Goal: Transaction & Acquisition: Subscribe to service/newsletter

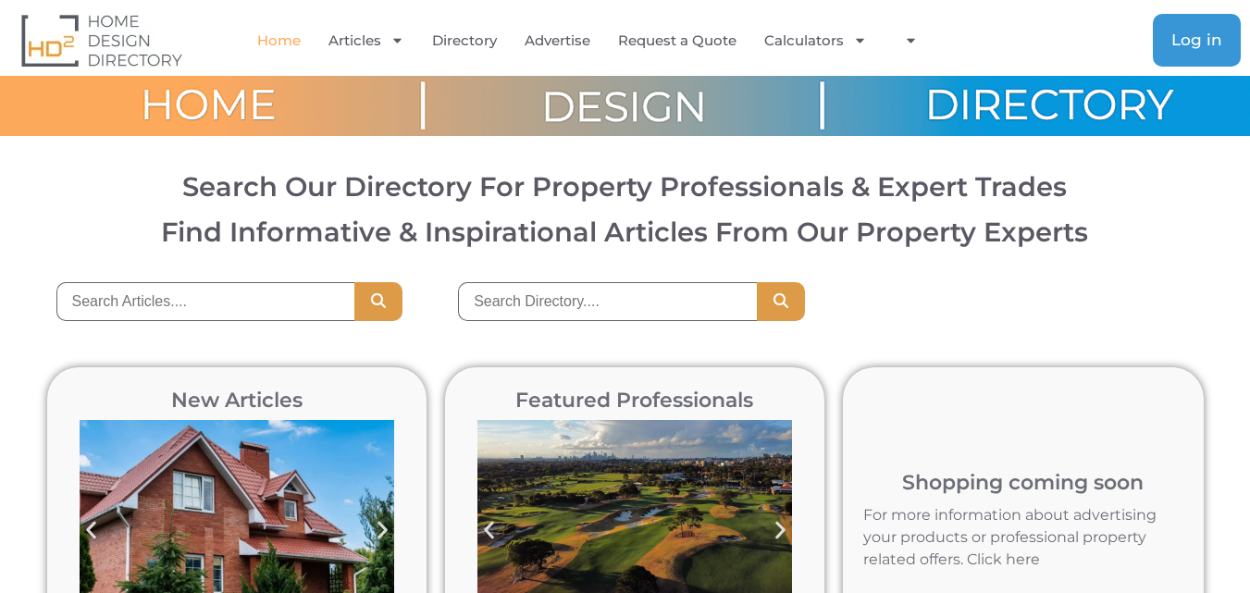
click at [1219, 33] on span "Log in" at bounding box center [1196, 40] width 51 height 16
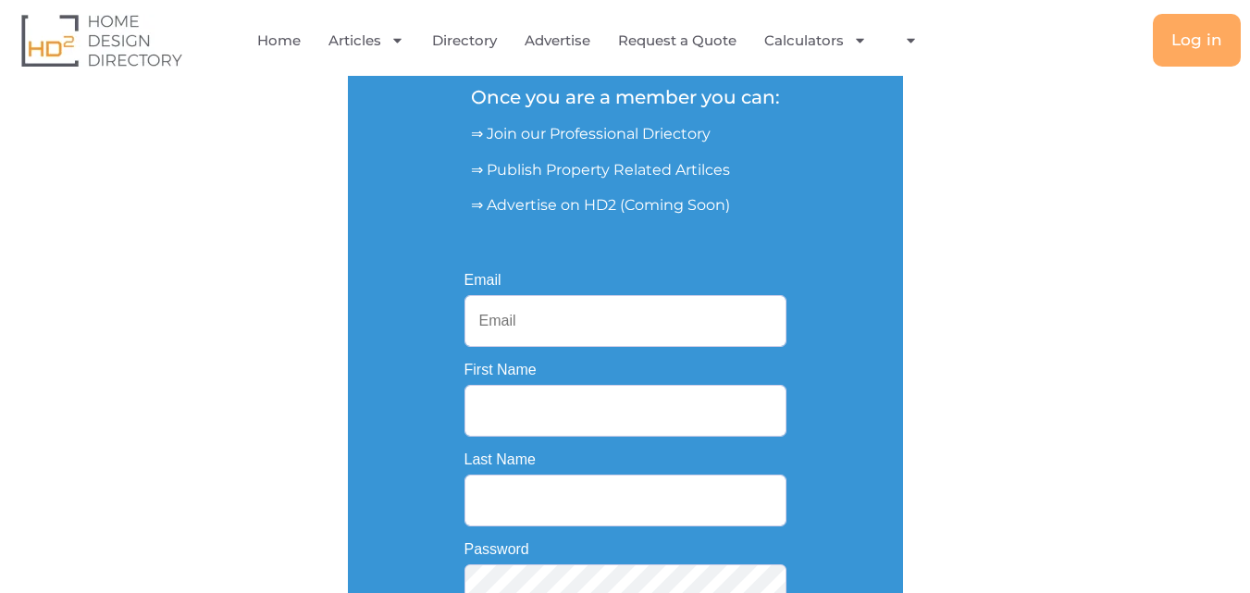
scroll to position [370, 0]
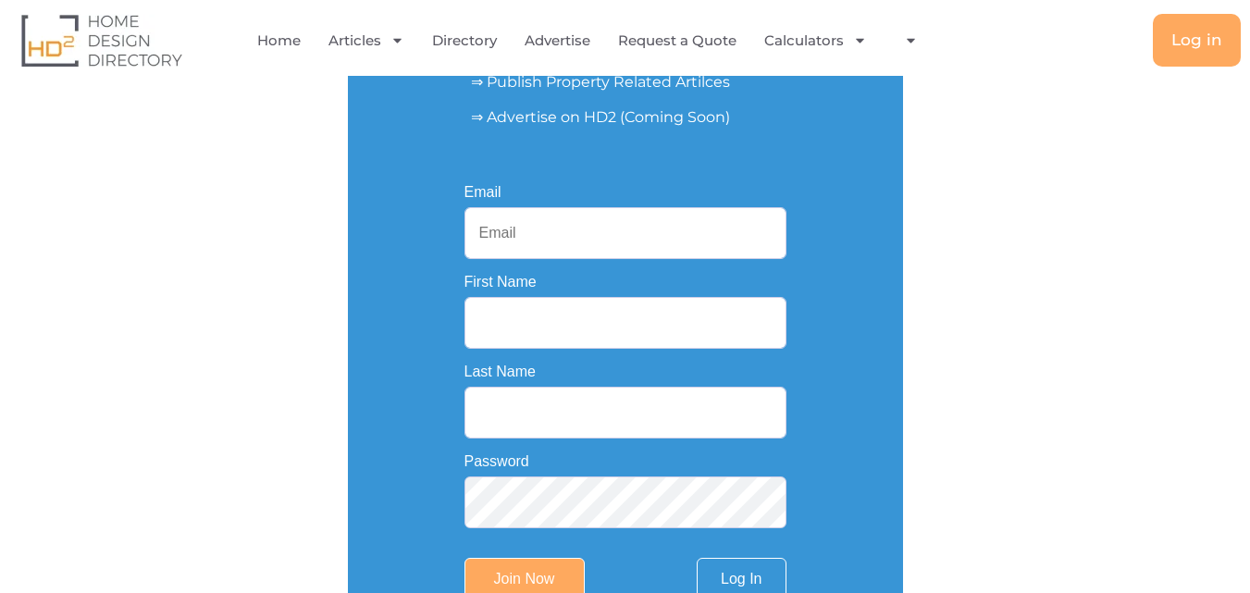
click at [610, 235] on input "Email" at bounding box center [625, 233] width 322 height 52
type input "painterssamsimon@gmail.com"
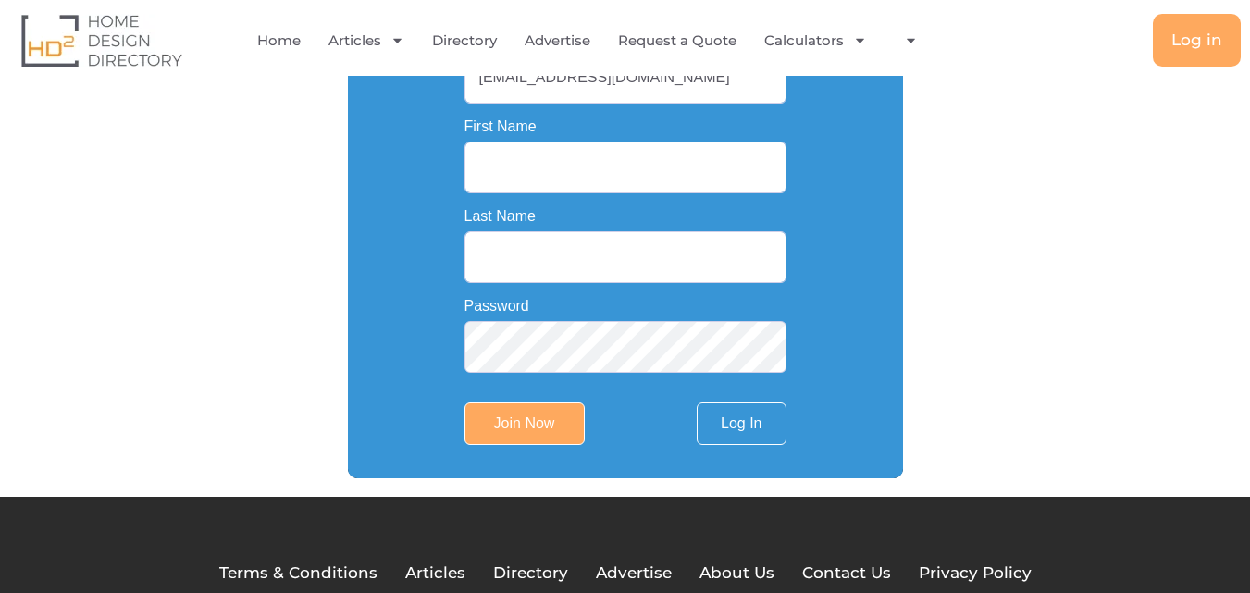
scroll to position [555, 0]
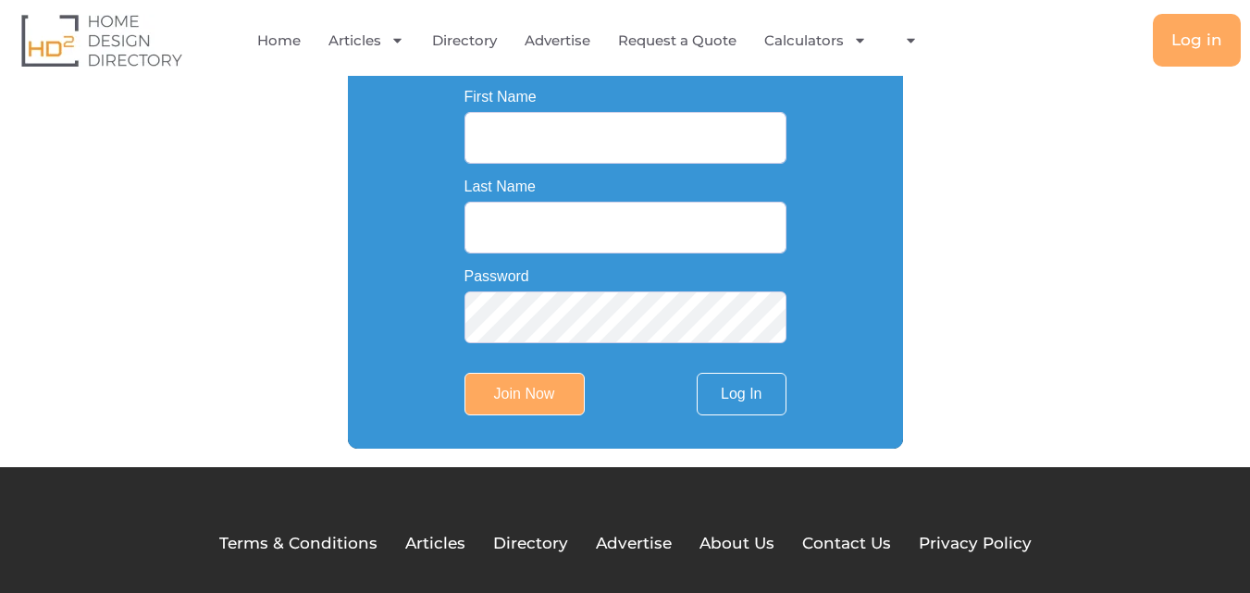
click at [571, 158] on input "First Name" at bounding box center [625, 138] width 322 height 52
paste input "ID: #27807"
type input "I"
paste input "Sam Simon"
type input "Sam Simon"
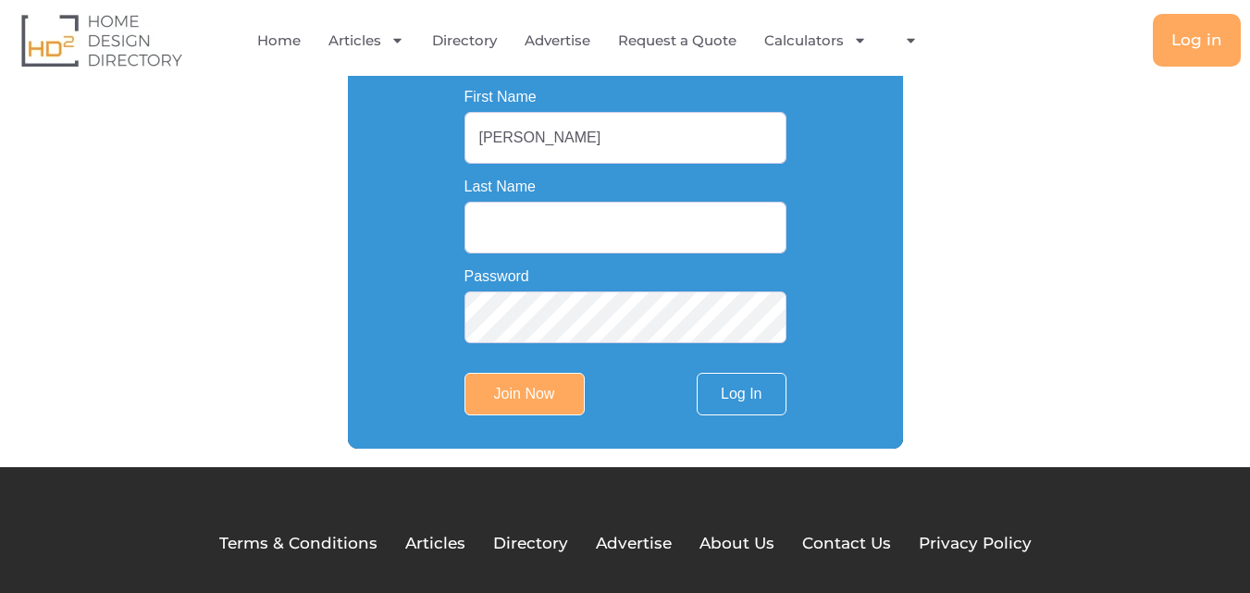
click at [590, 229] on input "Last Name" at bounding box center [625, 228] width 322 height 52
paste input "Painters"
type input "Painters"
click at [724, 400] on link "Log In" at bounding box center [741, 394] width 89 height 43
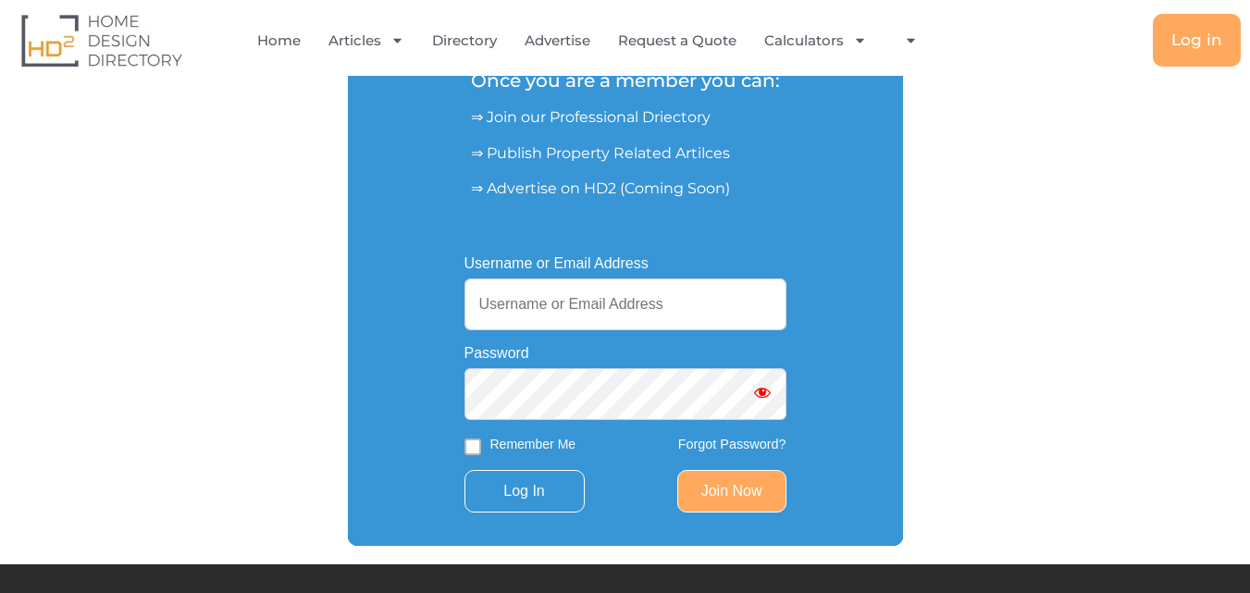
scroll to position [301, 0]
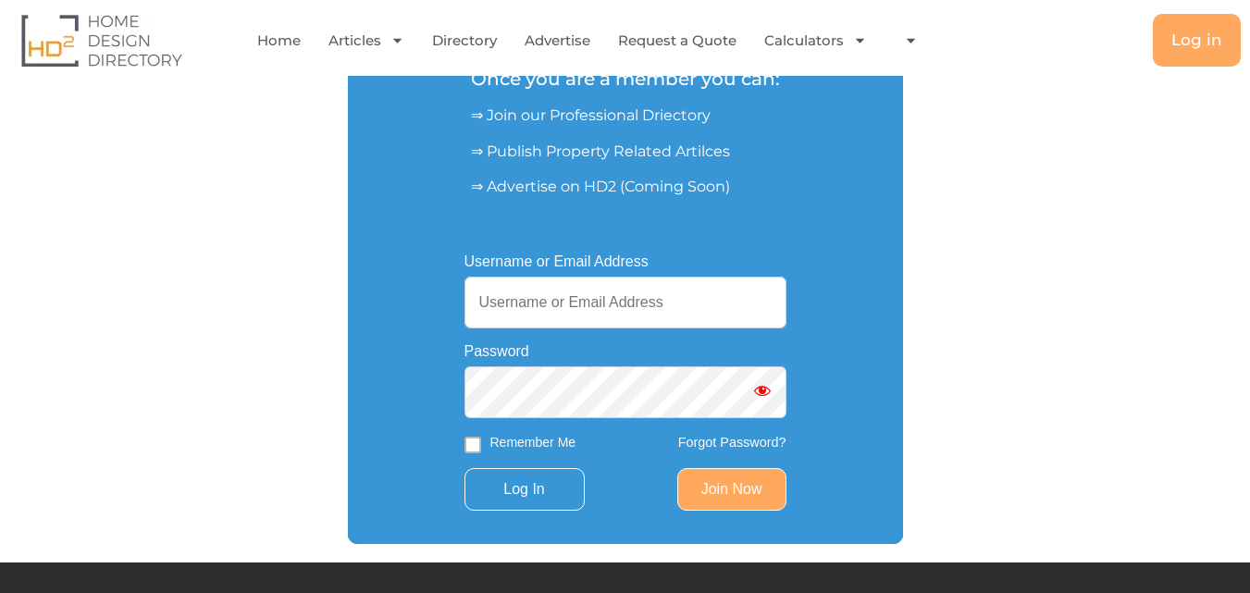
click at [638, 310] on input "Username or Email Address" at bounding box center [625, 303] width 322 height 52
type input "painterssamsimon@gmail.com"
click at [524, 465] on form "Username or Email Address painterssamsimon@gmail.com Password Remember Me Forgo…" at bounding box center [625, 382] width 322 height 256
click at [528, 492] on input "Log In" at bounding box center [524, 489] width 120 height 43
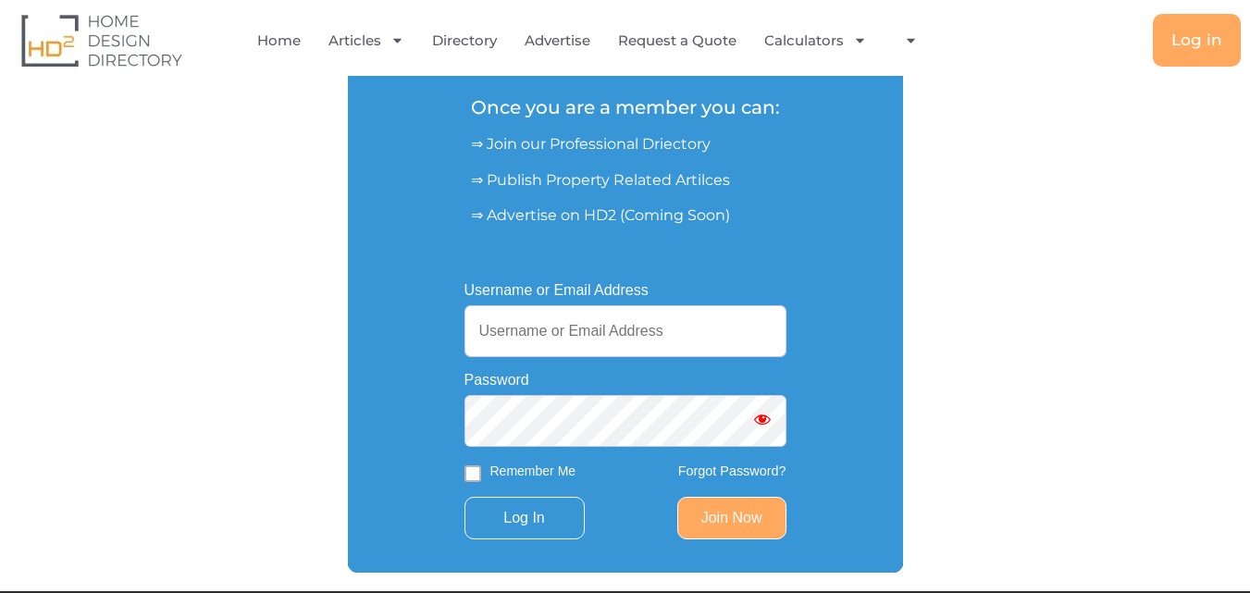
scroll to position [463, 0]
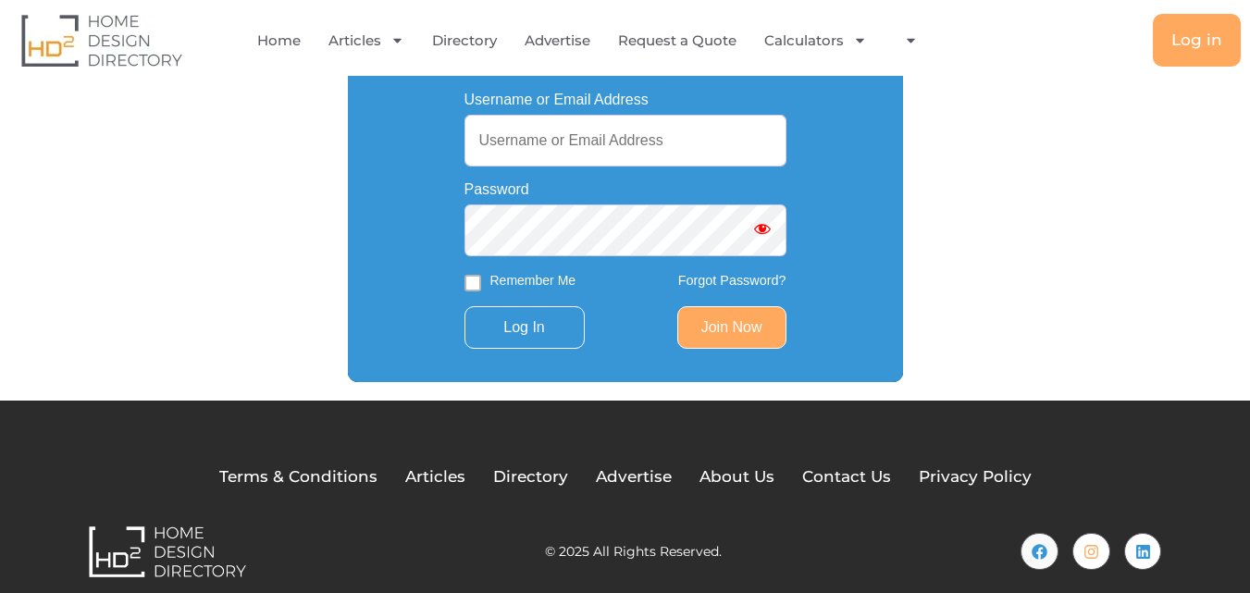
click at [664, 137] on input "Username or Email Address" at bounding box center [625, 141] width 322 height 52
type input "painterssamsimon@gmail.com"
click at [548, 278] on label "Remember Me" at bounding box center [533, 280] width 86 height 19
click at [481, 278] on input "Remember Me" at bounding box center [472, 283] width 17 height 17
click at [548, 278] on label "Remember Me" at bounding box center [533, 280] width 86 height 19
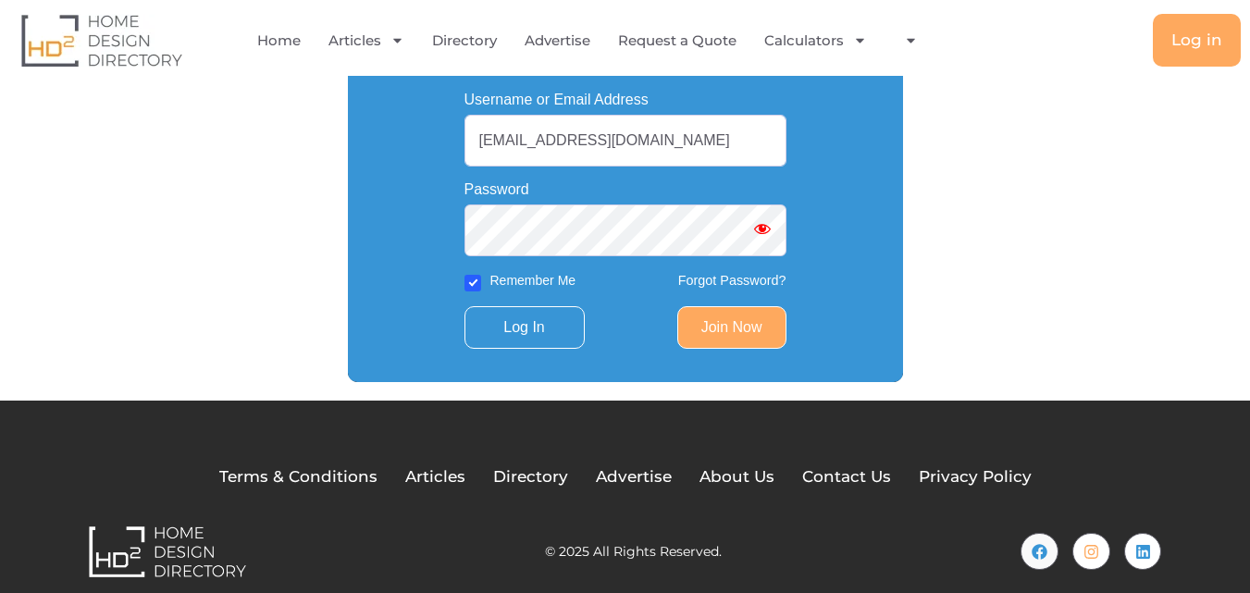
click at [481, 278] on input "Remember Me" at bounding box center [472, 283] width 17 height 17
checkbox input "false"
click at [740, 315] on link "Join Now" at bounding box center [731, 327] width 109 height 43
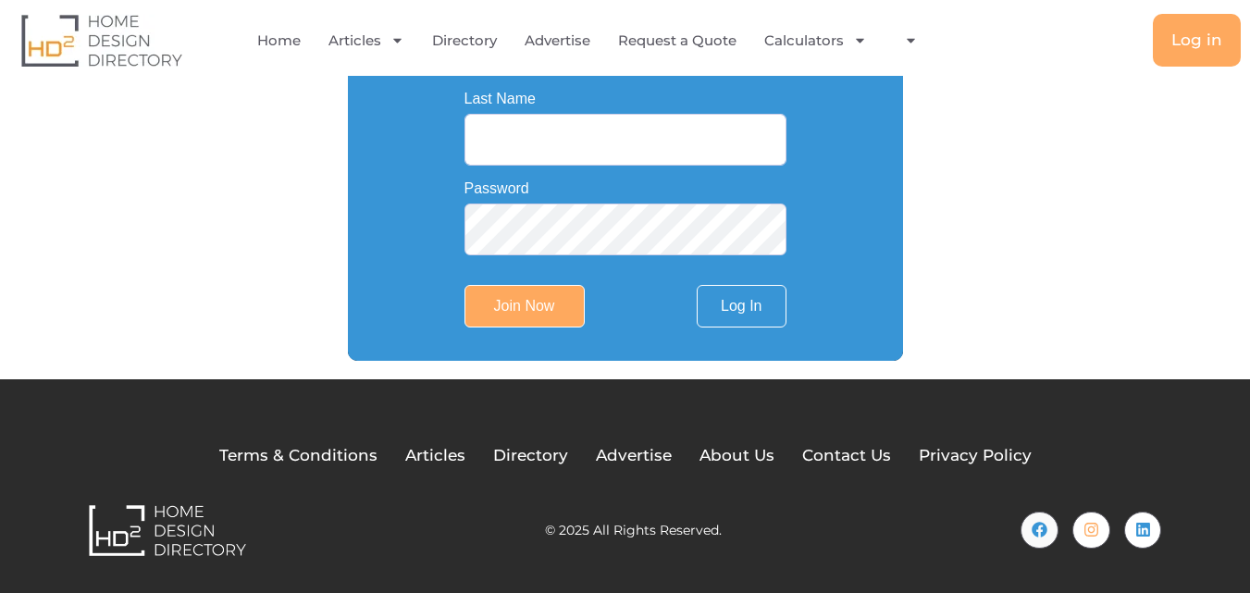
scroll to position [648, 0]
click at [543, 458] on span "Directory" at bounding box center [530, 456] width 75 height 24
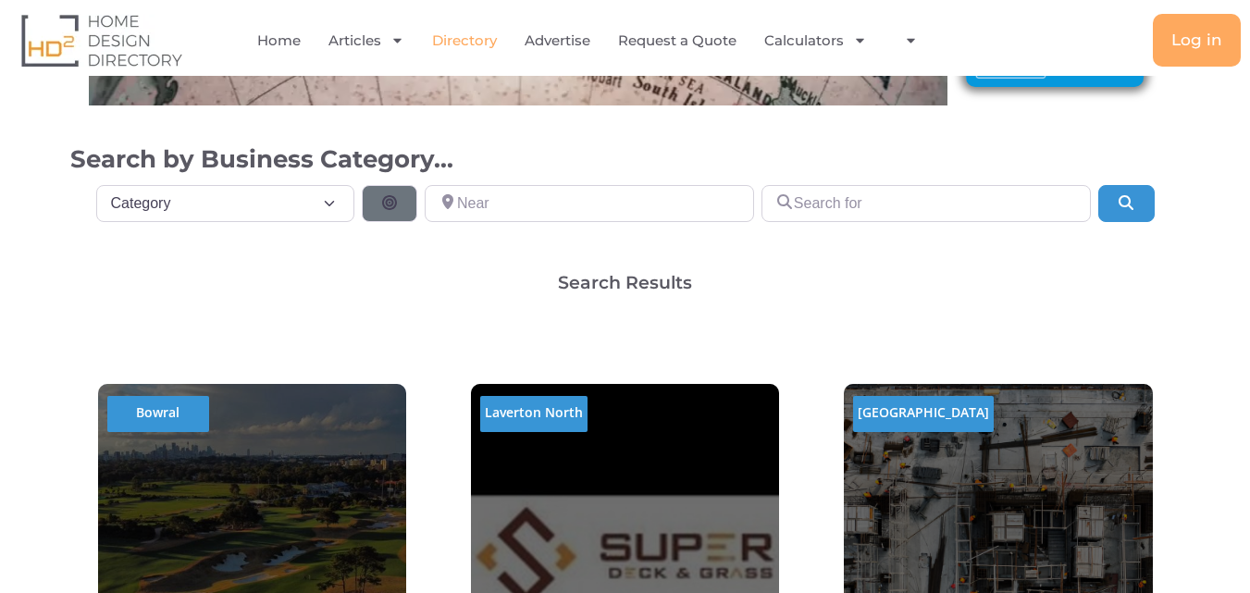
scroll to position [185, 0]
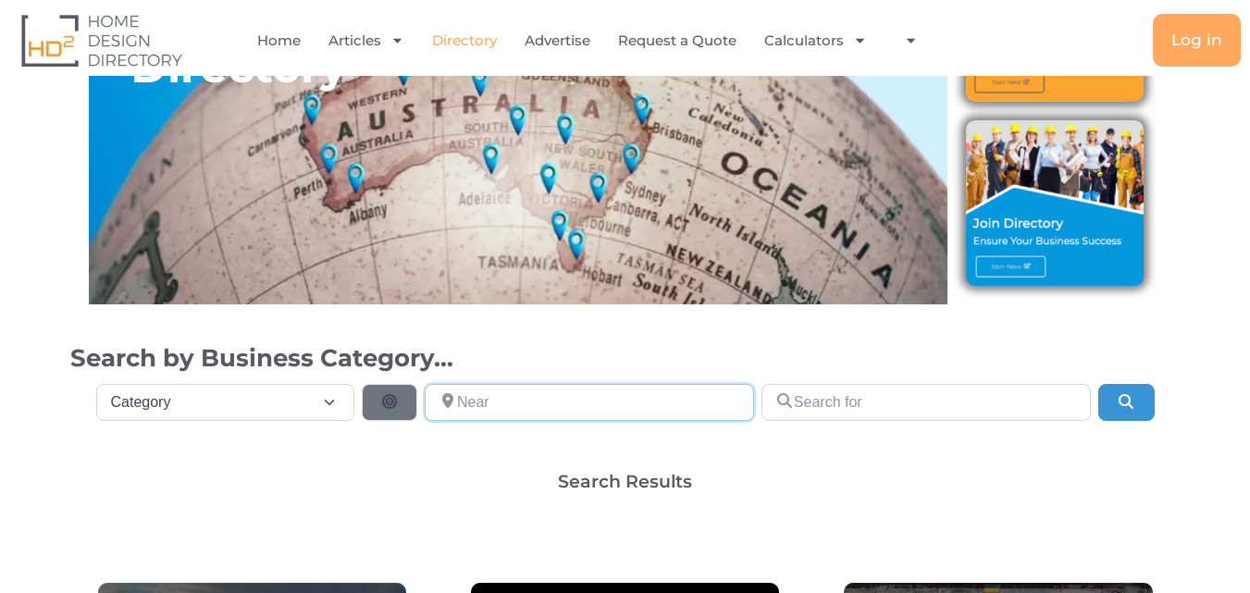
click at [533, 398] on input "Near" at bounding box center [589, 402] width 329 height 37
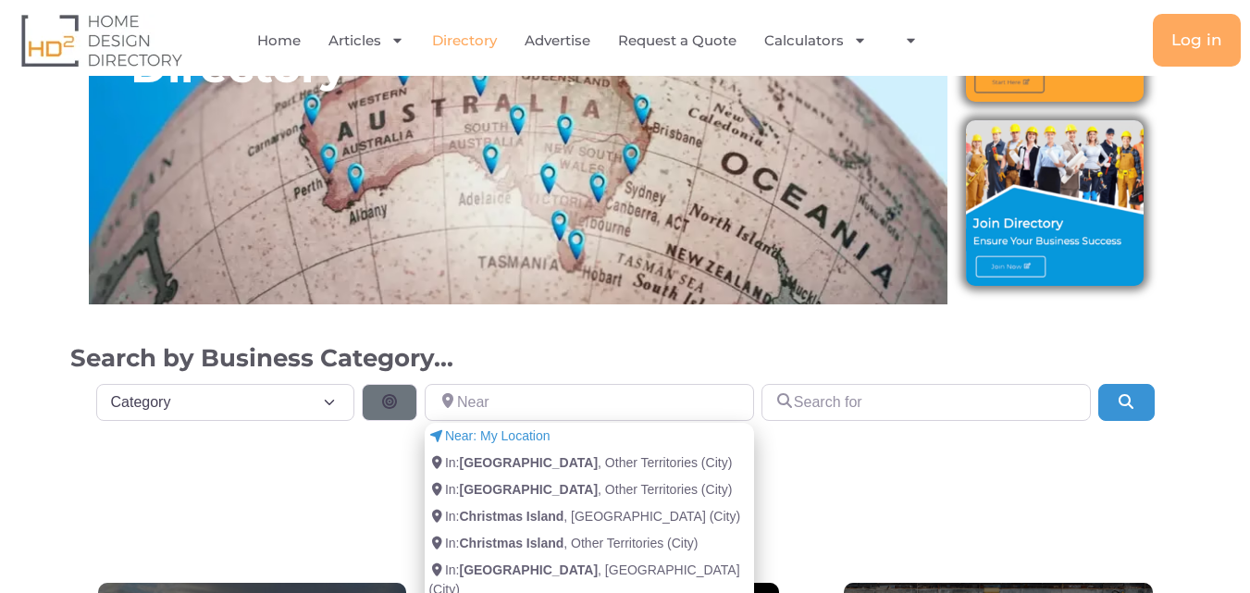
click at [746, 319] on div "Directory" at bounding box center [625, 111] width 1110 height 423
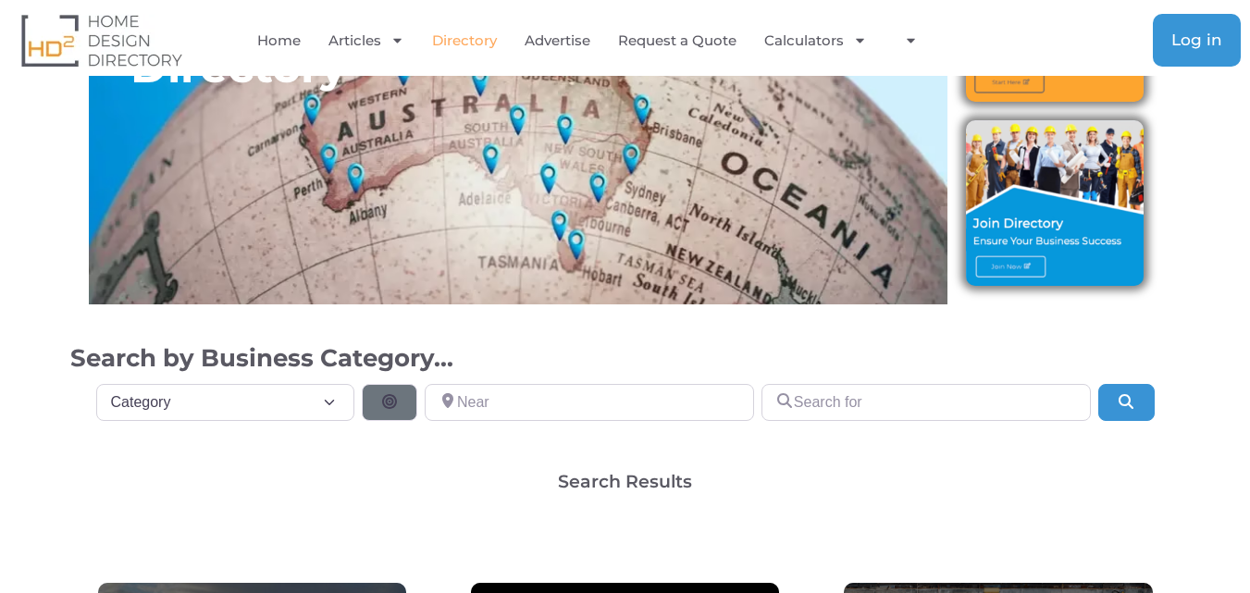
click at [1190, 41] on span "Log in" at bounding box center [1196, 40] width 51 height 16
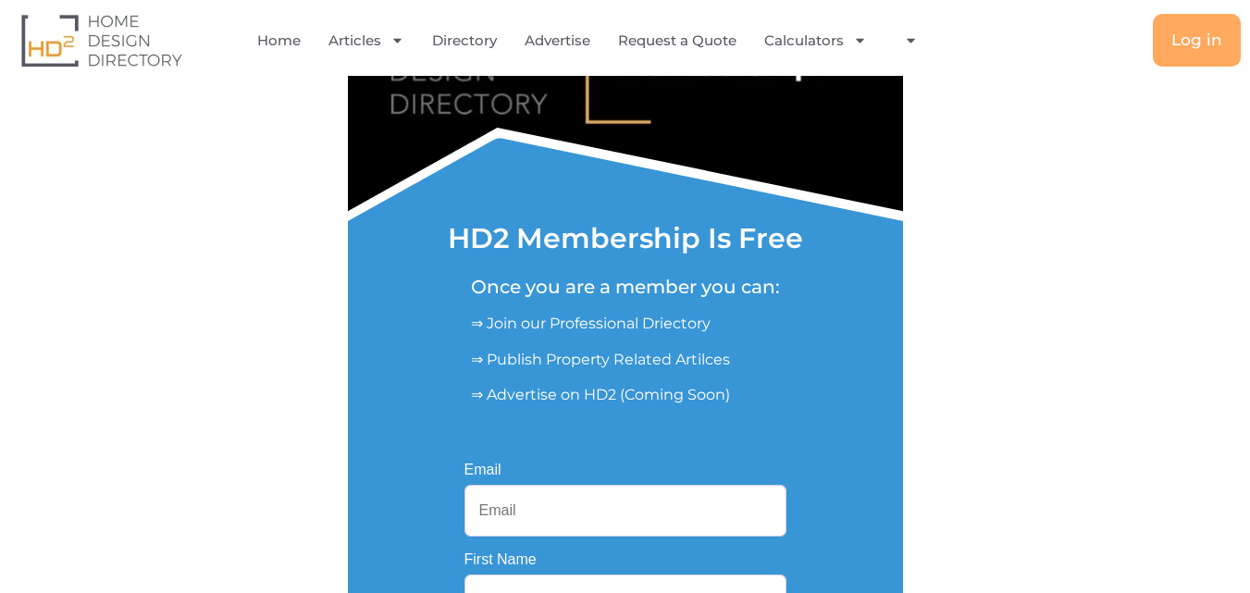
scroll to position [185, 0]
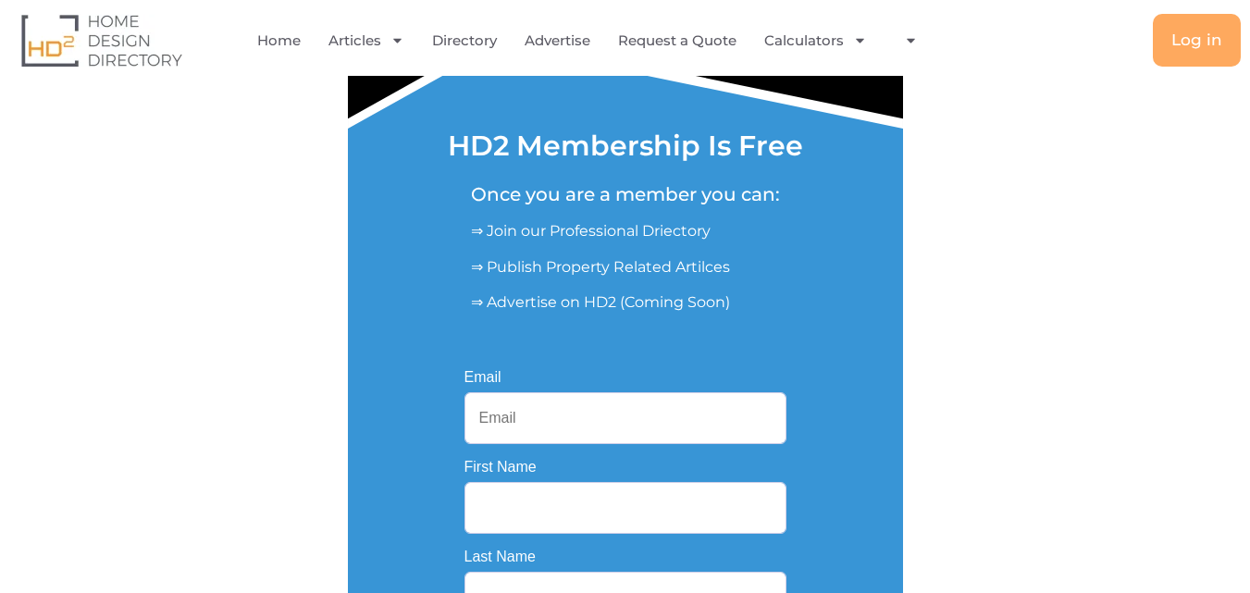
click at [641, 419] on input "Email" at bounding box center [625, 418] width 322 height 52
type input "[EMAIL_ADDRESS][DOMAIN_NAME]"
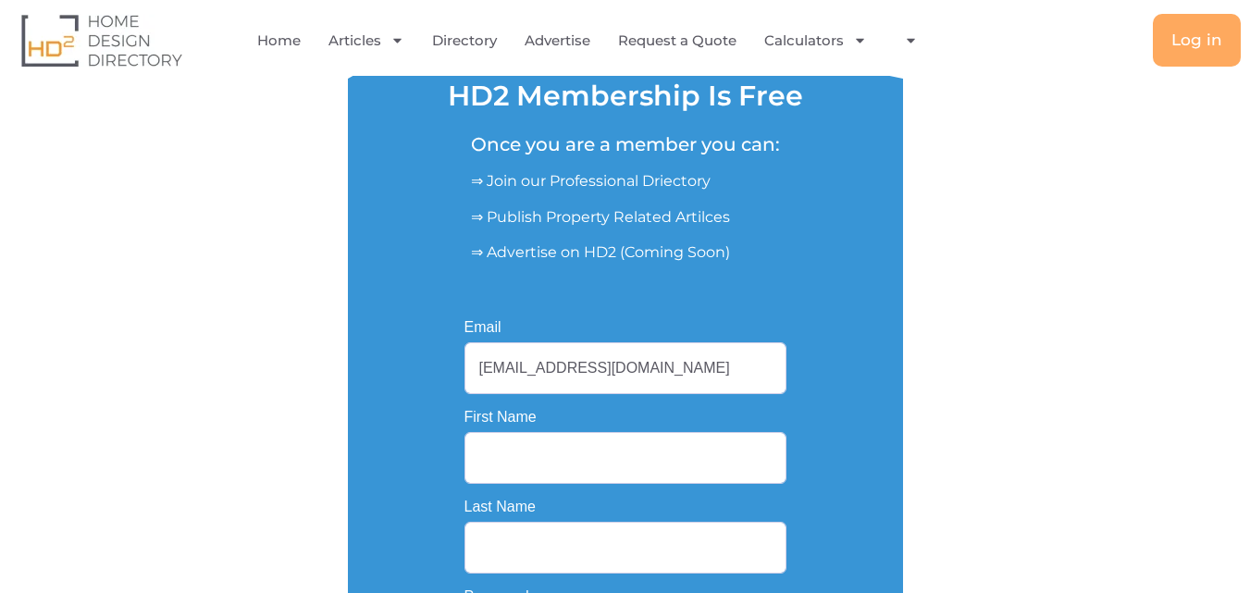
scroll to position [278, 0]
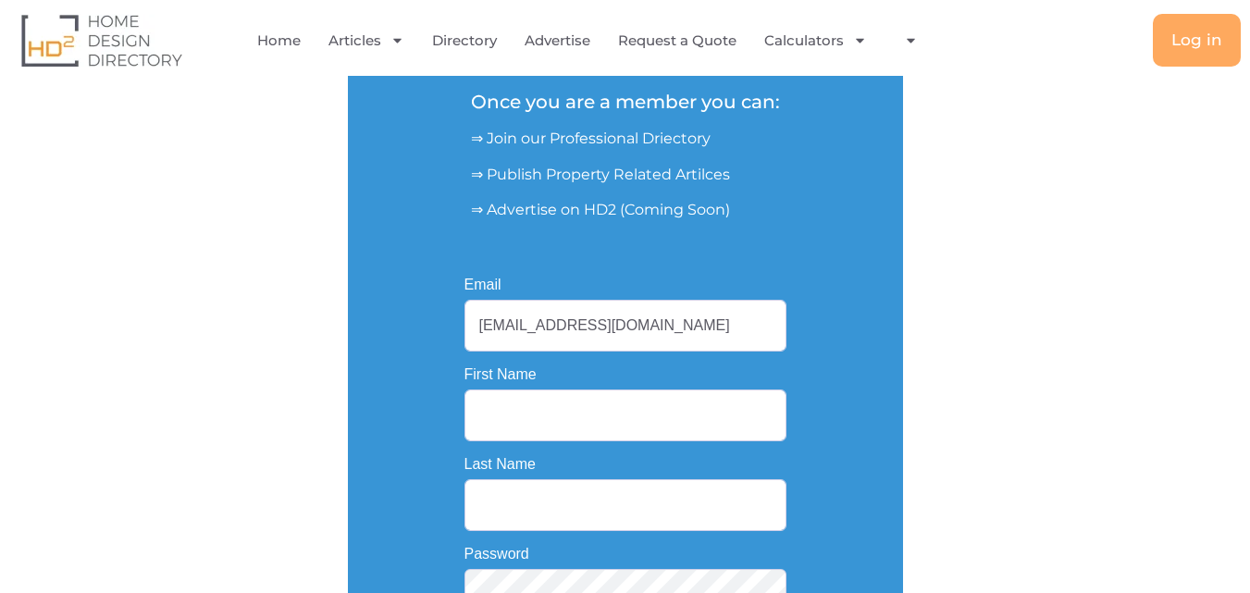
click at [619, 409] on input "First Name" at bounding box center [625, 415] width 322 height 52
type input "Sam Simon"
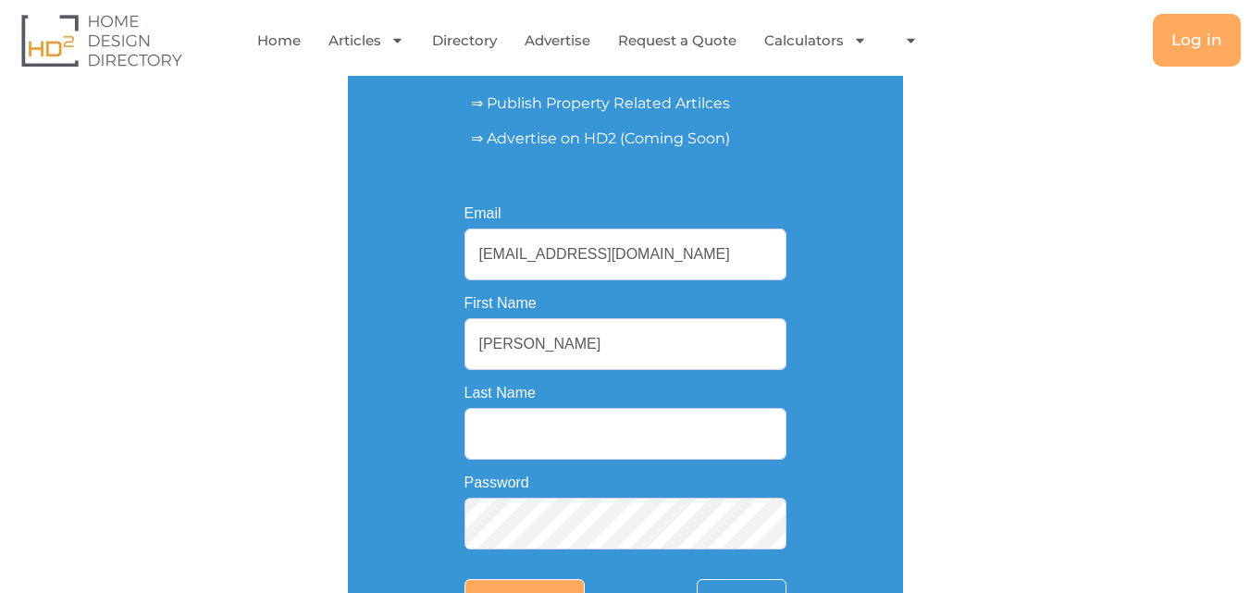
scroll to position [463, 0]
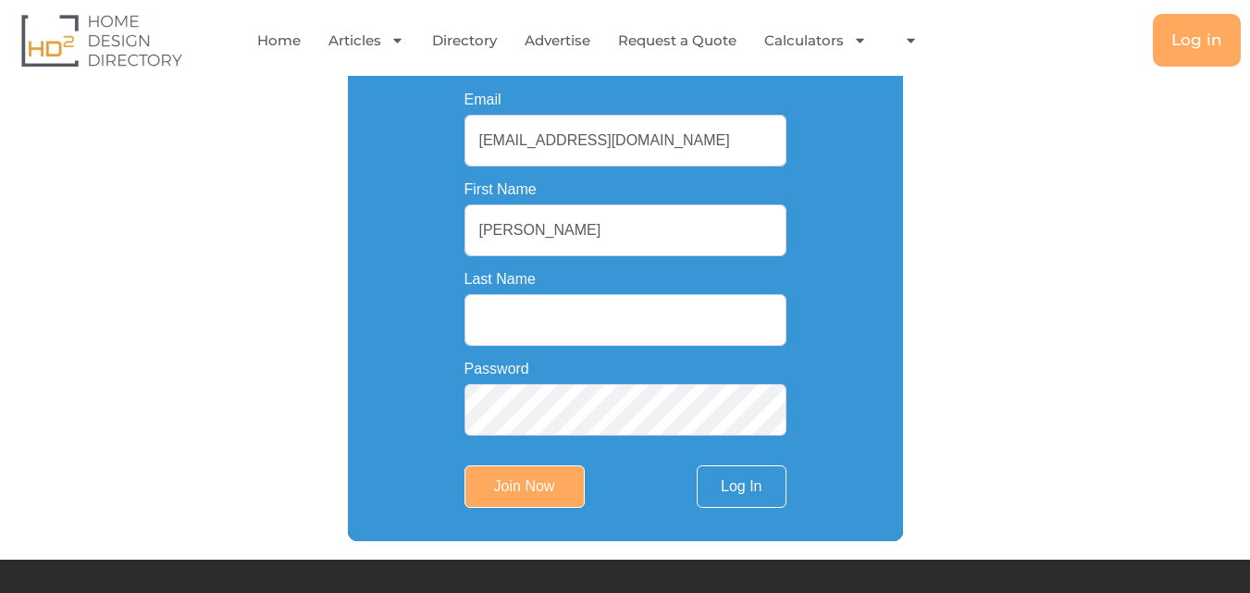
click at [546, 325] on input "Last Name" at bounding box center [625, 320] width 322 height 52
type input "Painters"
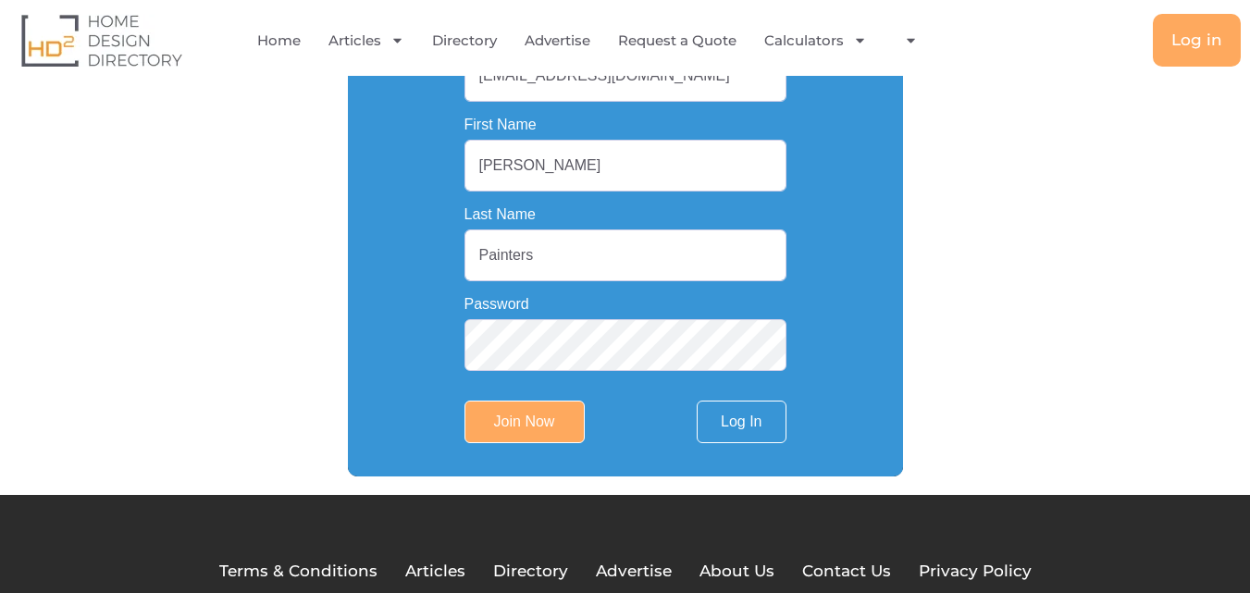
scroll to position [555, 0]
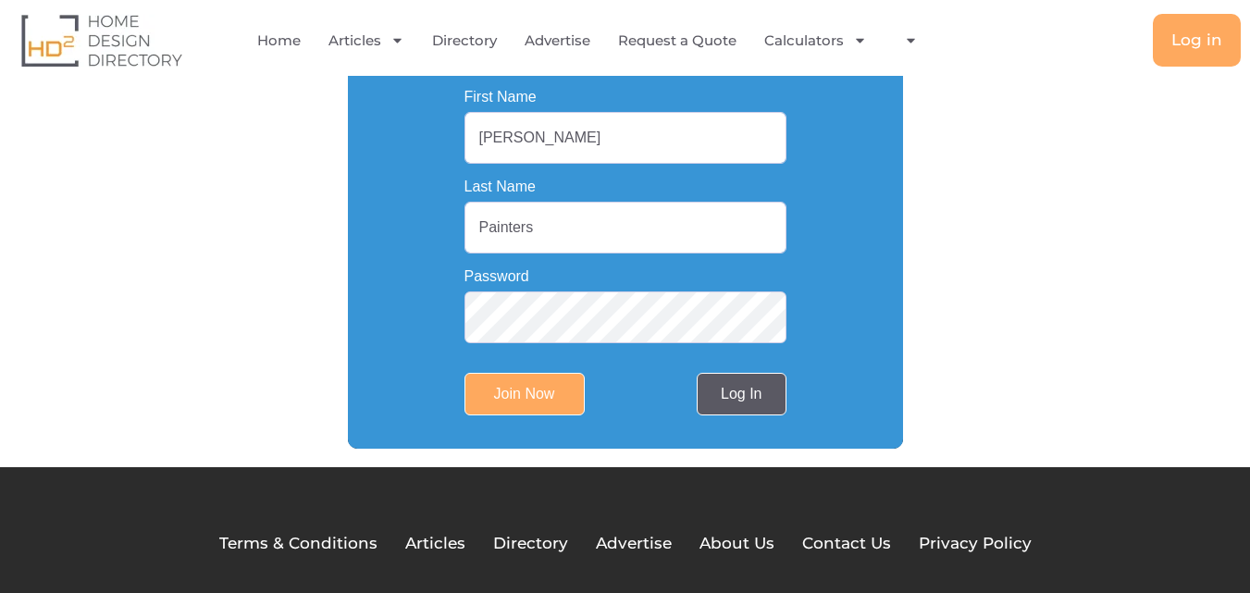
click at [745, 411] on link "Log In" at bounding box center [741, 394] width 89 height 43
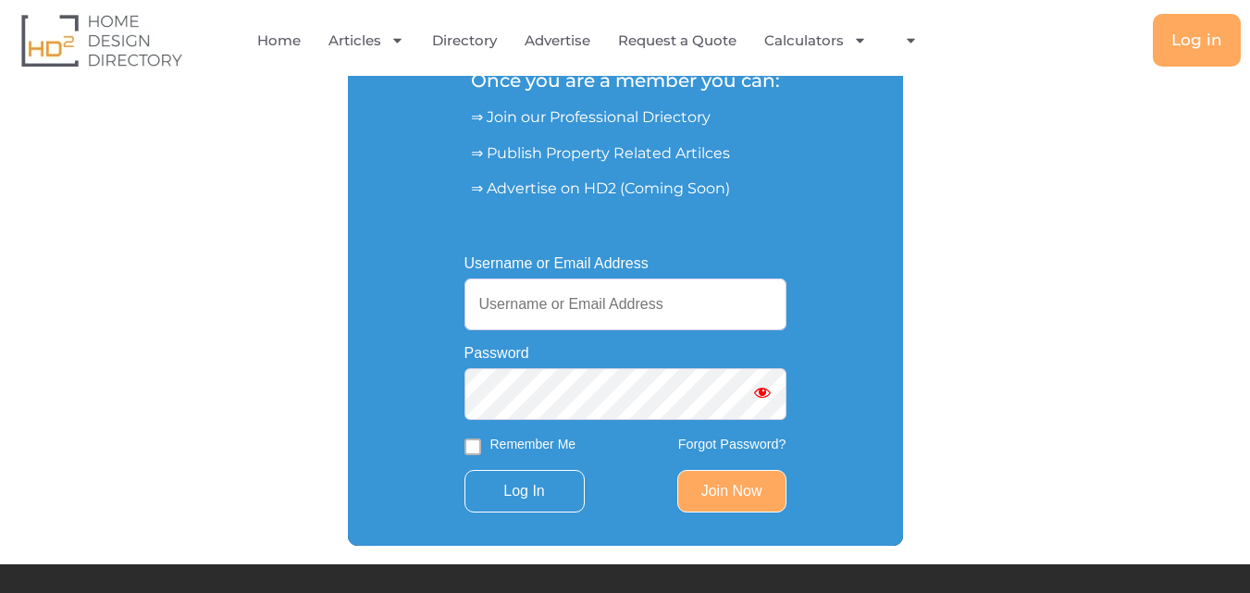
scroll to position [208, 0]
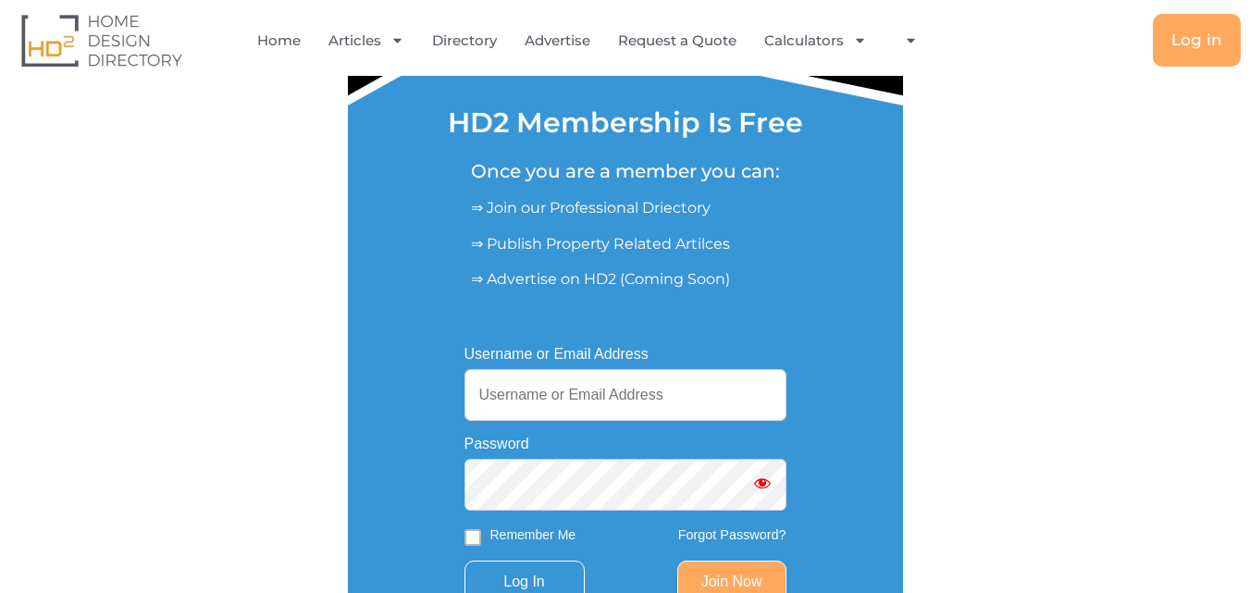
click at [634, 392] on input "Username or Email Address" at bounding box center [625, 395] width 322 height 52
type input "[EMAIL_ADDRESS][DOMAIN_NAME]"
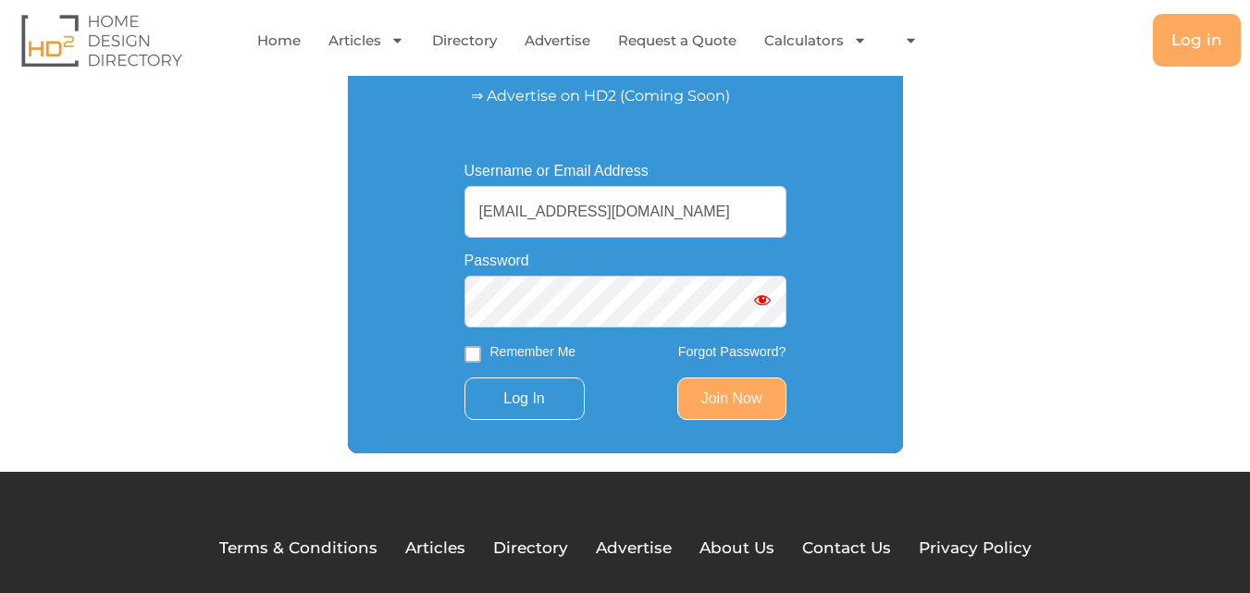
scroll to position [393, 0]
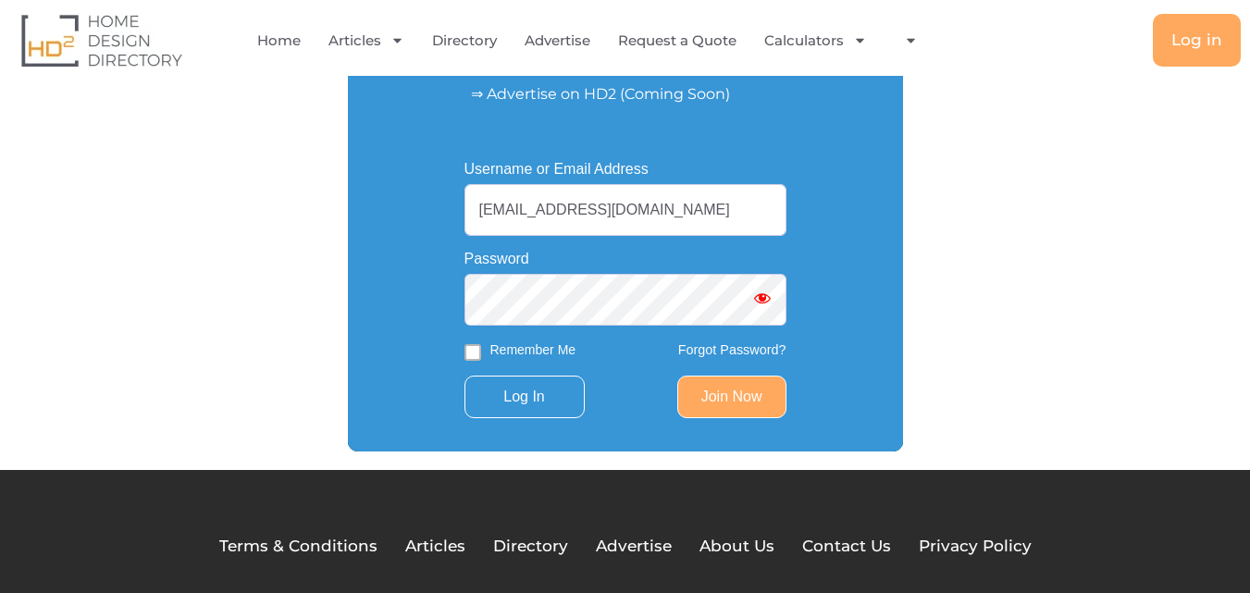
click at [771, 302] on span "Show password" at bounding box center [762, 298] width 19 height 19
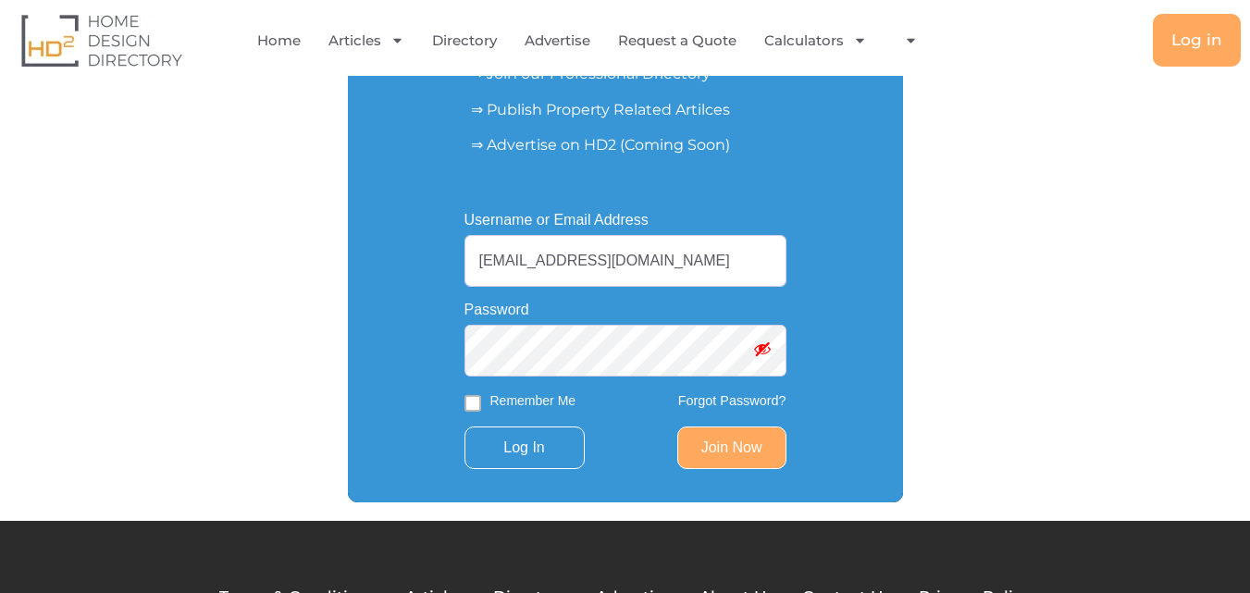
scroll to position [301, 0]
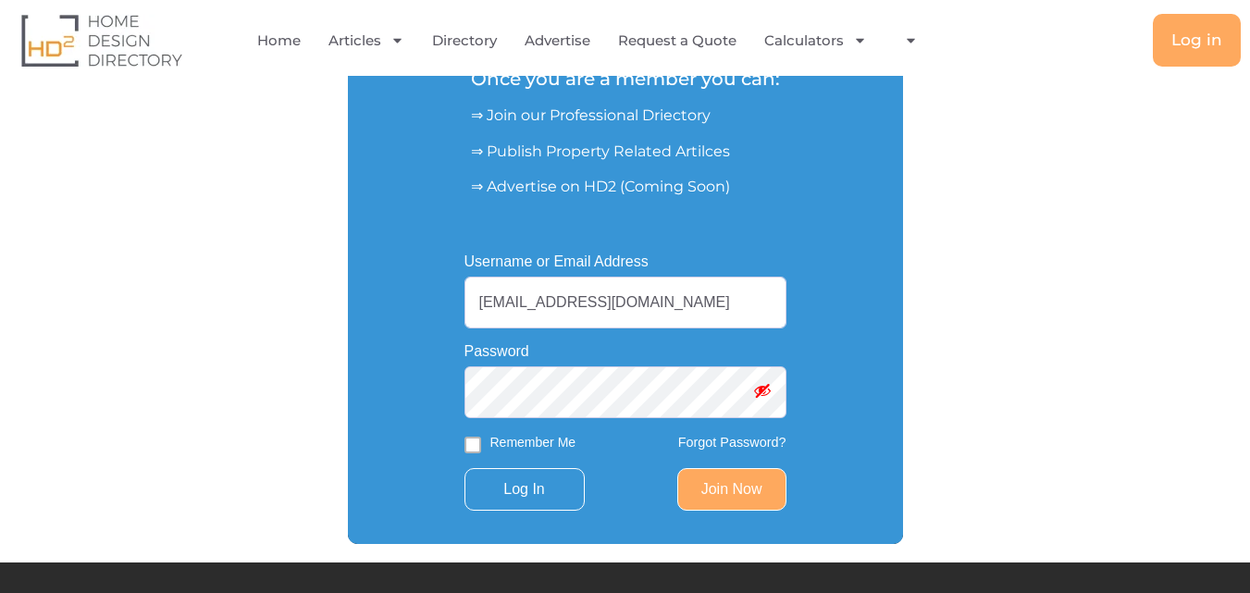
click at [464, 468] on input "Log In" at bounding box center [524, 489] width 120 height 43
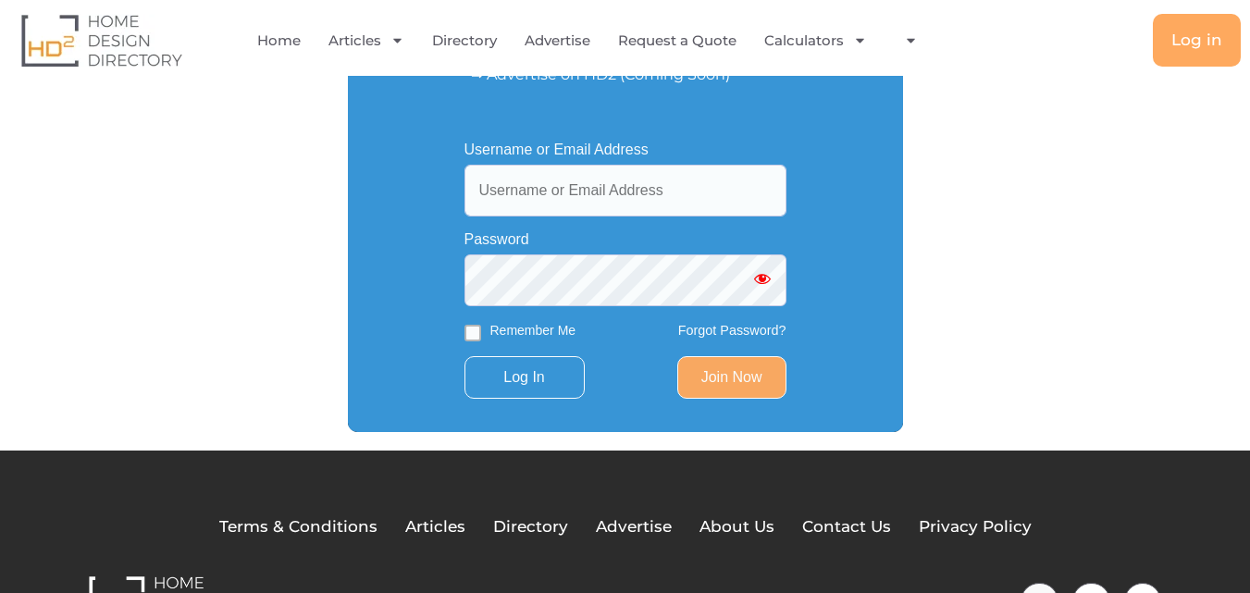
scroll to position [463, 0]
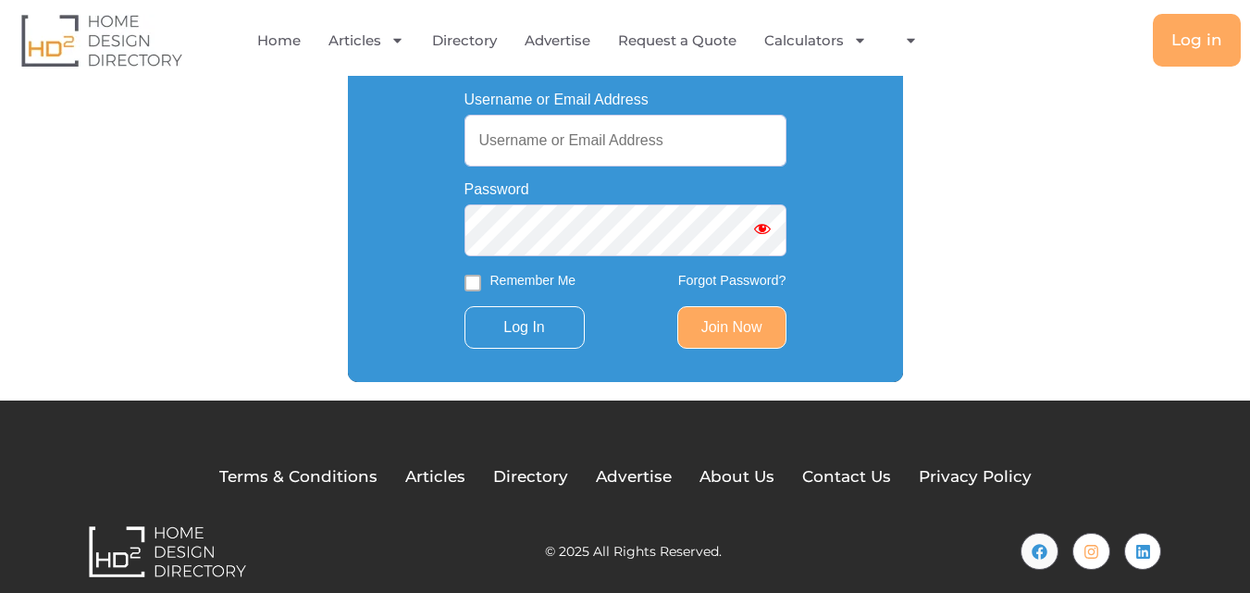
click at [674, 156] on input "Username or Email Address" at bounding box center [625, 141] width 322 height 52
type input "[EMAIL_ADDRESS][DOMAIN_NAME]"
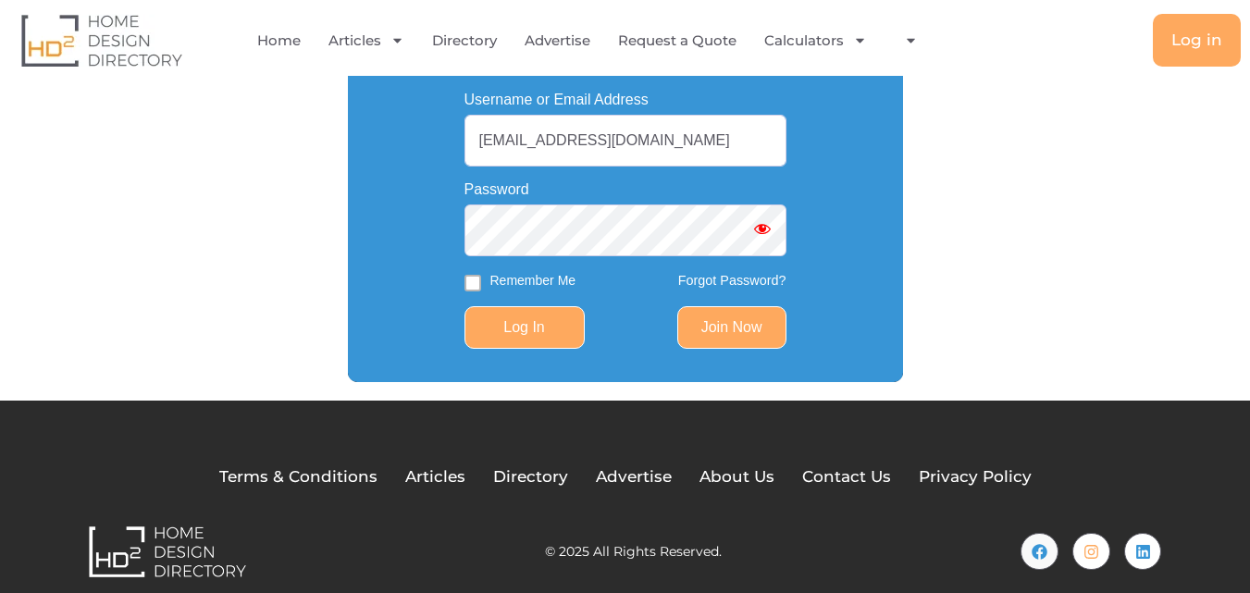
click at [524, 327] on input "Log In" at bounding box center [524, 327] width 120 height 43
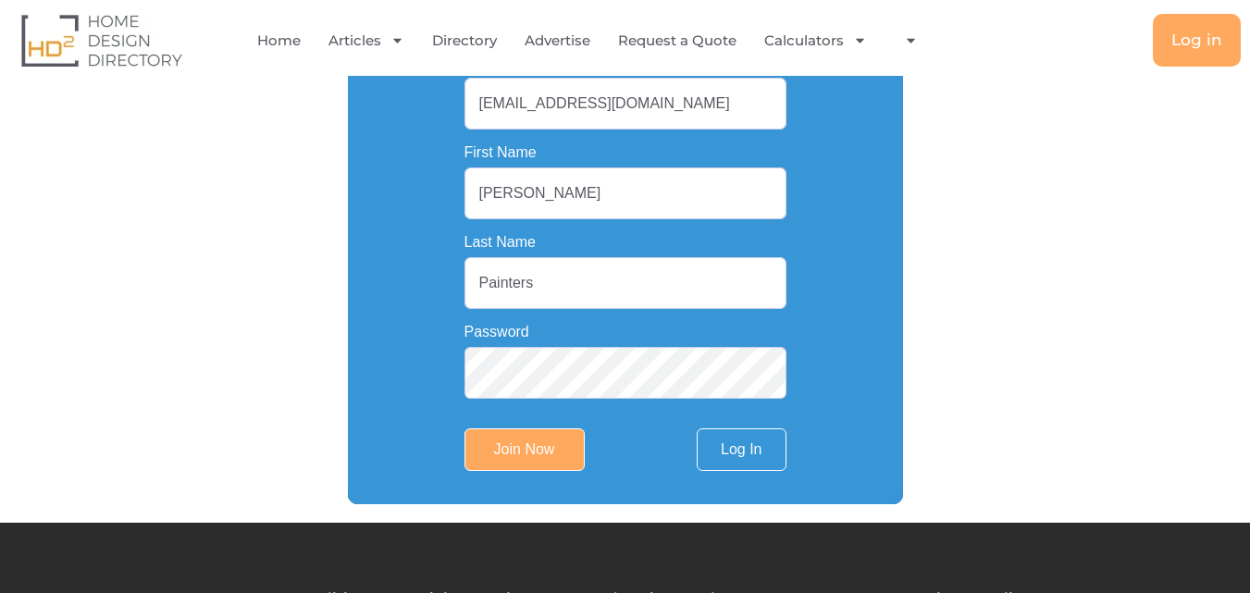
scroll to position [463, 0]
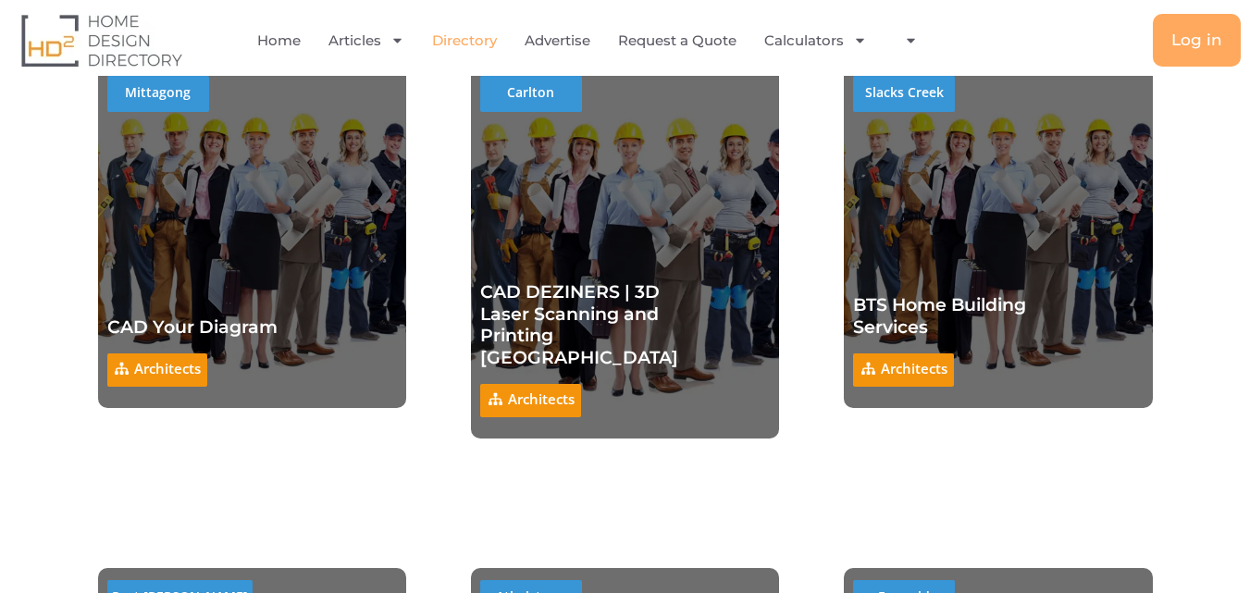
scroll to position [16373, 0]
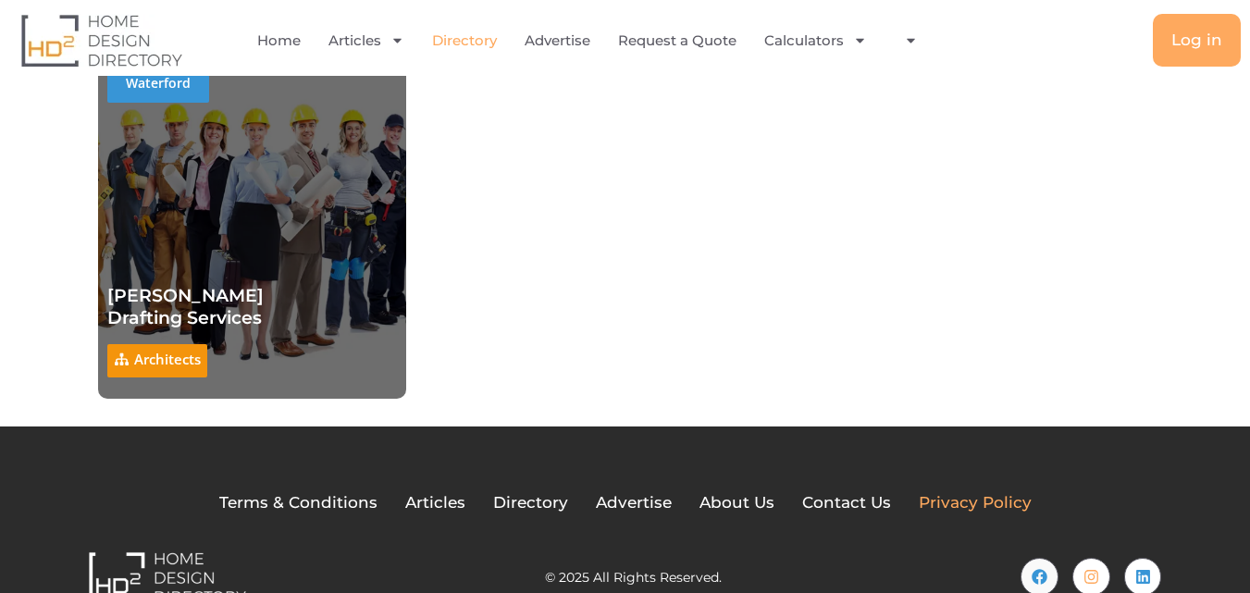
click at [957, 491] on span "Privacy Policy" at bounding box center [975, 503] width 113 height 24
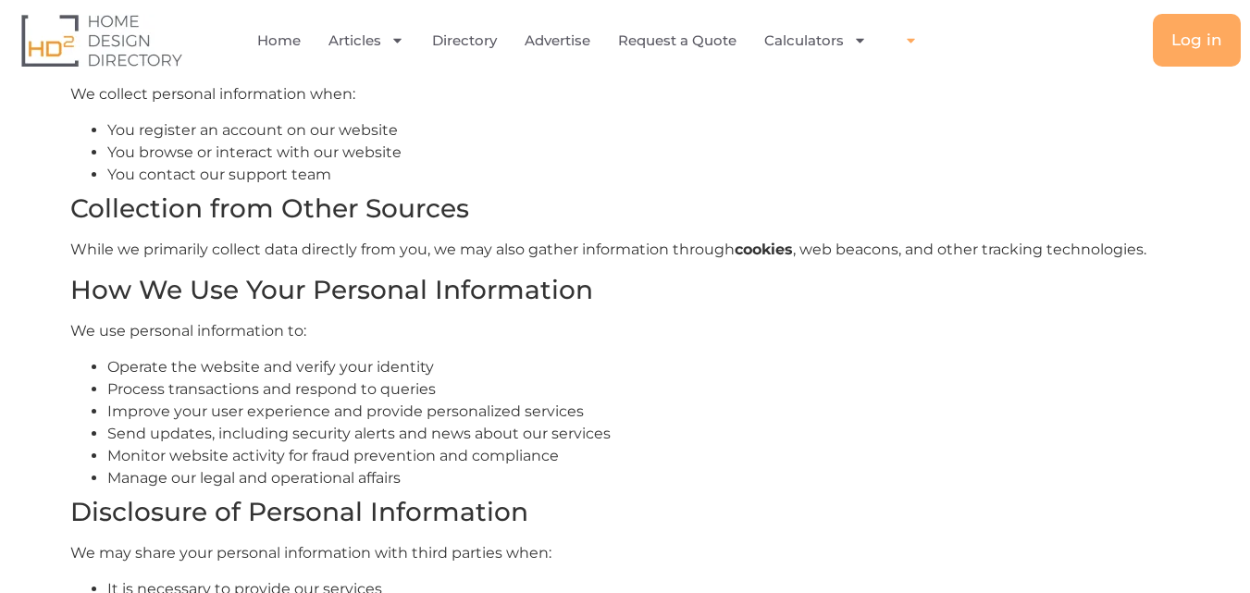
click at [911, 40] on icon "Menu" at bounding box center [911, 41] width 8 height 5
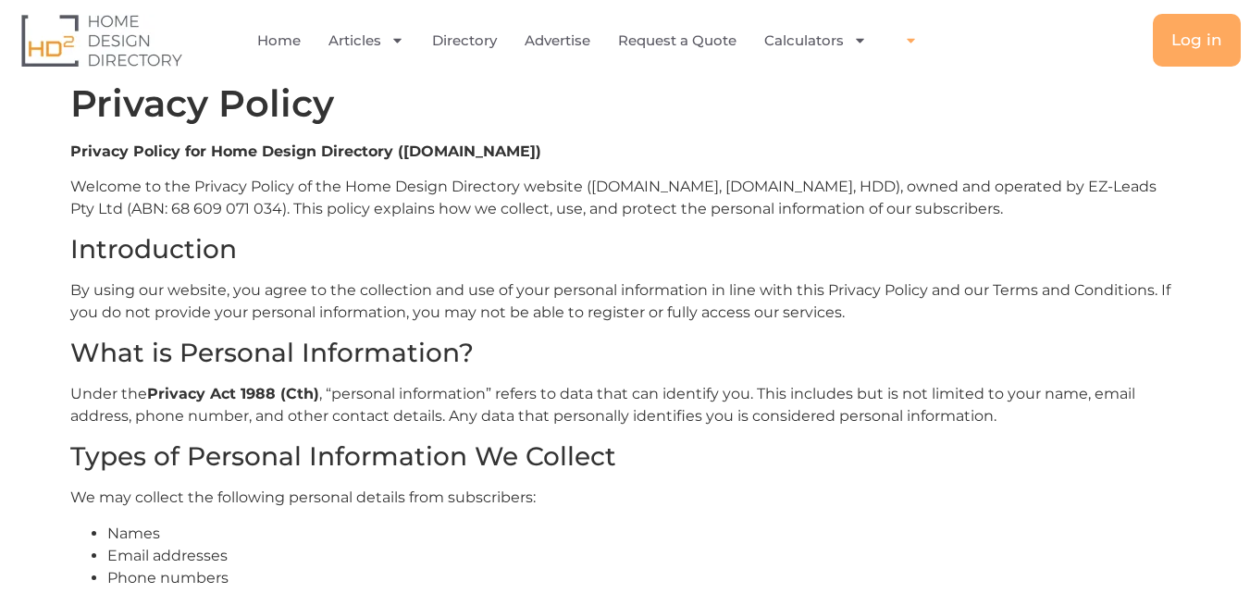
click at [911, 40] on icon "Menu" at bounding box center [911, 41] width 8 height 5
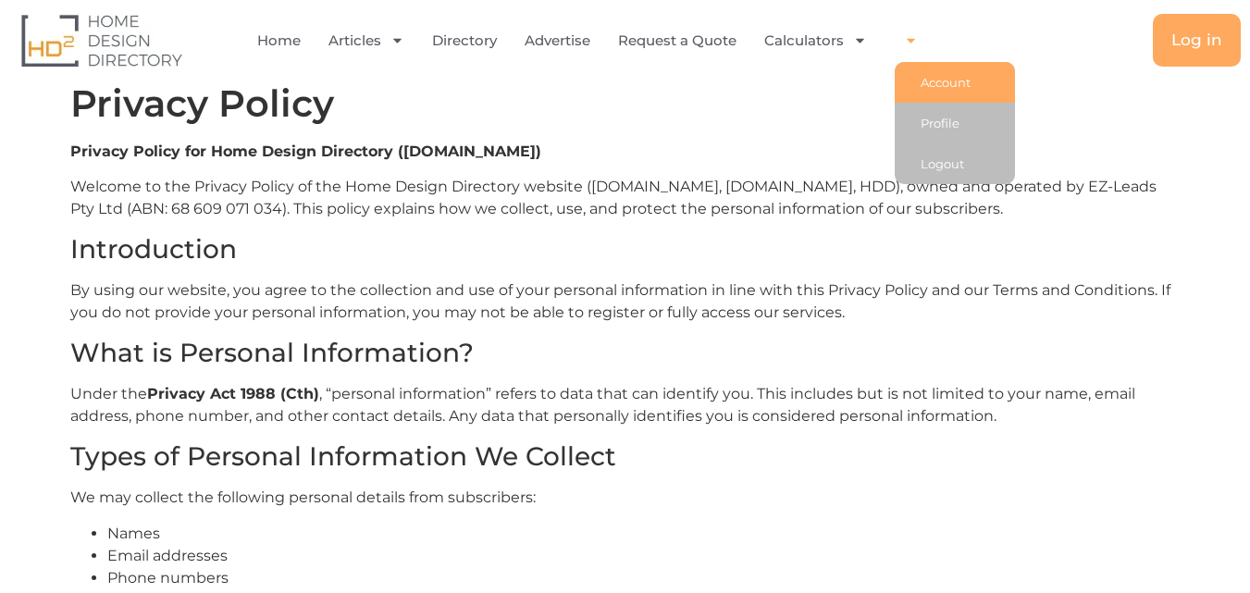
click at [944, 87] on link "Account" at bounding box center [954, 82] width 120 height 41
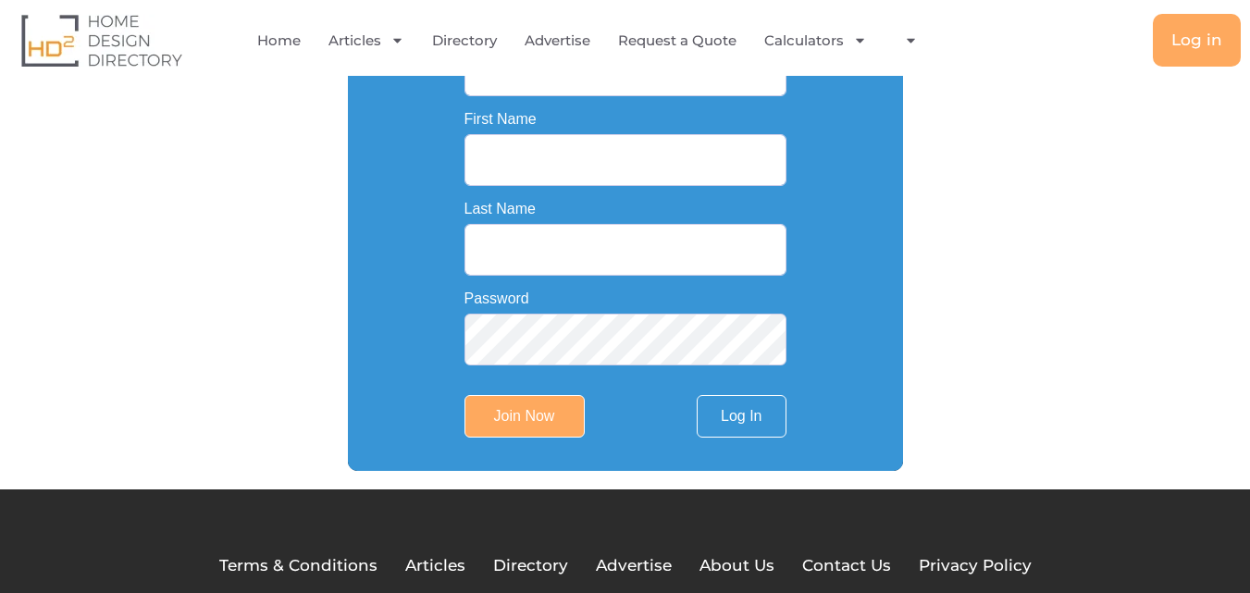
scroll to position [555, 0]
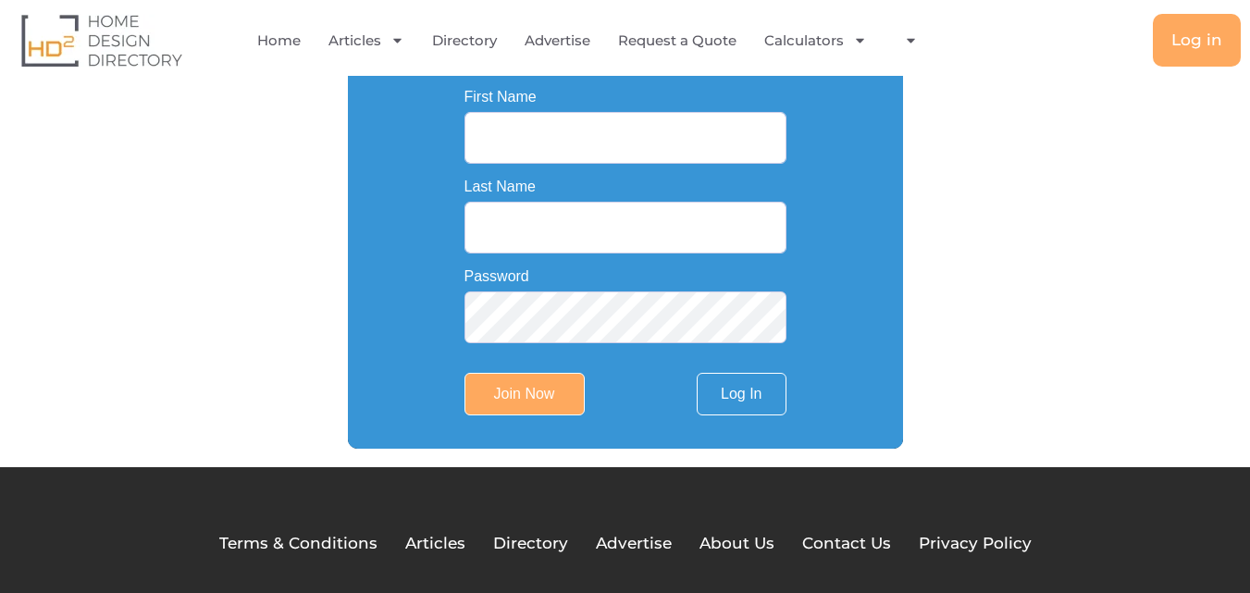
click at [918, 32] on li "Account Profile Logout" at bounding box center [906, 40] width 51 height 43
click at [896, 33] on span "Menu" at bounding box center [905, 40] width 23 height 32
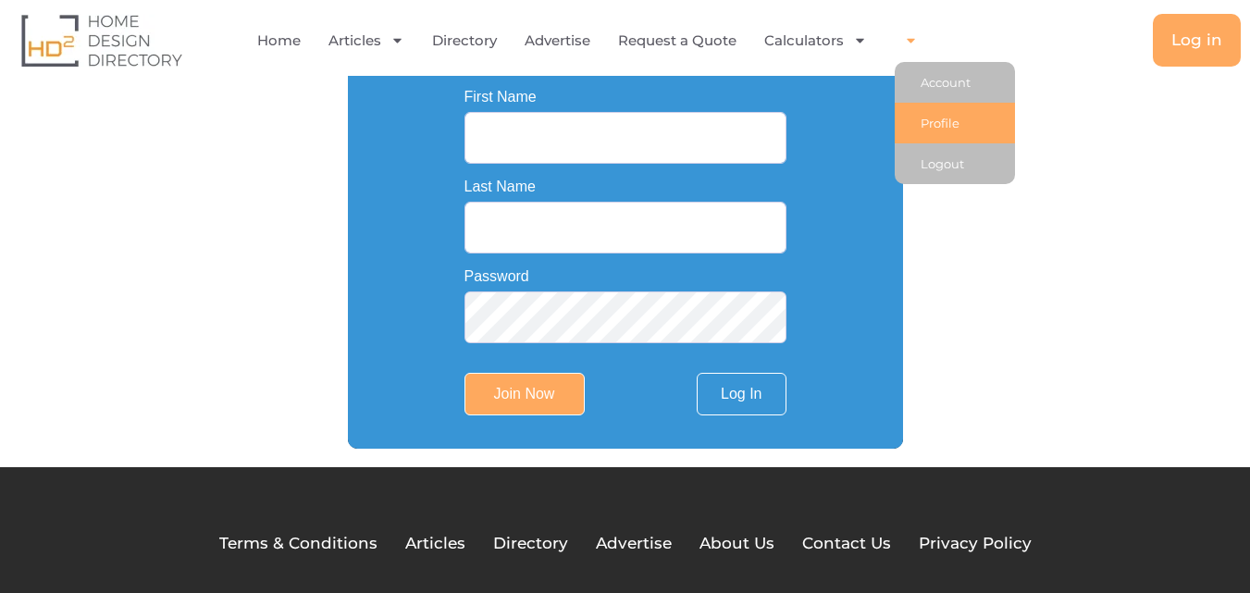
click at [971, 133] on link "Profile" at bounding box center [954, 123] width 120 height 41
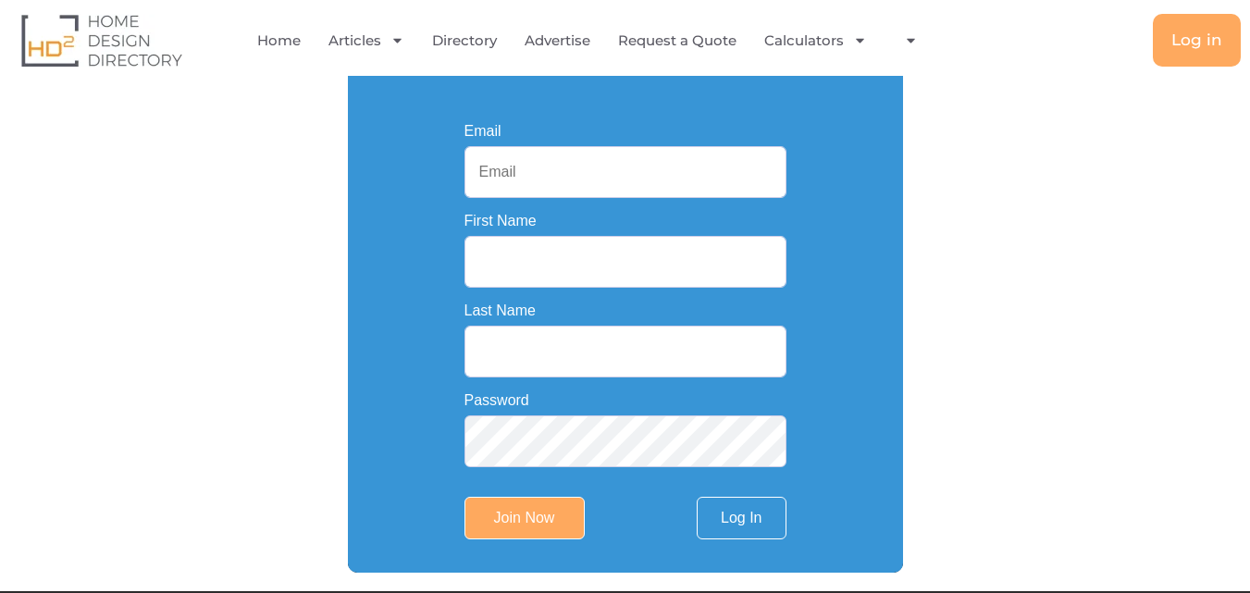
scroll to position [278, 0]
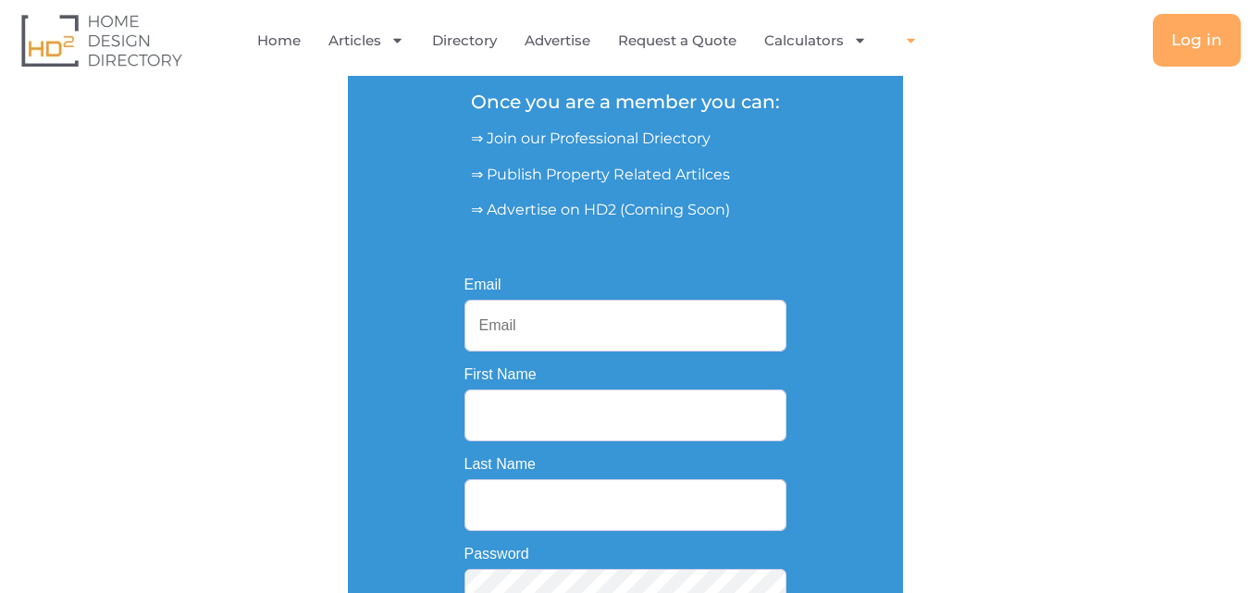
click at [906, 52] on span "Menu" at bounding box center [905, 40] width 23 height 32
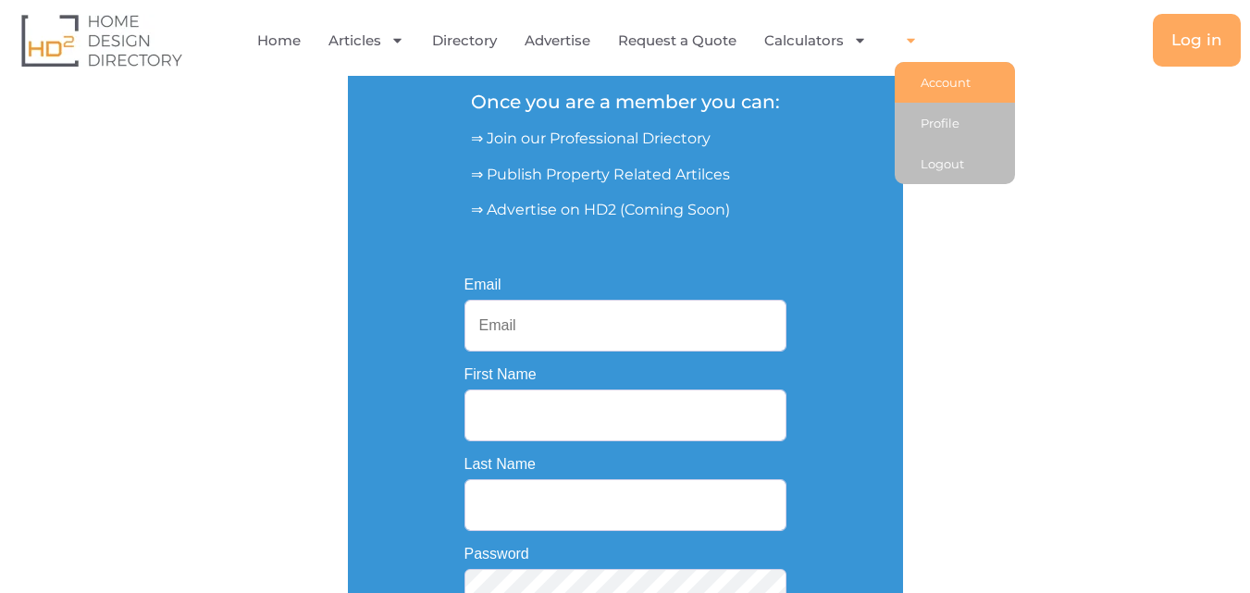
click at [959, 78] on link "Account" at bounding box center [954, 82] width 120 height 41
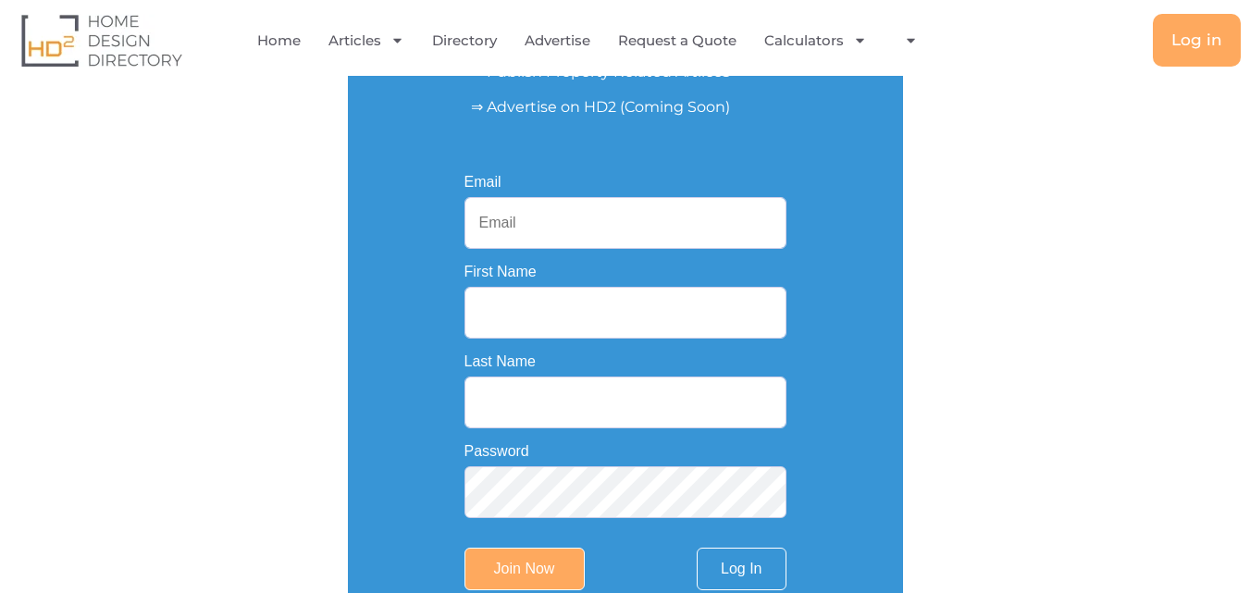
scroll to position [463, 0]
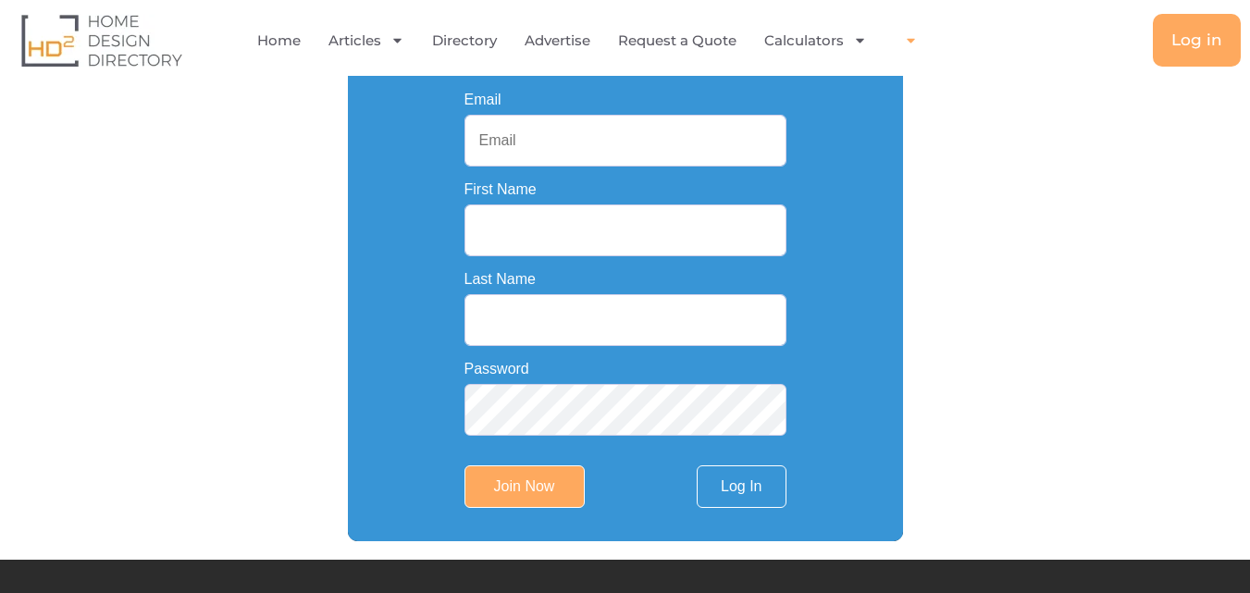
click at [916, 30] on span "Menu" at bounding box center [905, 40] width 23 height 32
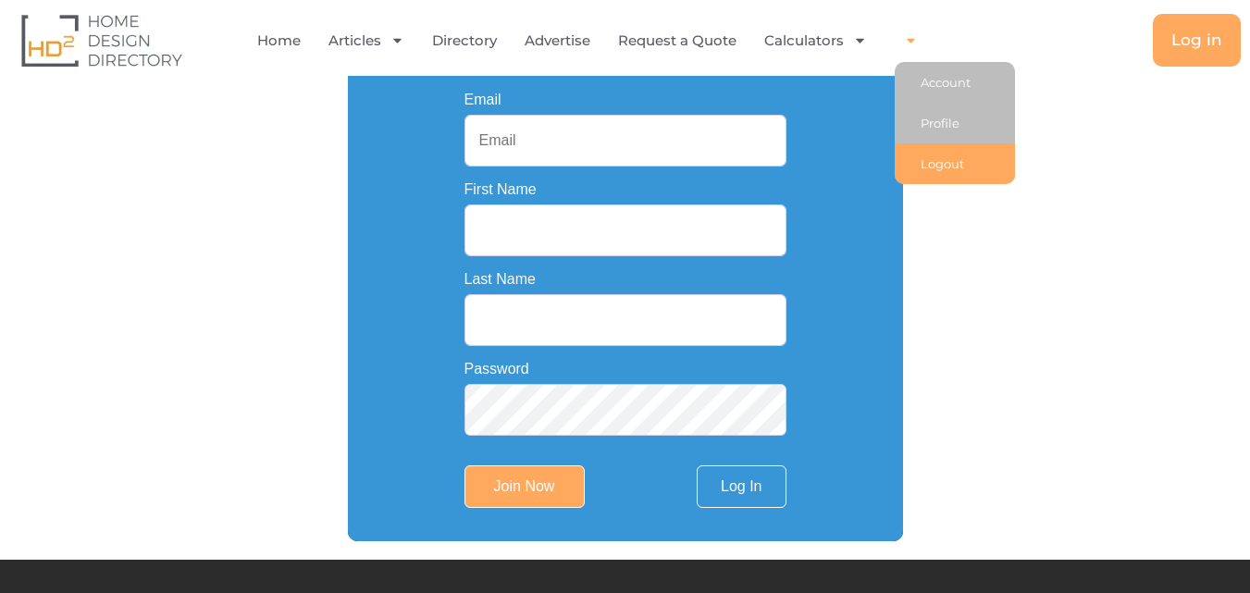
click at [947, 171] on link "Logout" at bounding box center [954, 163] width 120 height 41
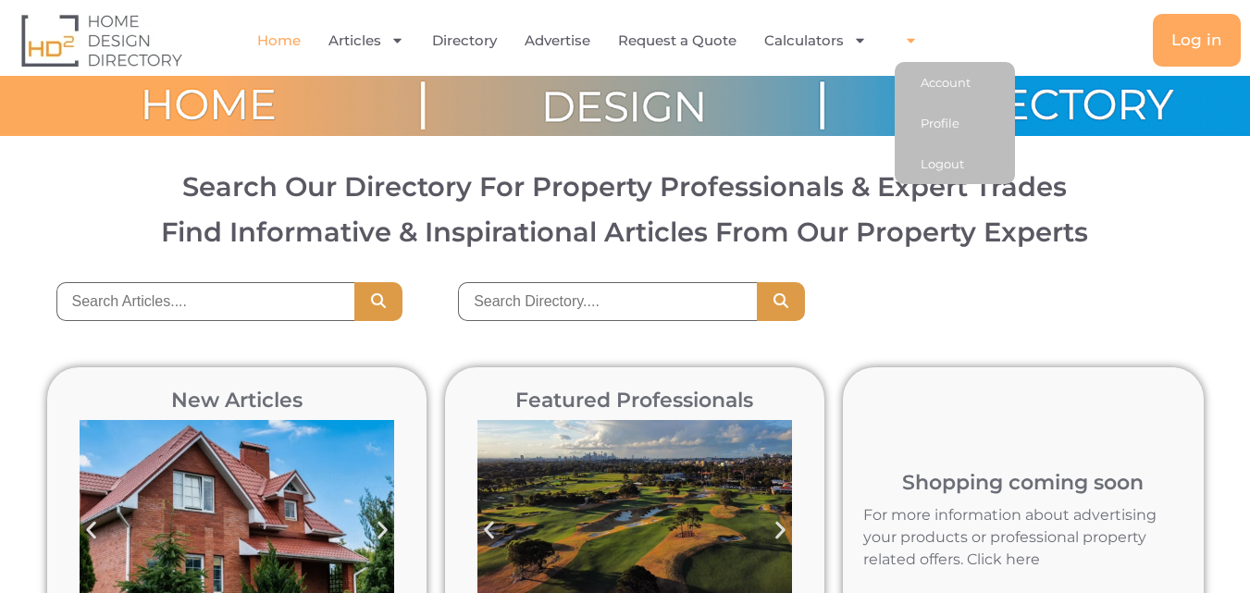
click at [902, 47] on span "Menu" at bounding box center [905, 40] width 23 height 32
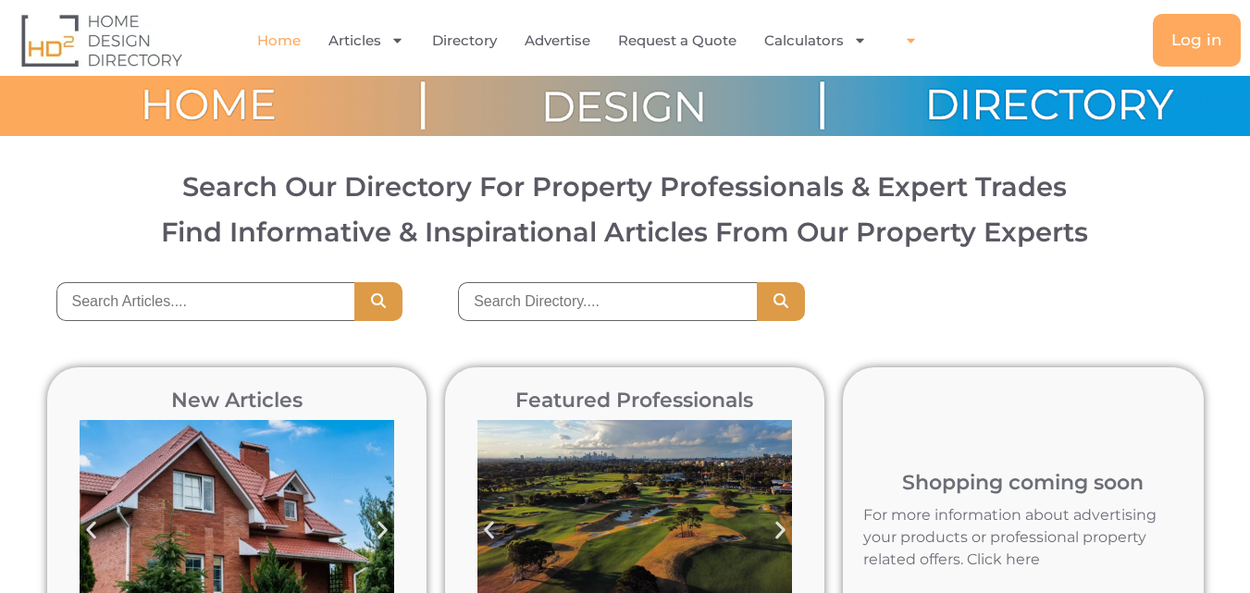
click at [904, 46] on icon "Menu" at bounding box center [911, 40] width 14 height 14
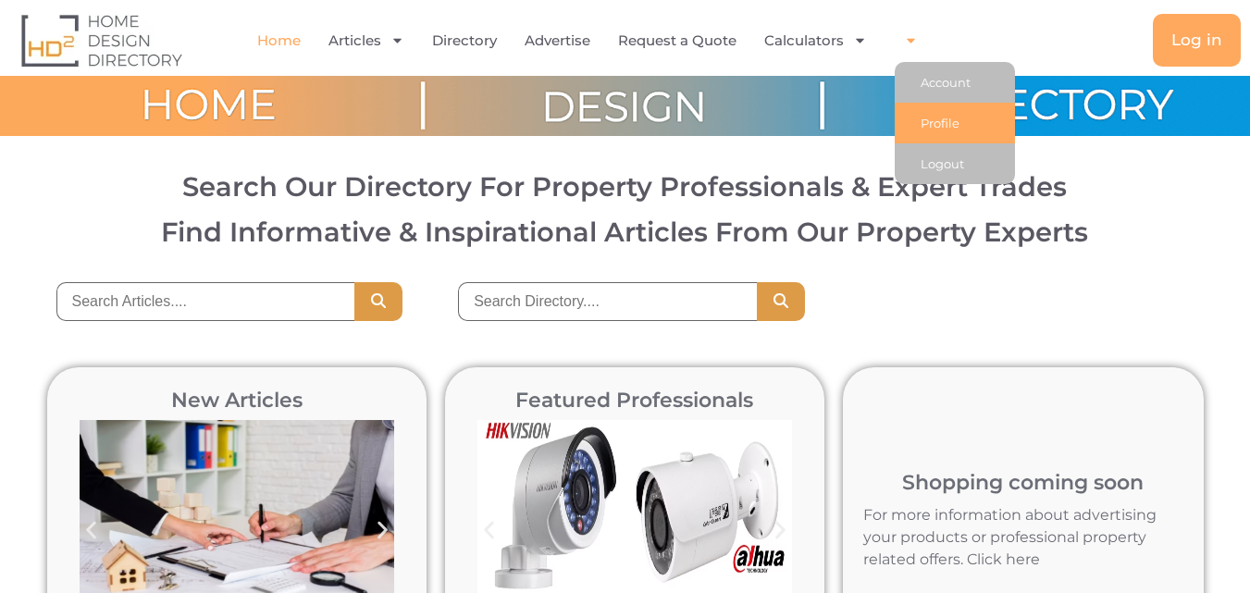
click at [958, 125] on link "Profile" at bounding box center [954, 123] width 120 height 41
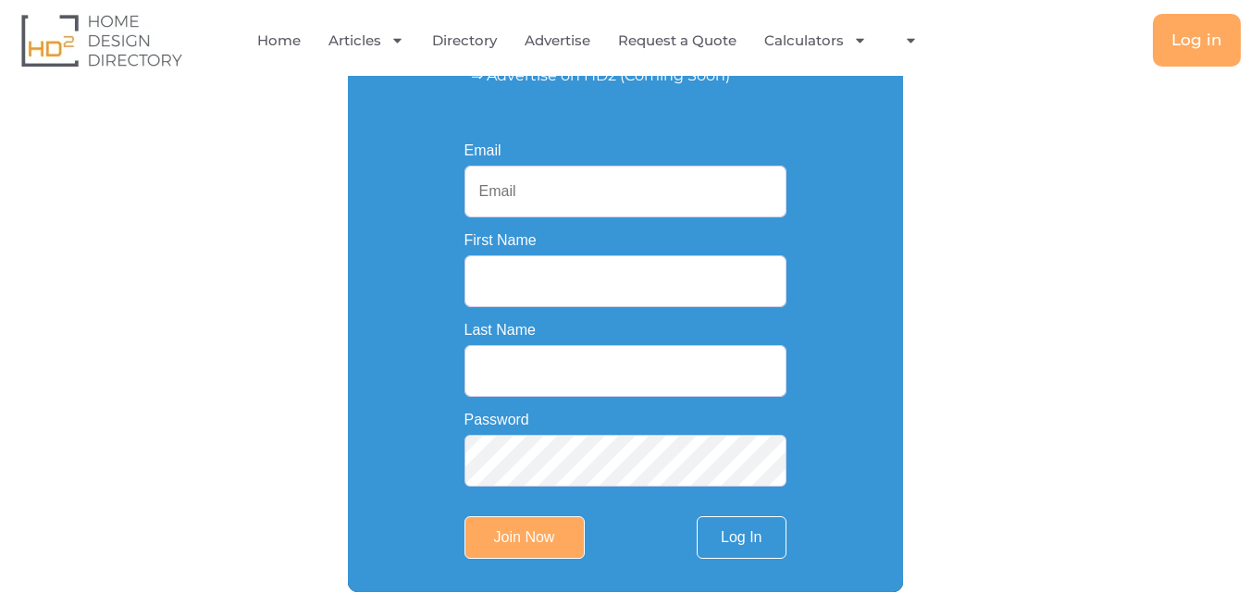
scroll to position [410, 0]
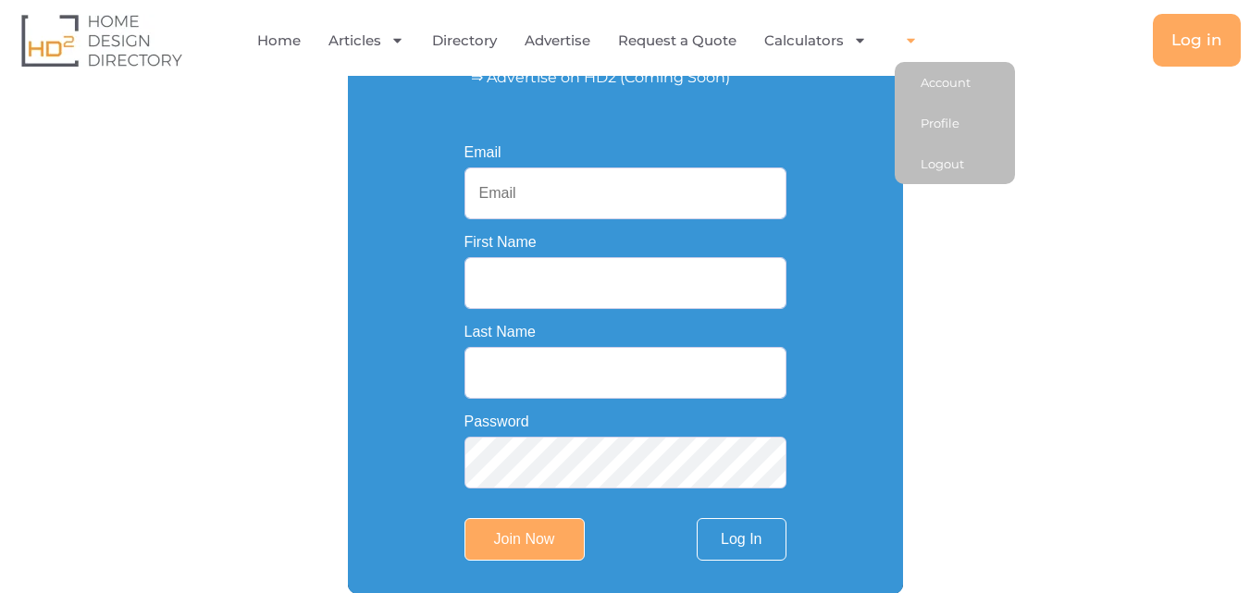
click at [910, 41] on icon "Menu" at bounding box center [911, 41] width 8 height 5
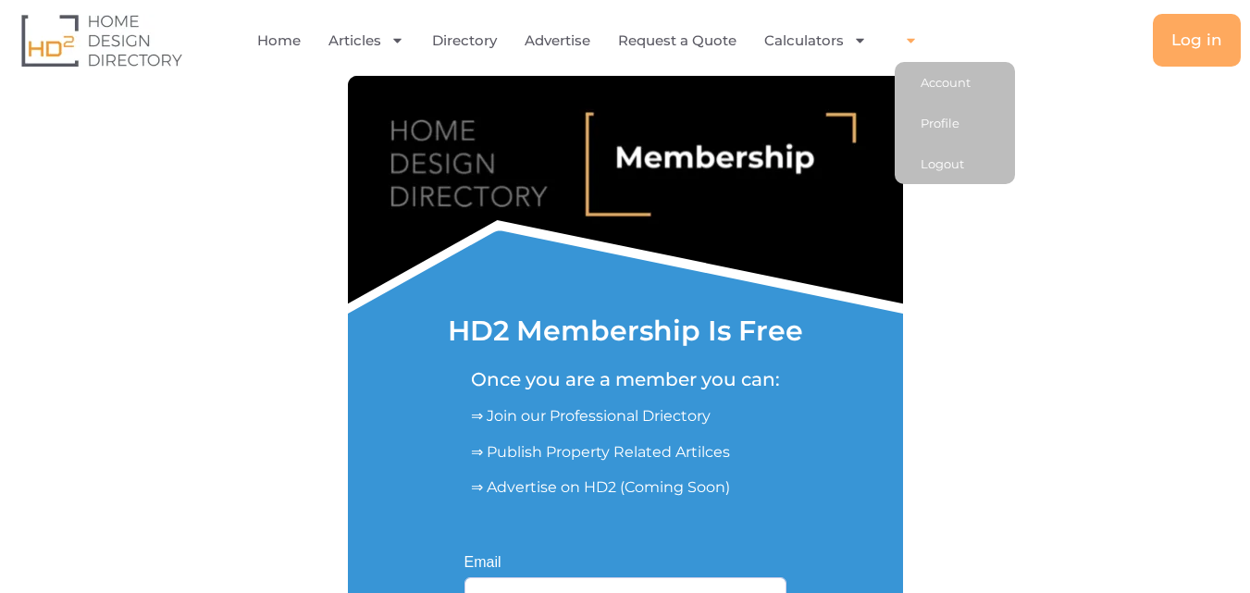
click at [917, 45] on icon "Menu" at bounding box center [911, 40] width 14 height 14
click at [923, 68] on link "Account" at bounding box center [954, 82] width 120 height 41
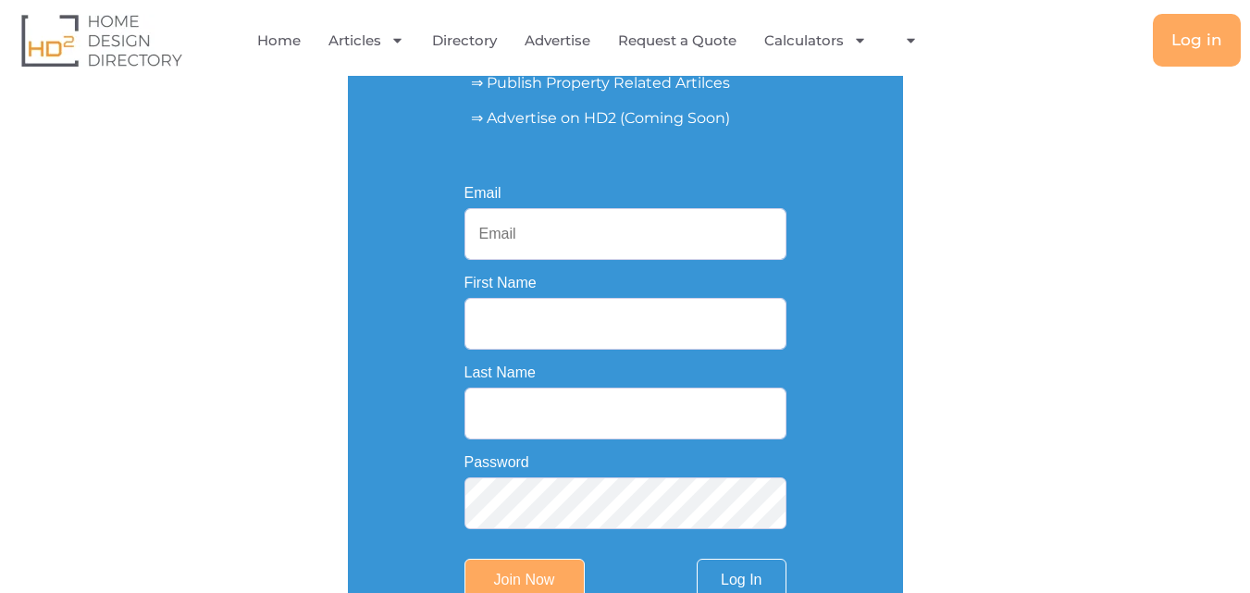
scroll to position [391, 0]
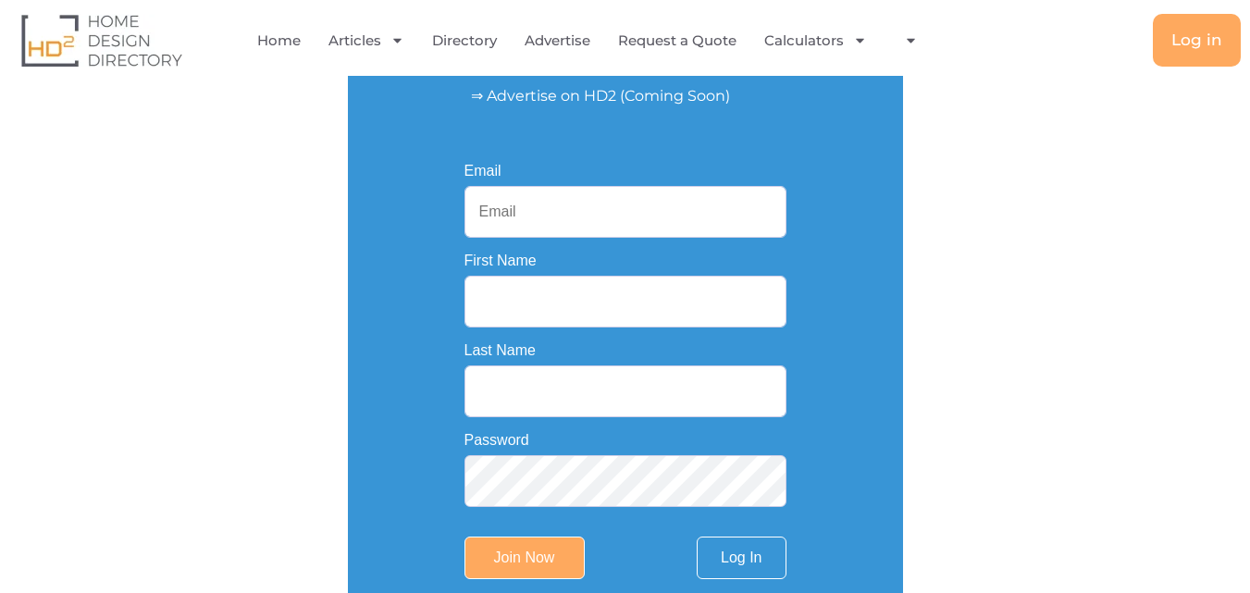
click at [556, 204] on input "Email" at bounding box center [625, 212] width 322 height 52
type input "[EMAIL_ADDRESS][DOMAIN_NAME]"
click at [539, 295] on input "First Name" at bounding box center [625, 302] width 322 height 52
type input "[PERSON_NAME]"
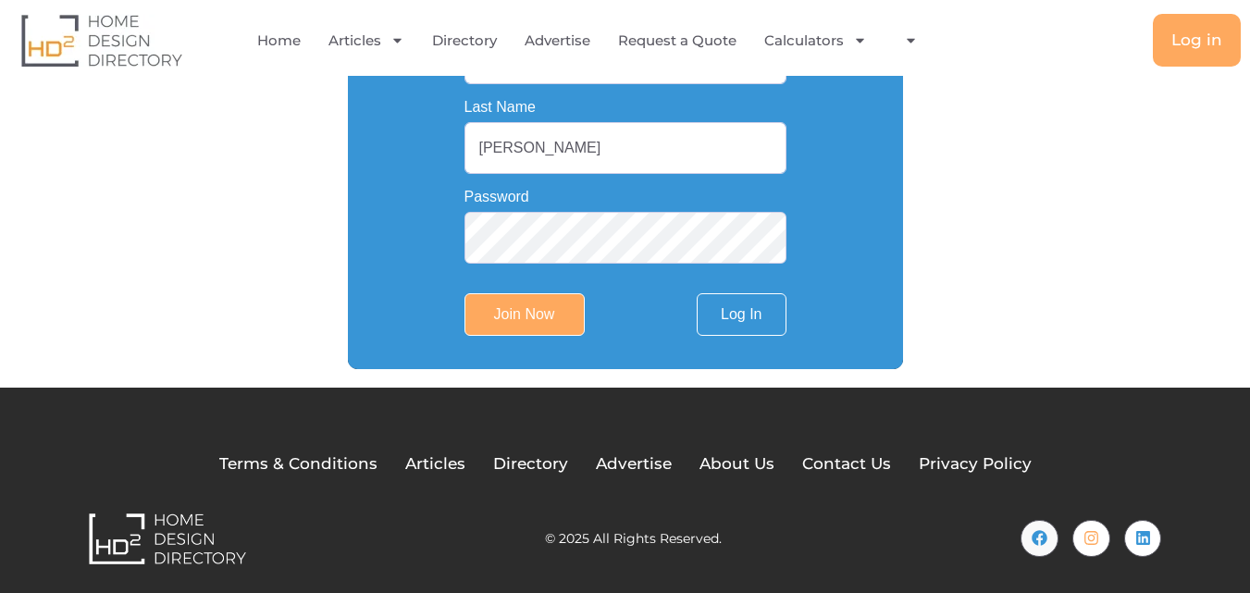
scroll to position [648, 0]
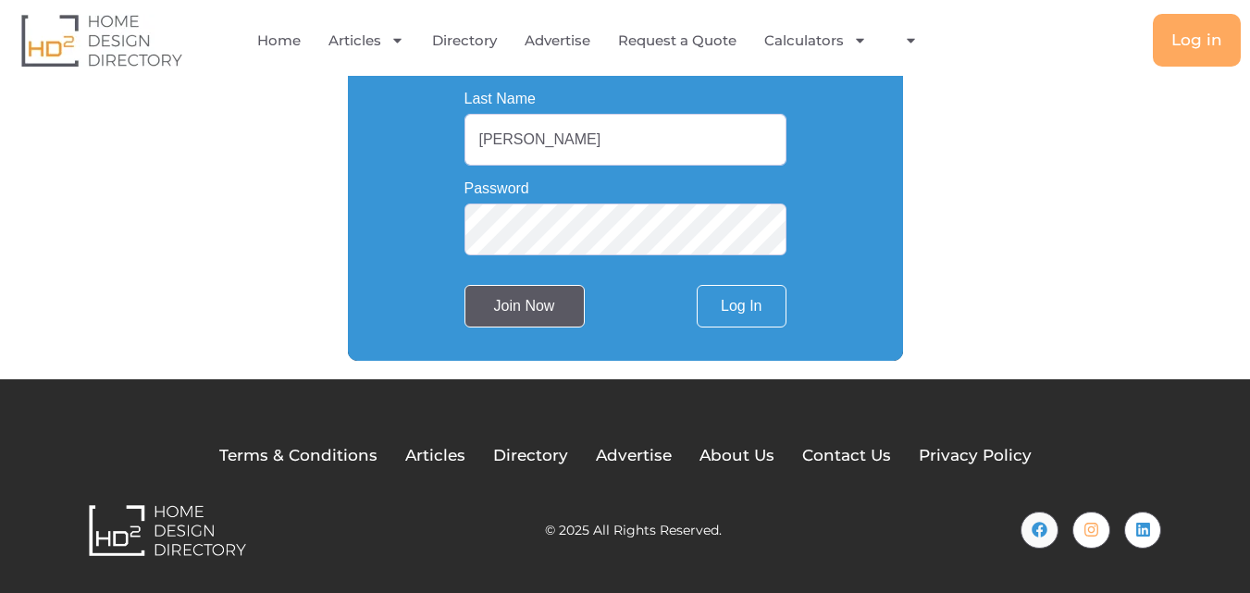
click at [547, 297] on input "Join Now" at bounding box center [524, 306] width 120 height 43
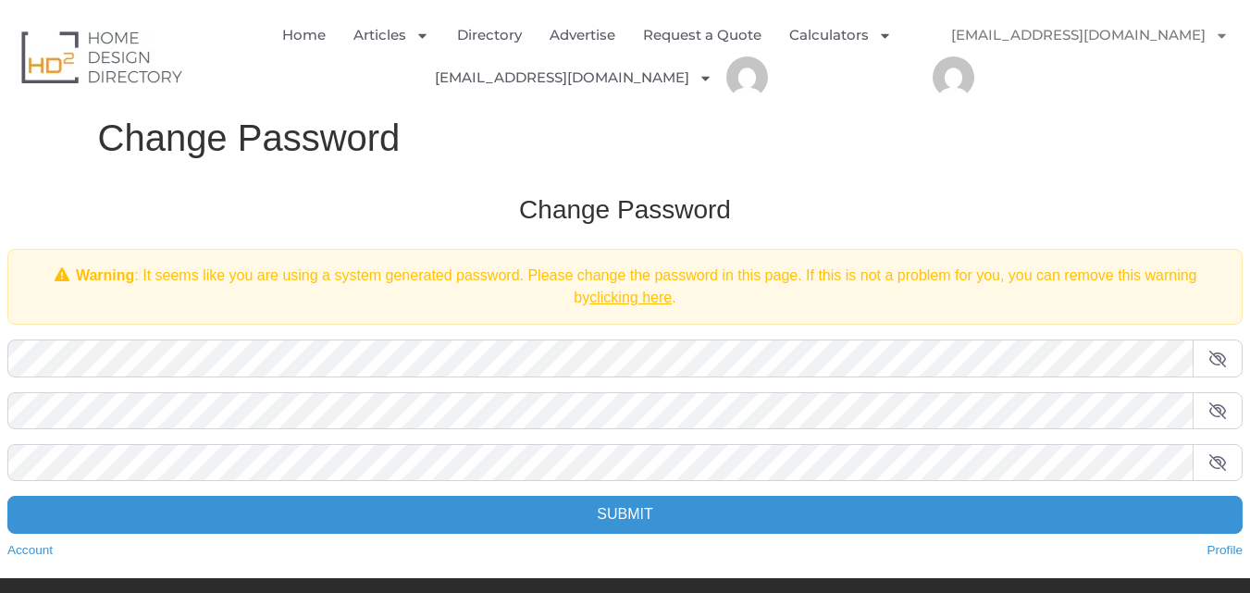
click at [1205, 362] on span at bounding box center [1217, 357] width 50 height 37
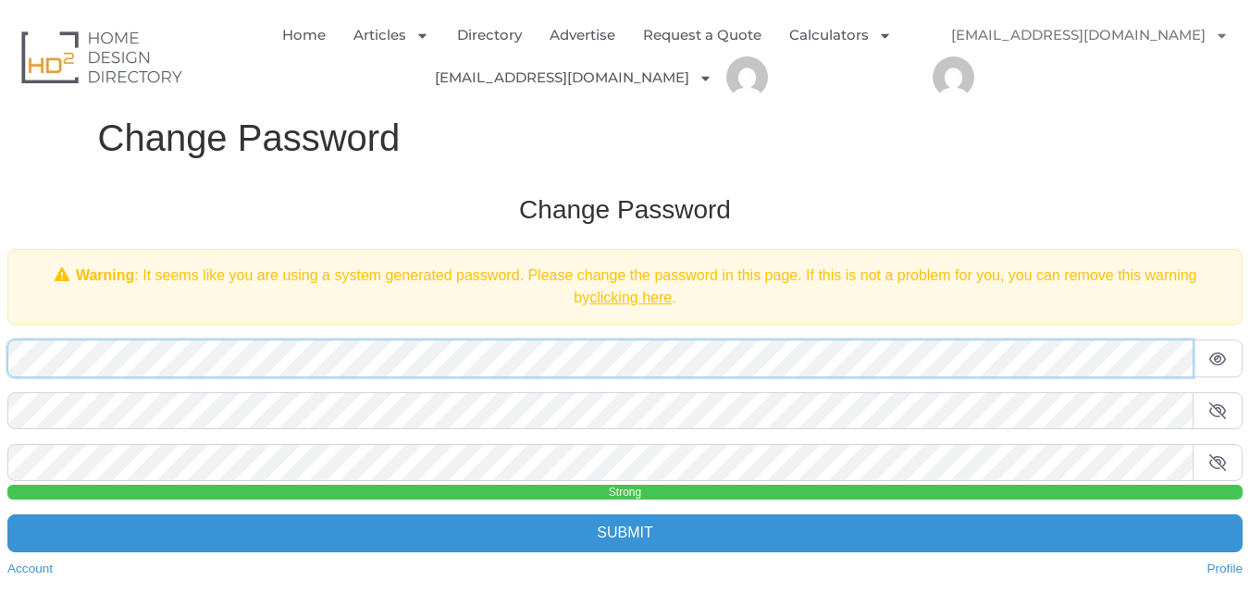
scroll to position [217, 0]
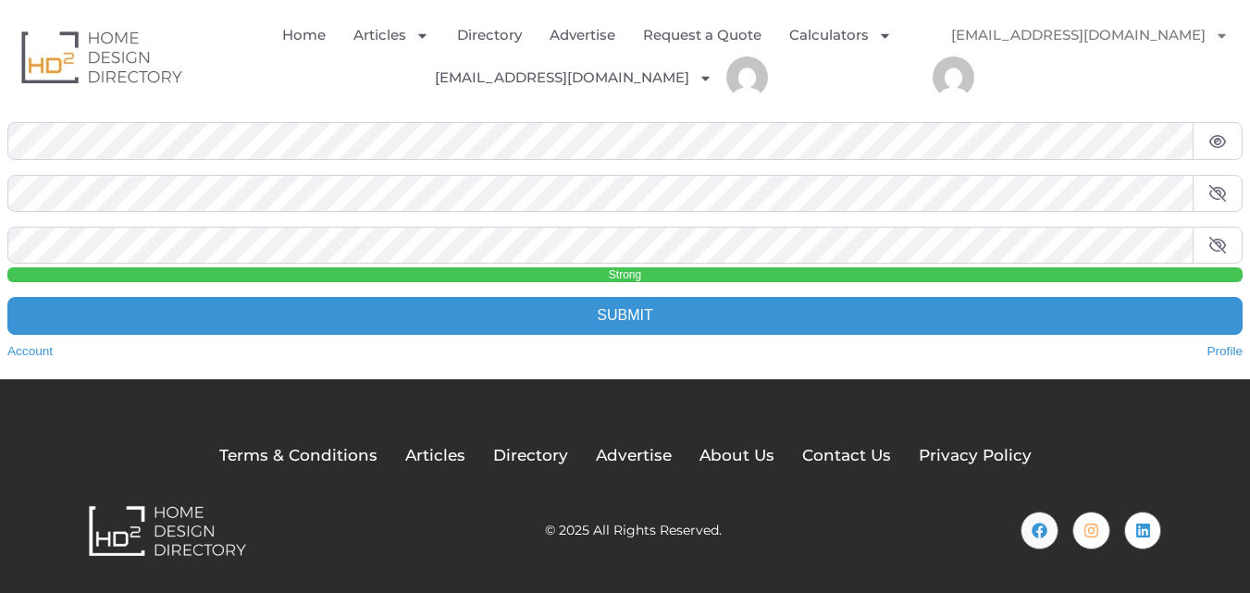
click at [1210, 189] on icon at bounding box center [1217, 193] width 19 height 15
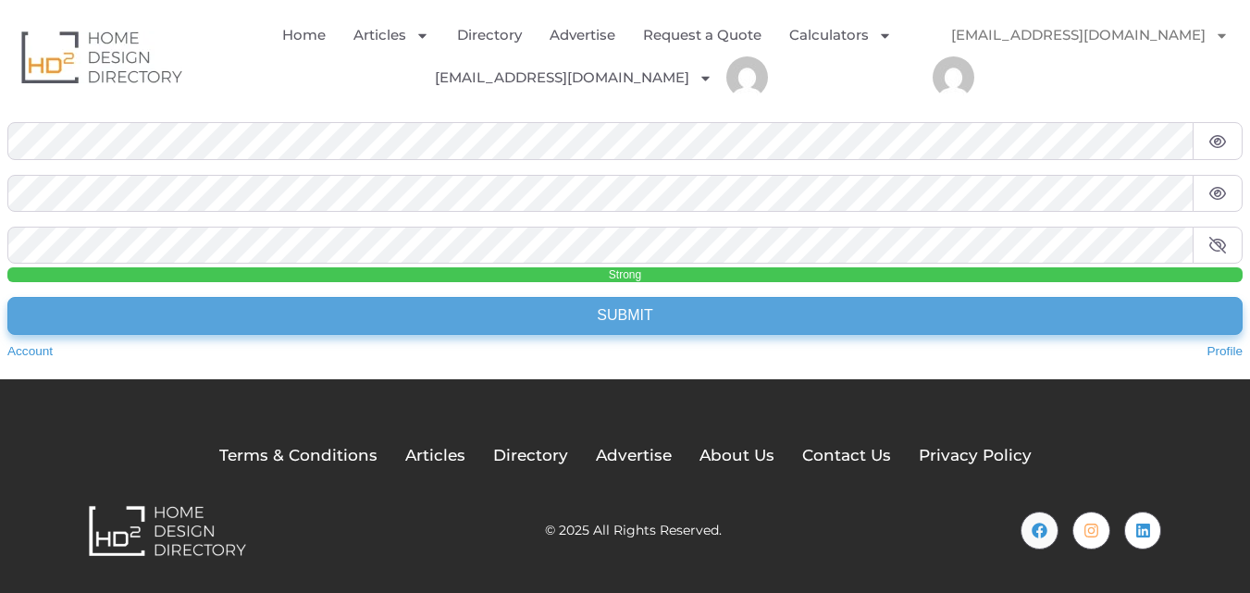
click at [895, 308] on input "Submit" at bounding box center [624, 315] width 1235 height 37
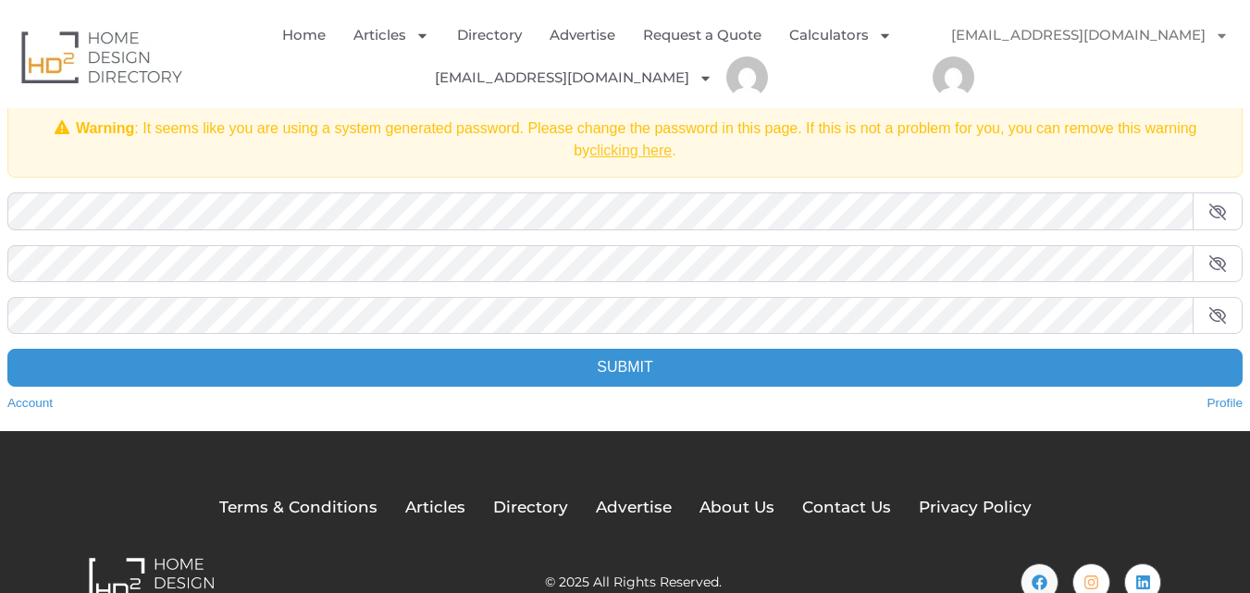
scroll to position [220, 0]
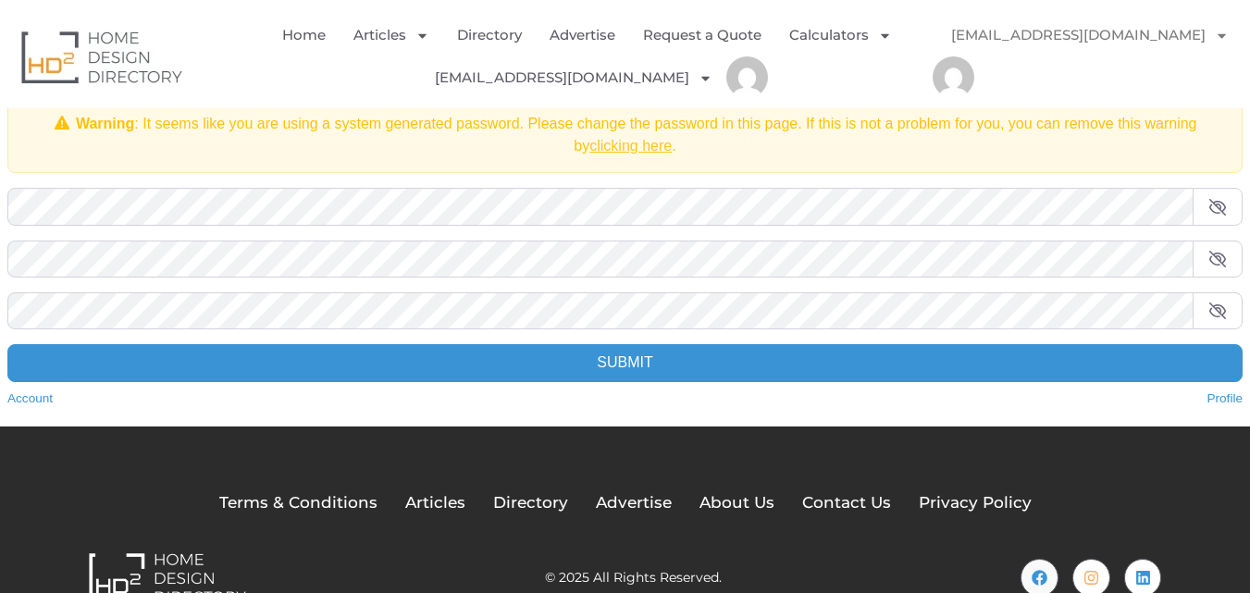
click at [652, 145] on link "clicking here" at bounding box center [630, 146] width 82 height 16
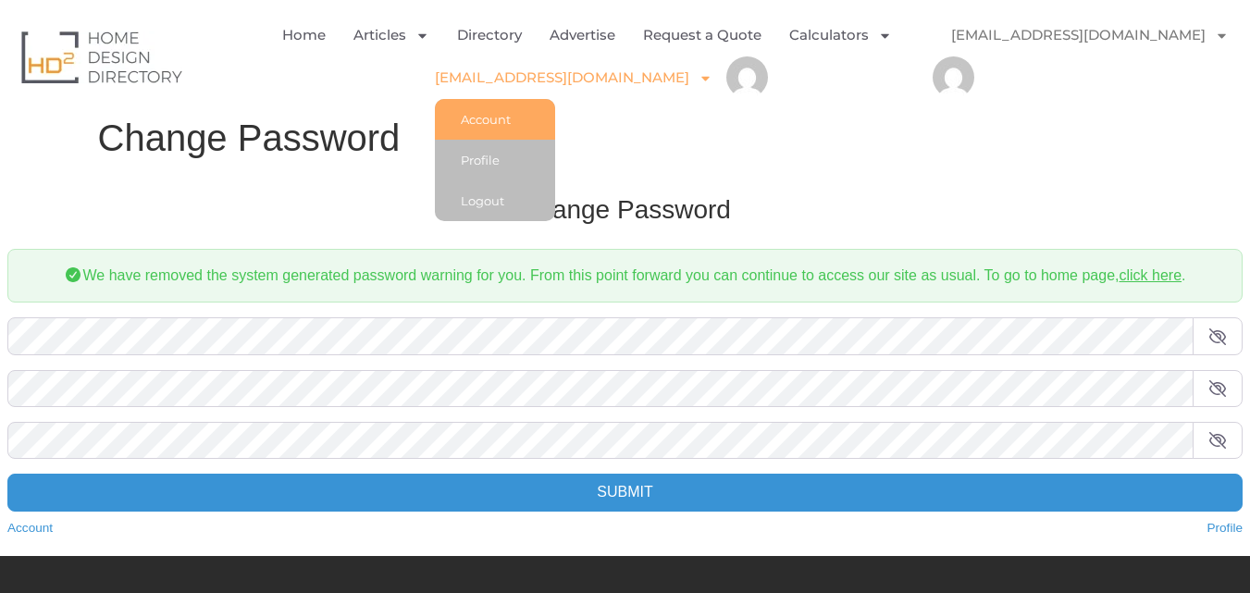
click at [543, 122] on link "Account" at bounding box center [495, 119] width 120 height 41
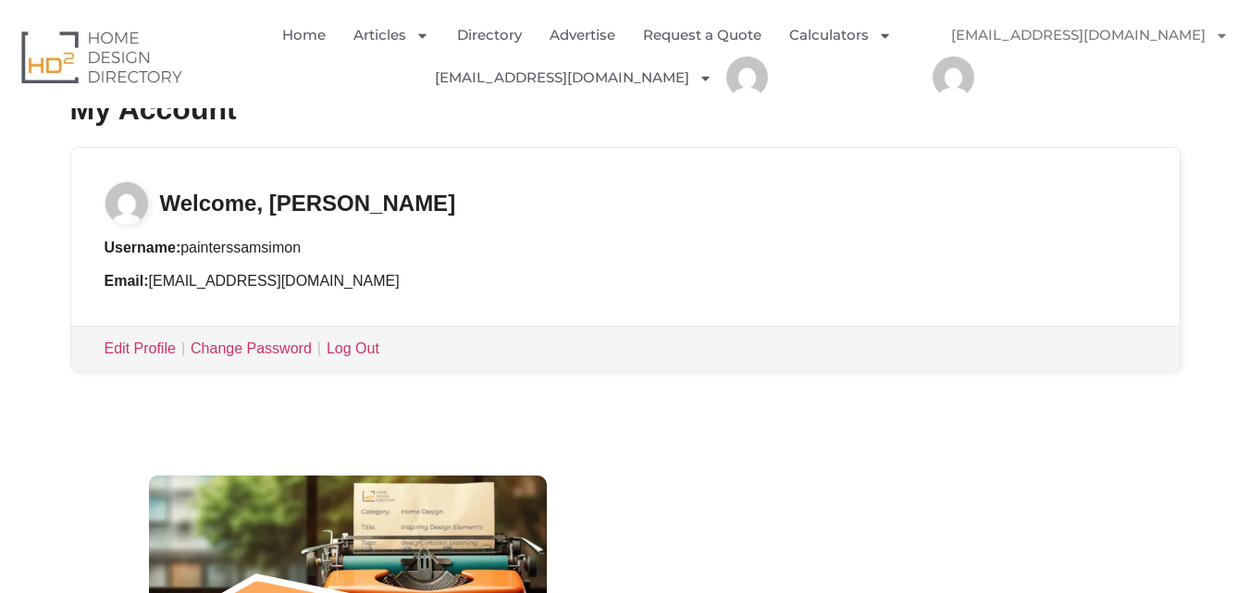
scroll to position [361, 0]
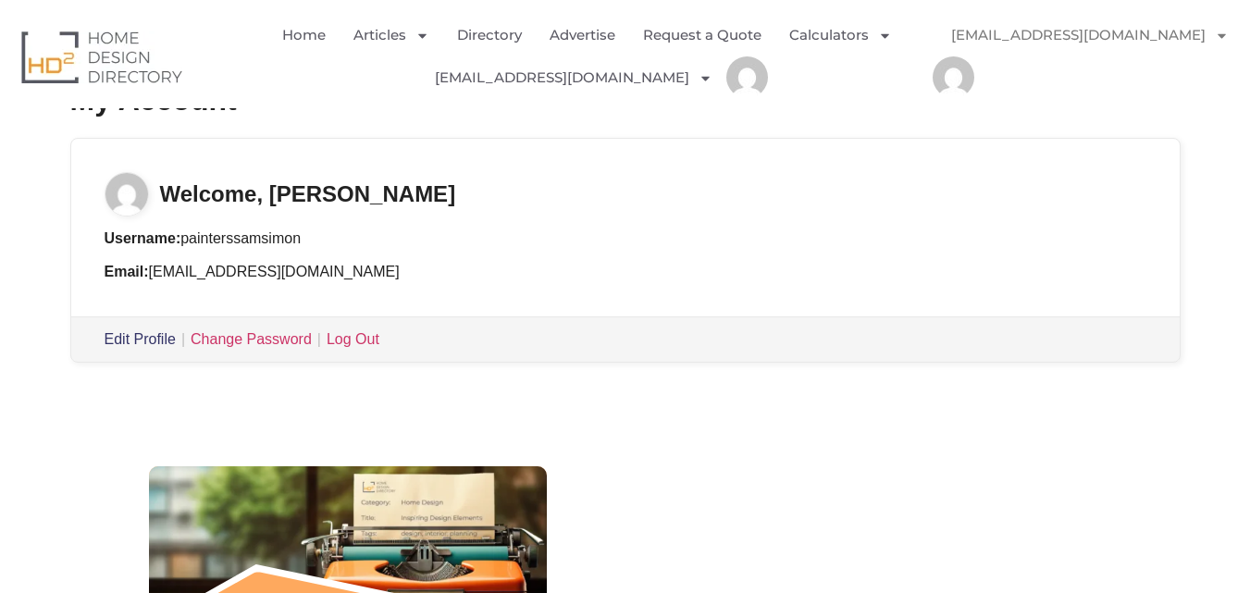
click at [153, 347] on link "Edit Profile" at bounding box center [140, 339] width 71 height 16
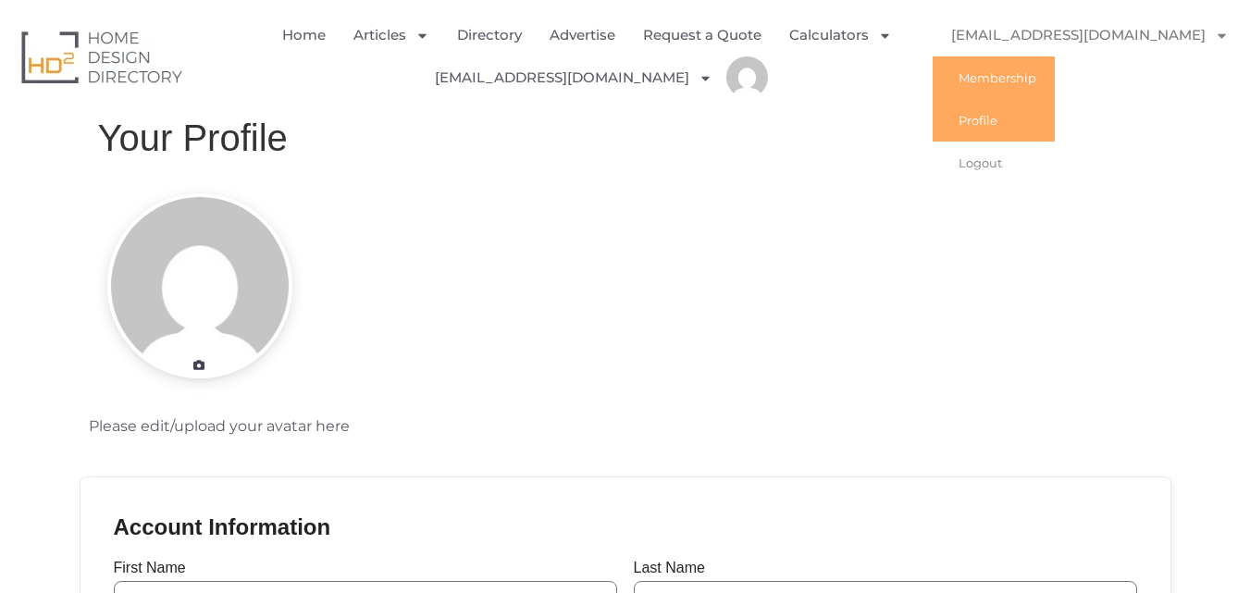
click at [1004, 68] on link "Membership" at bounding box center [993, 77] width 122 height 43
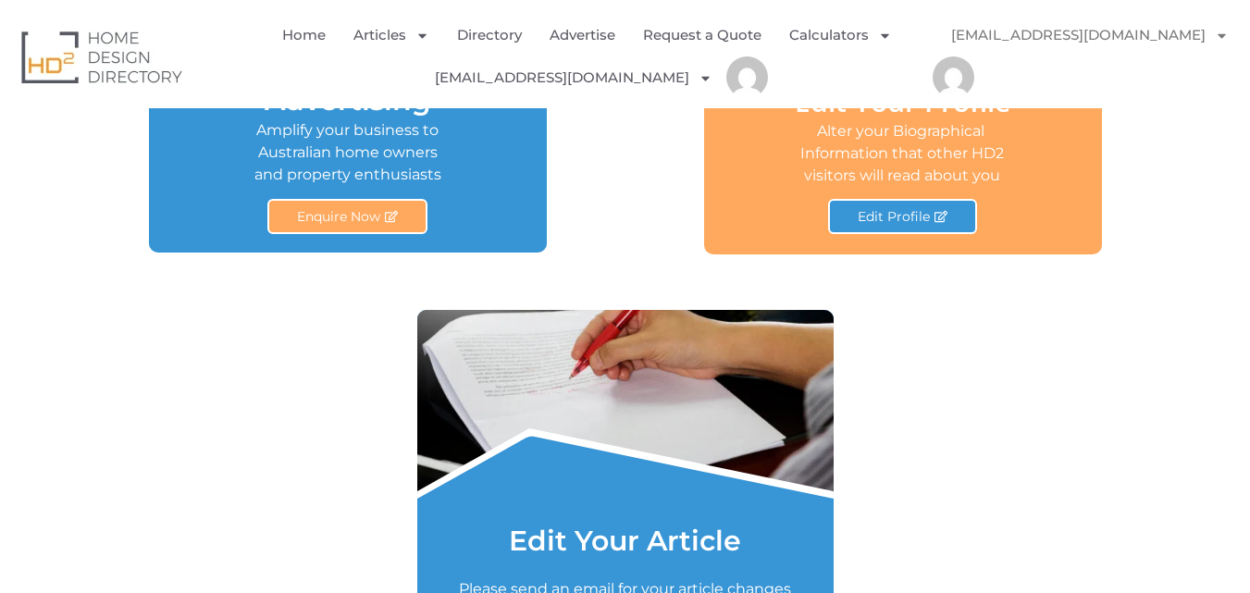
scroll to position [1183, 0]
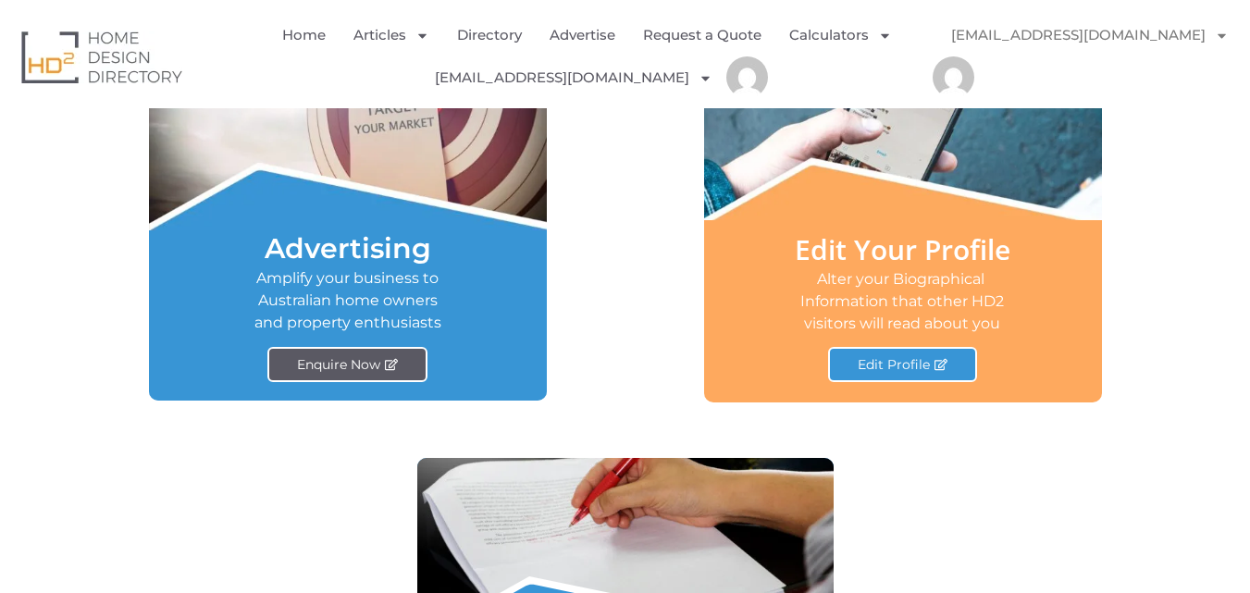
click at [375, 377] on link "Enquire Now" at bounding box center [347, 364] width 160 height 35
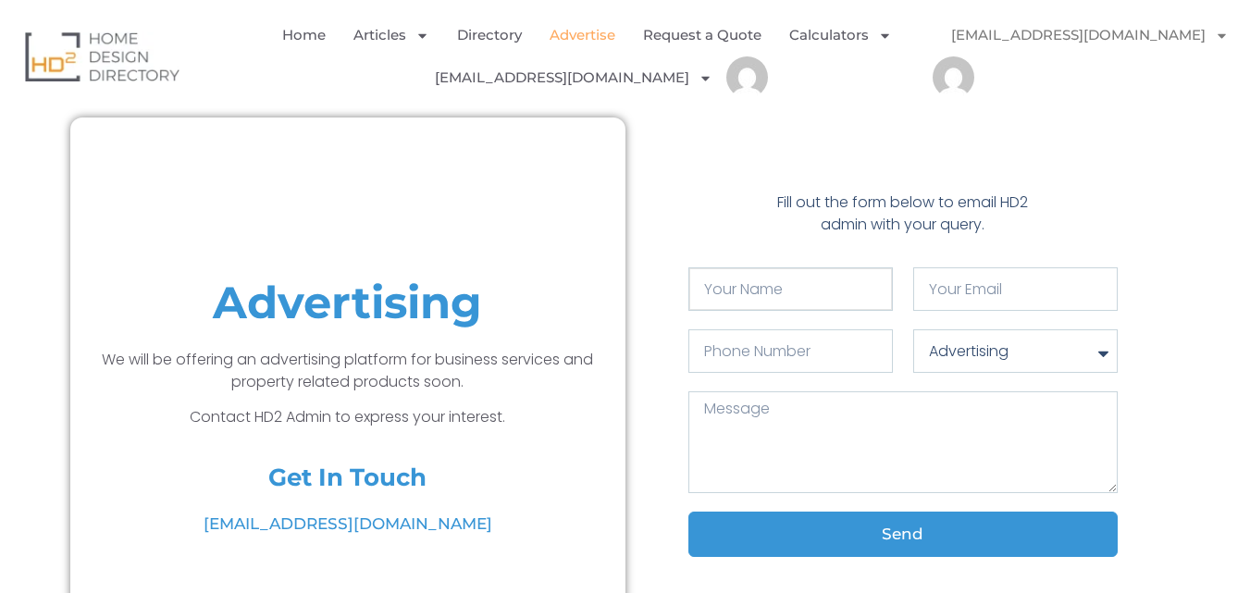
click at [782, 304] on input "Your Name" at bounding box center [790, 288] width 204 height 43
paste input "[PERSON_NAME]"
type input "[PERSON_NAME]"
click at [967, 290] on input "Your email" at bounding box center [1015, 288] width 204 height 43
type input "[EMAIL_ADDRESS][DOMAIN_NAME]"
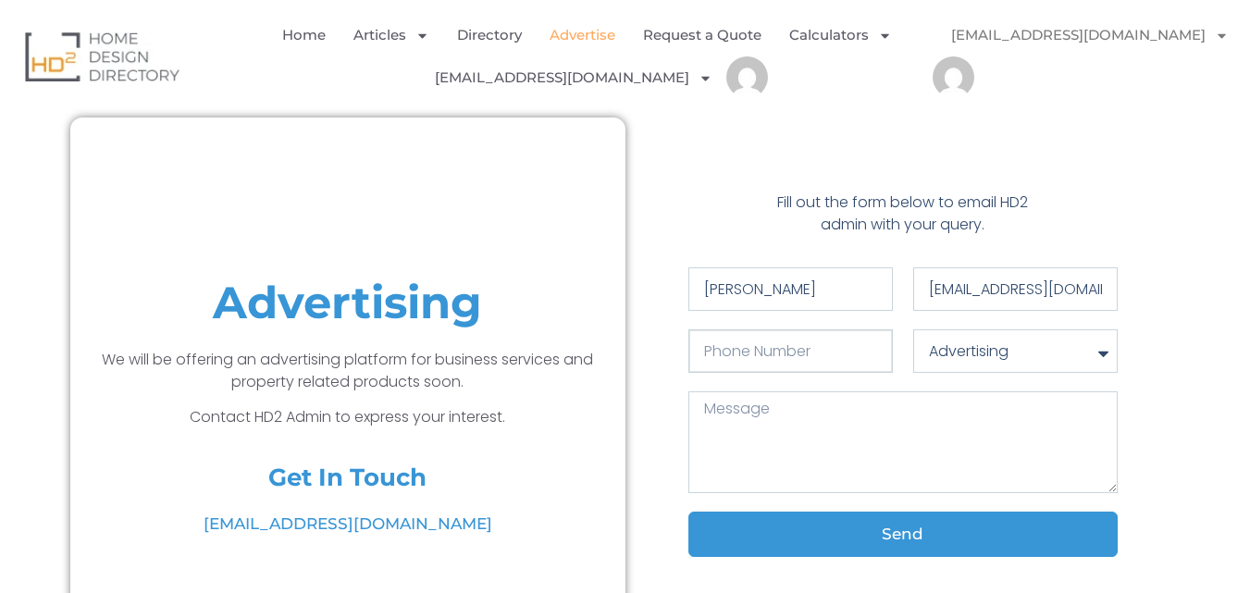
type input "0422013132"
click at [1104, 290] on input "[EMAIL_ADDRESS][DOMAIN_NAME]" at bounding box center [1015, 288] width 204 height 43
click at [1060, 283] on input "[DOMAIN_NAME]" at bounding box center [1015, 288] width 204 height 43
click at [1060, 283] on input "ail." at bounding box center [1015, 288] width 204 height 43
type input "a"
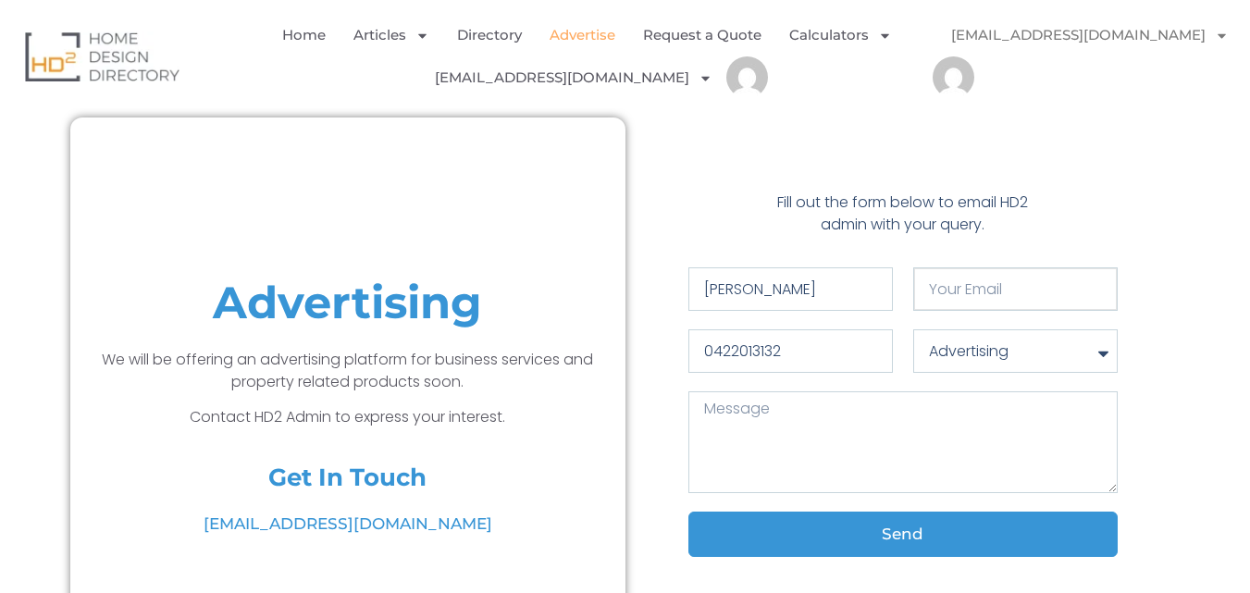
paste input "Samsimonpainters123@@"
type input "Samsimonpainters123@@"
click at [1012, 352] on select "Advertising Articles Directory General Enquiry" at bounding box center [1015, 350] width 204 height 43
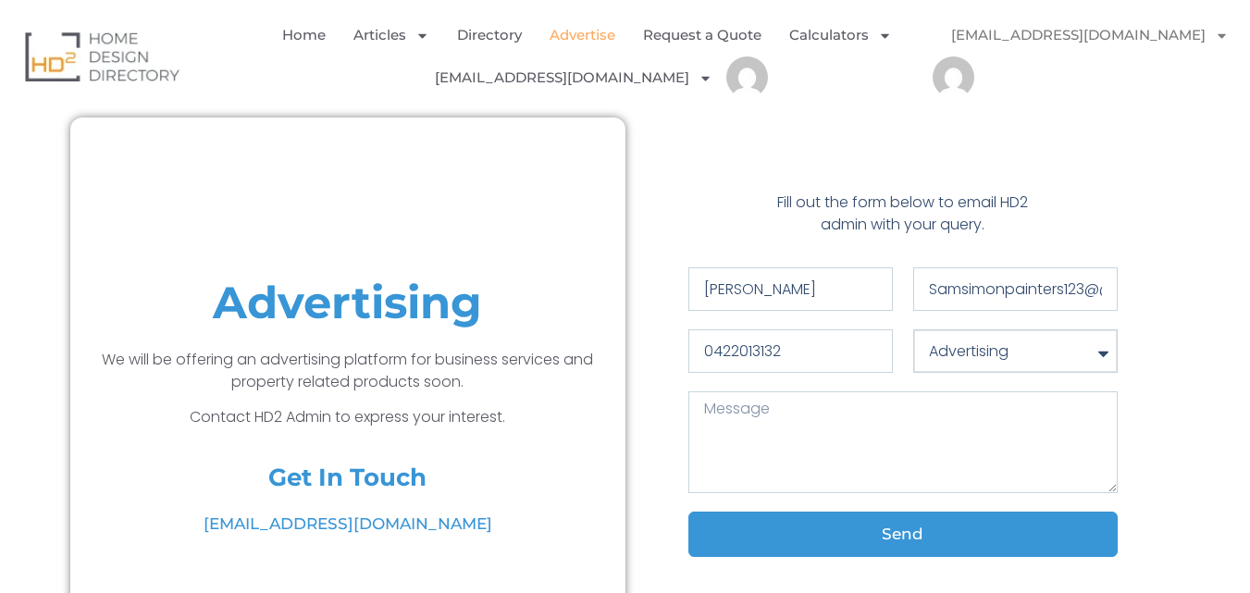
select select "Directory"
click at [913, 329] on select "Advertising Articles Directory General Enquiry" at bounding box center [1015, 350] width 204 height 43
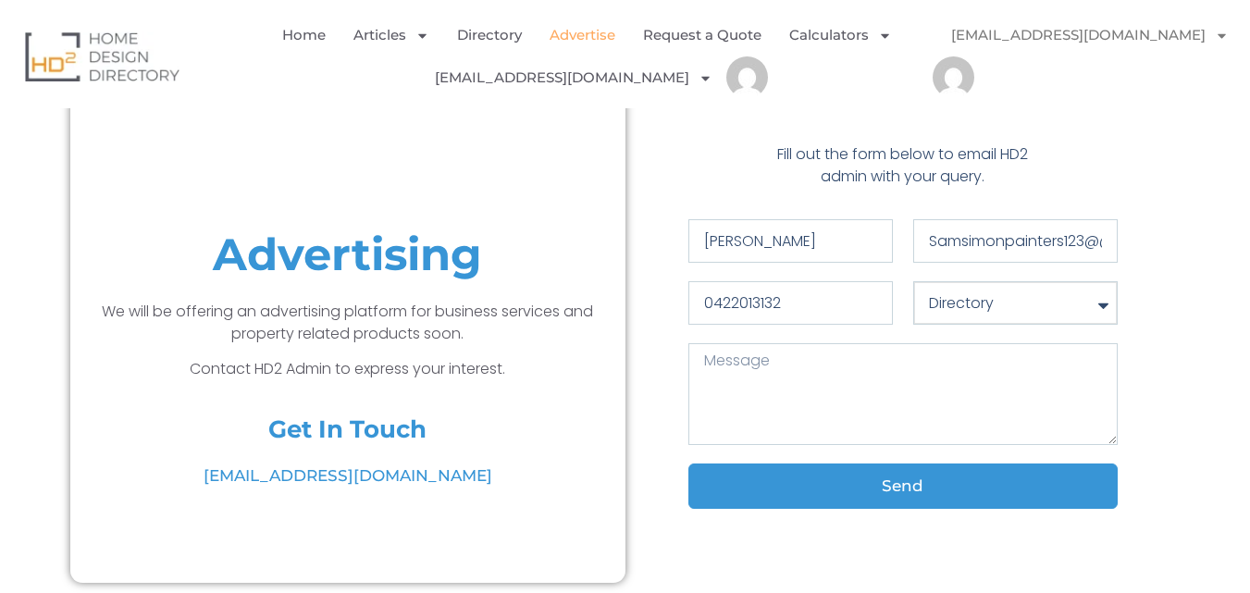
scroll to position [93, 0]
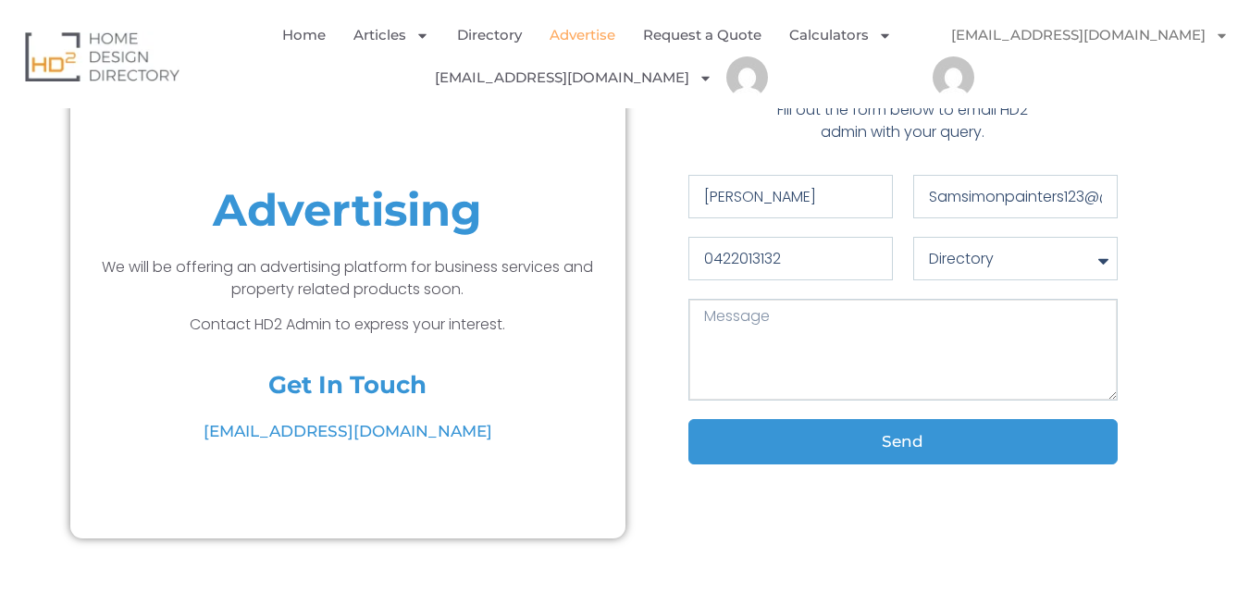
click at [865, 322] on textarea "Message" at bounding box center [902, 350] width 429 height 102
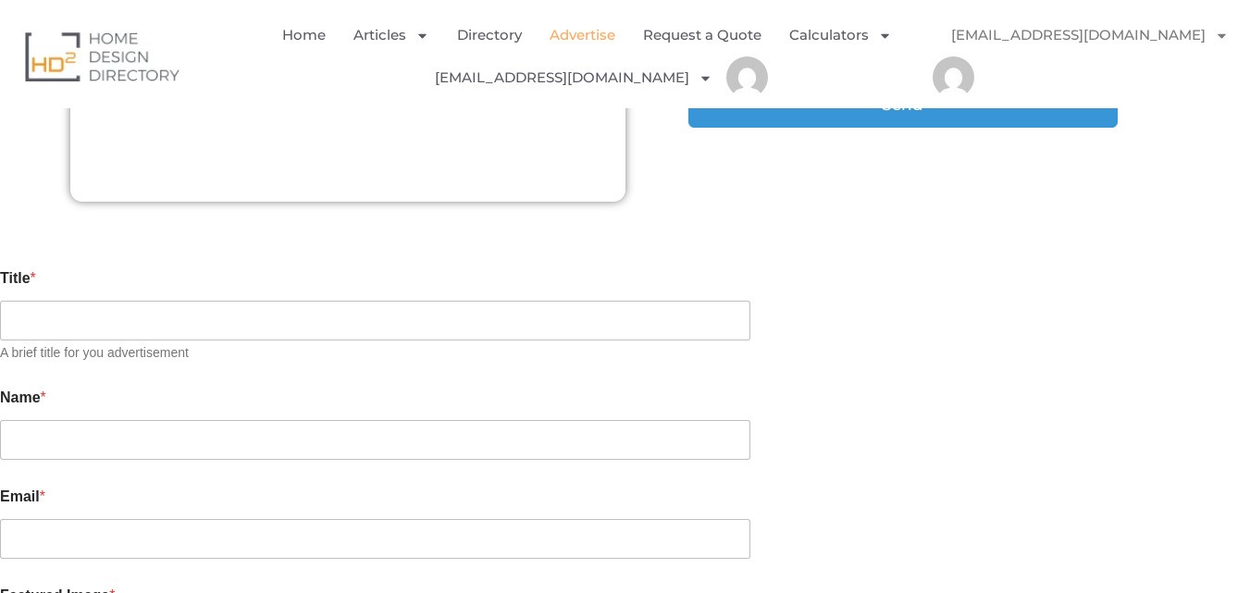
scroll to position [463, 0]
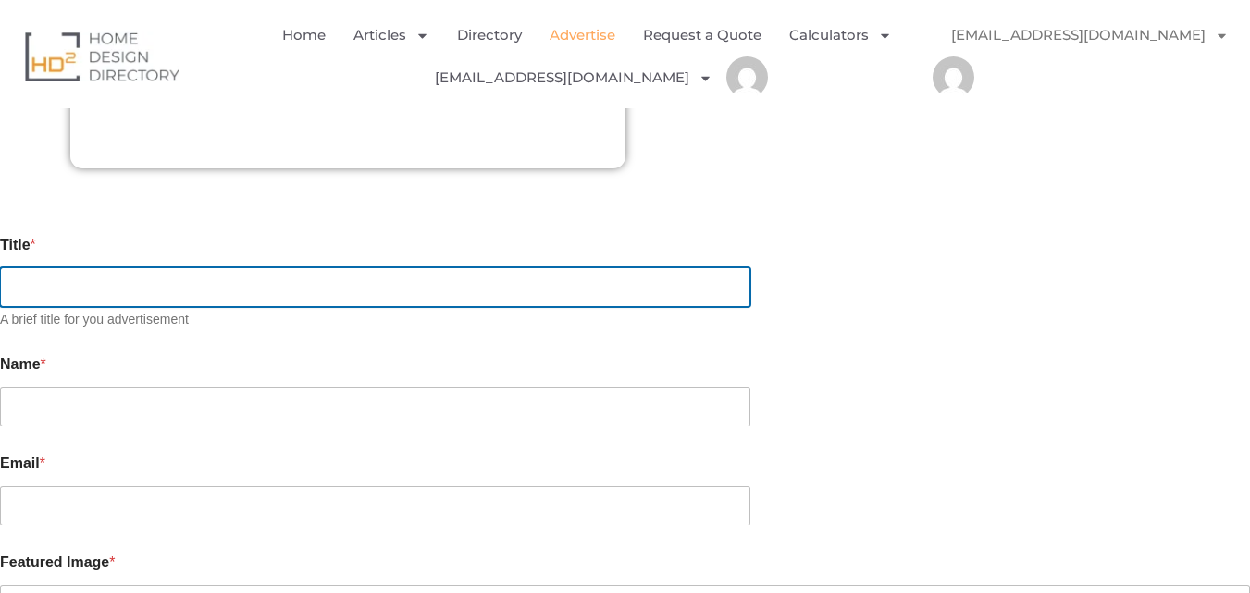
click at [266, 268] on input "Title *" at bounding box center [375, 287] width 750 height 40
paste input "[PERSON_NAME]"
type input "[PERSON_NAME]"
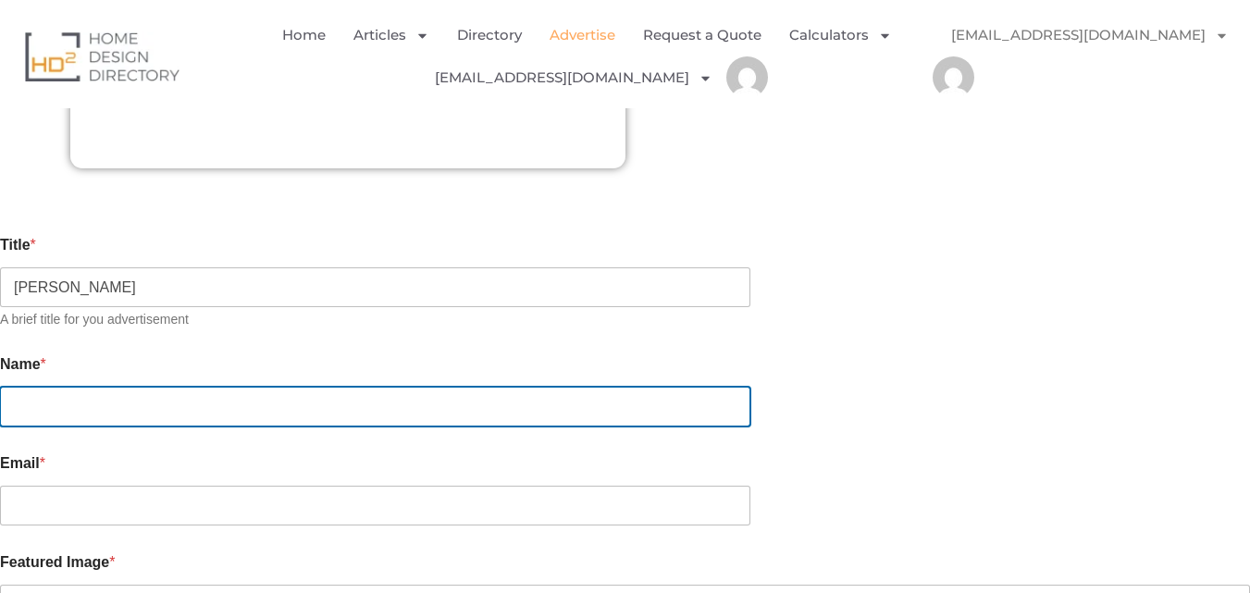
click at [251, 399] on input "Name *" at bounding box center [375, 407] width 750 height 40
type input "s"
type input "A"
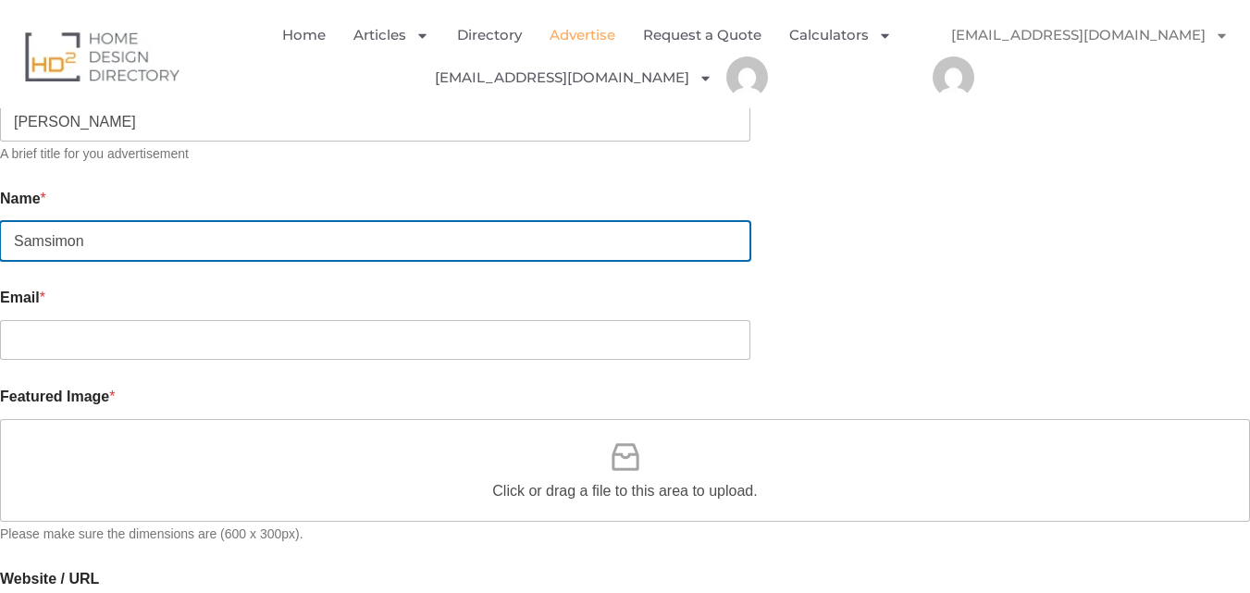
scroll to position [648, 0]
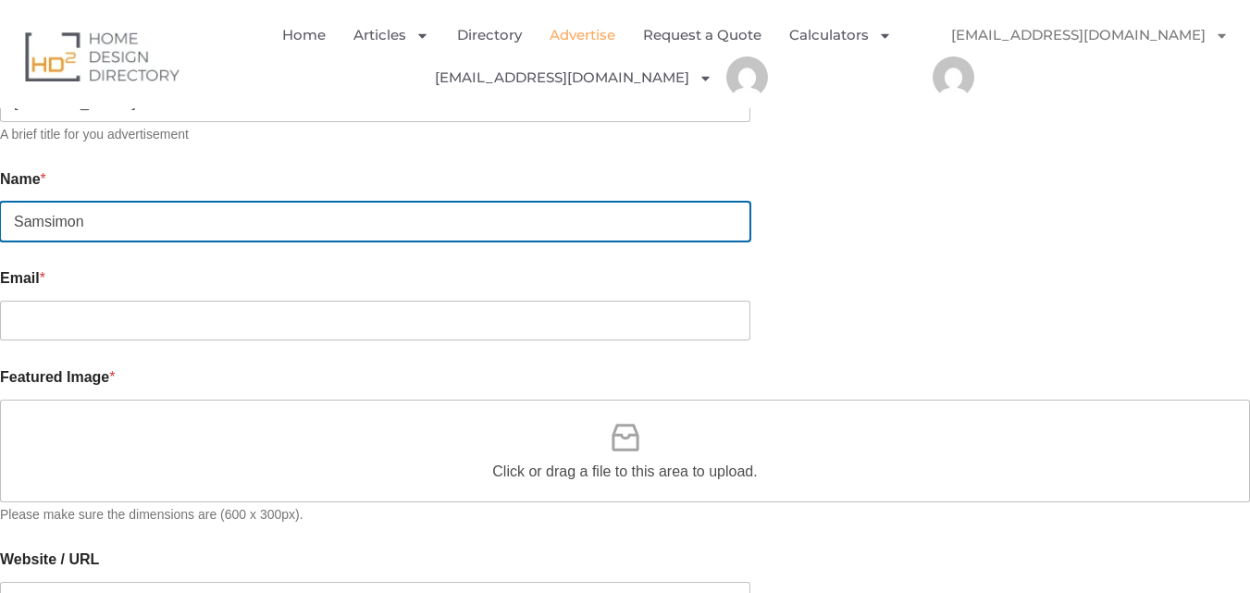
type input "Samsimon"
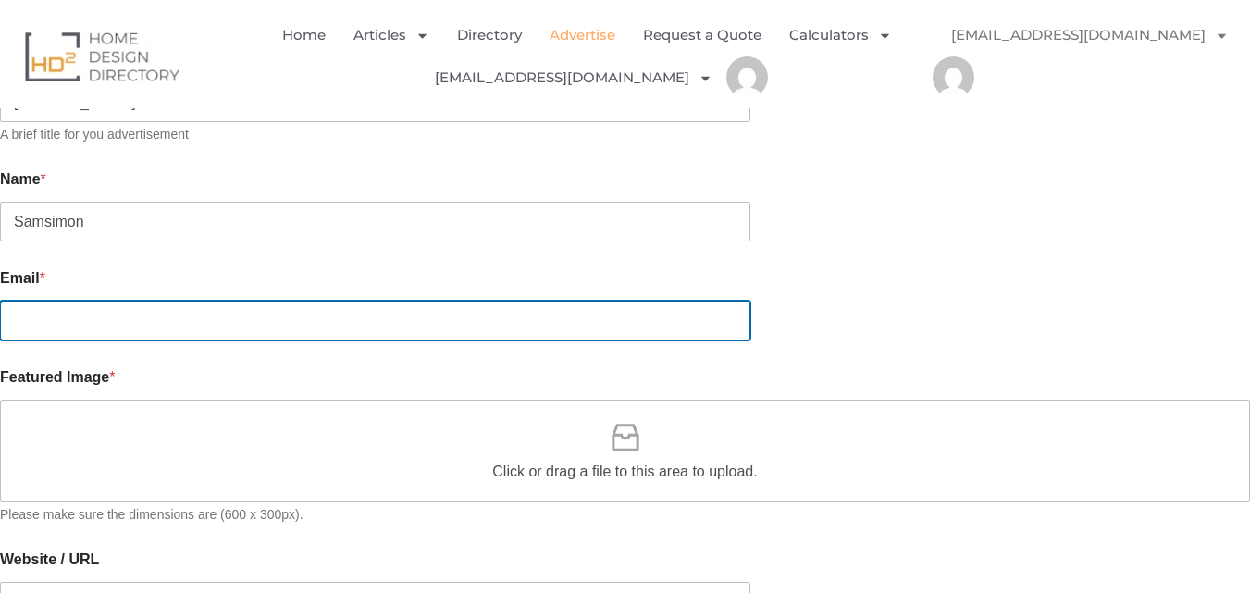
click at [249, 301] on input "Email *" at bounding box center [375, 321] width 750 height 40
type input "[EMAIL_ADDRESS][DOMAIN_NAME]"
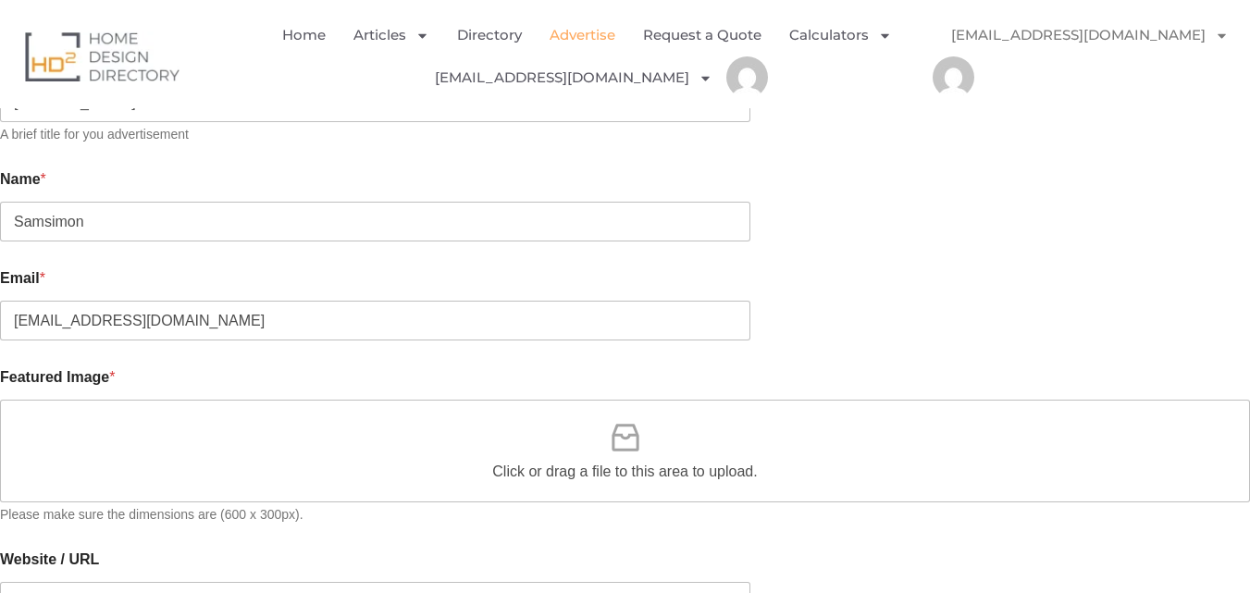
type input "0422013132"
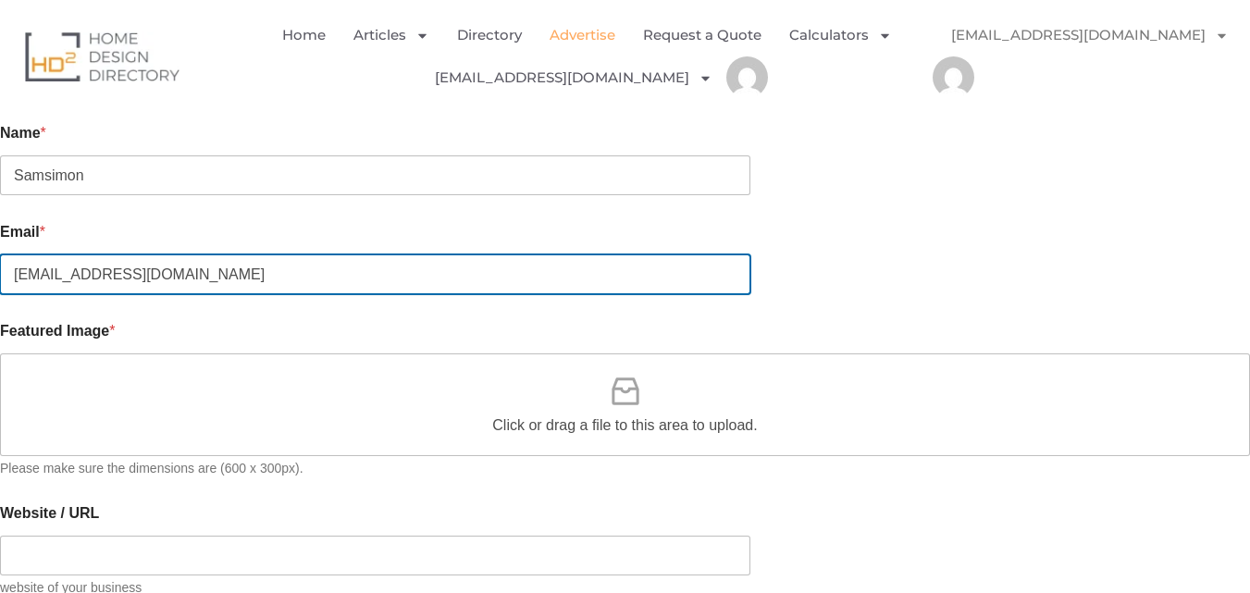
scroll to position [740, 0]
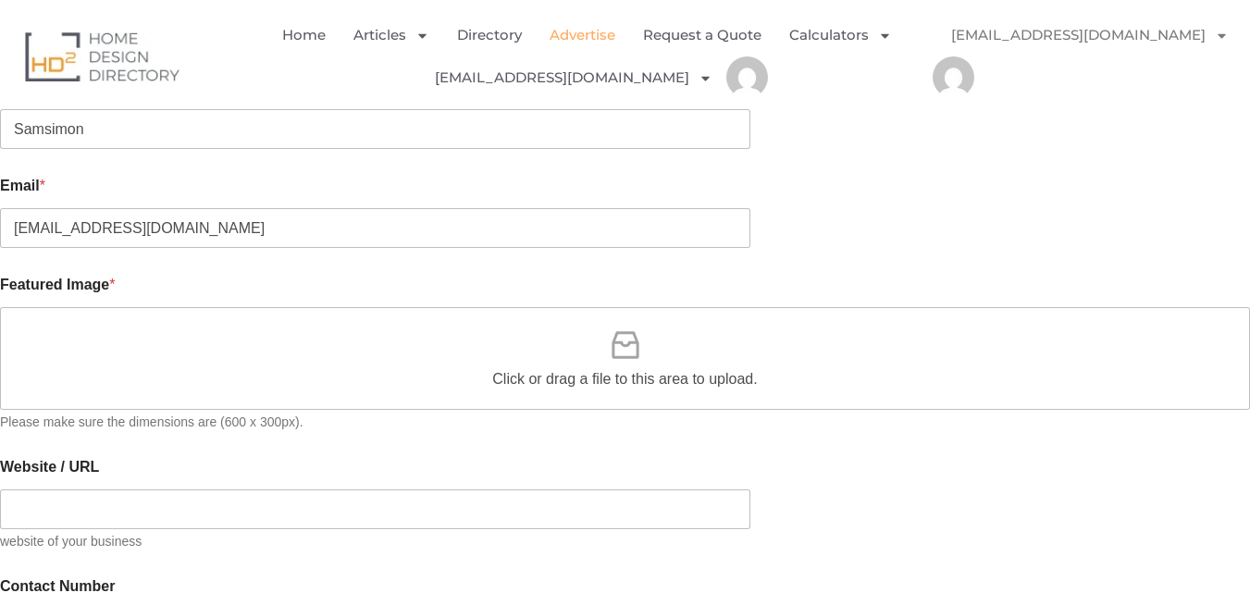
click at [305, 310] on div "Click or drag a file to this area to upload." at bounding box center [625, 358] width 1250 height 103
click at [315, 327] on div "Click or drag a file to this area to upload." at bounding box center [625, 358] width 1250 height 103
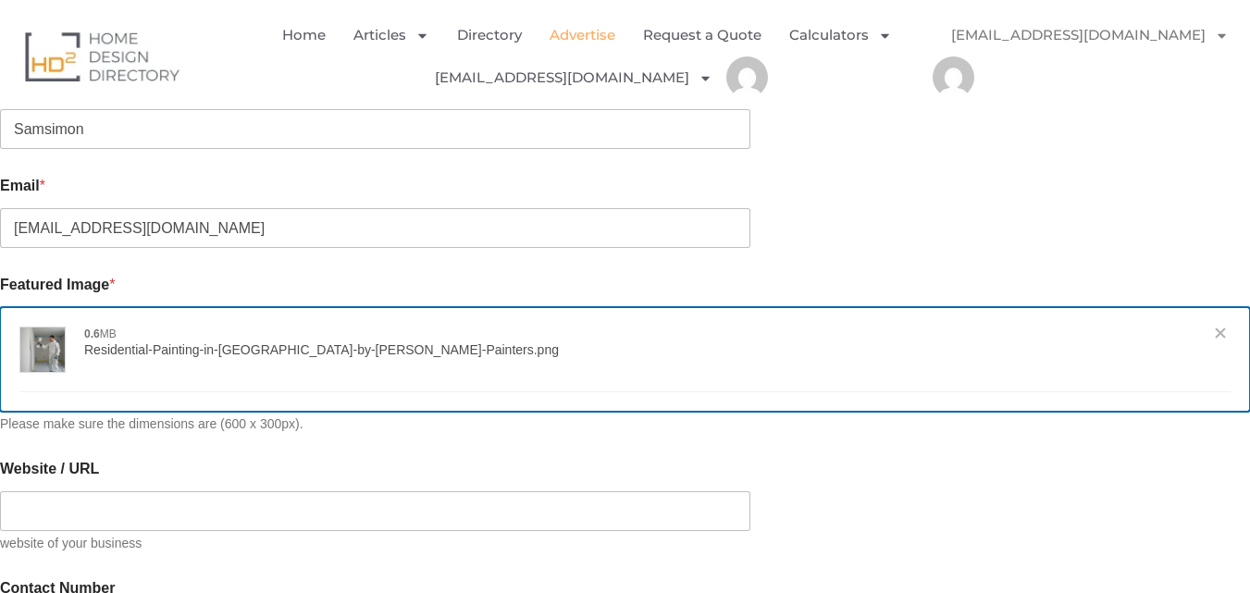
type input "[{"name":"Residential-Painting-in-[GEOGRAPHIC_DATA]-by-[PERSON_NAME].png","file…"
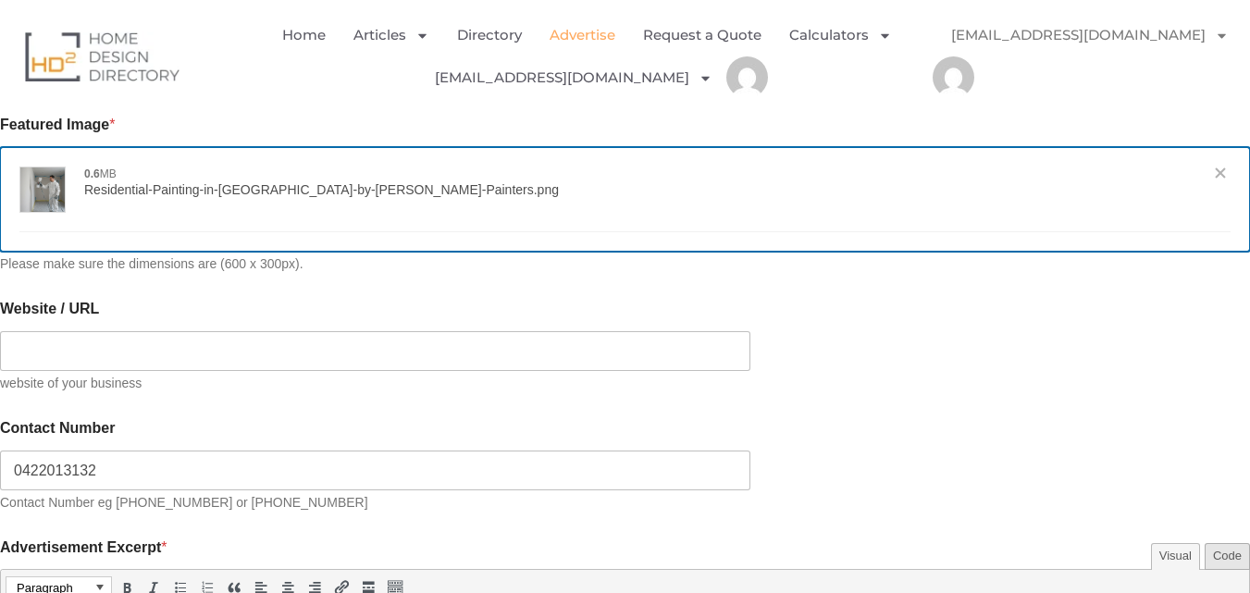
scroll to position [925, 0]
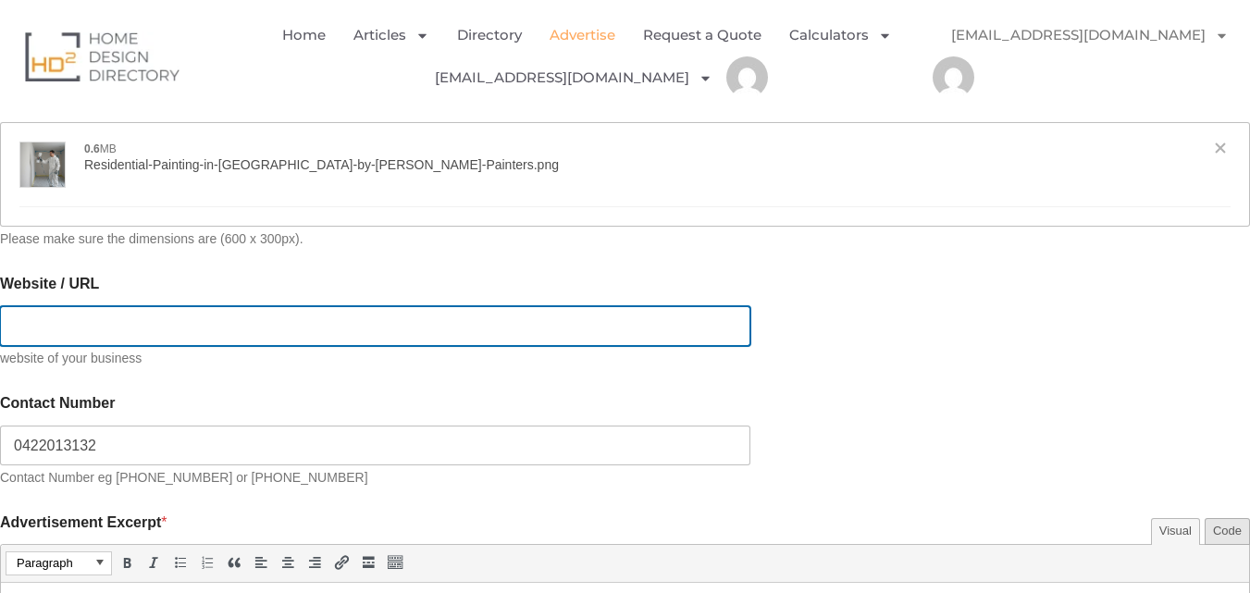
click at [429, 315] on input "Website / URL" at bounding box center [375, 326] width 750 height 40
paste input "Website: [URL][DOMAIN_NAME]"
click at [140, 312] on input "Website: [URL][DOMAIN_NAME]" at bounding box center [375, 326] width 750 height 40
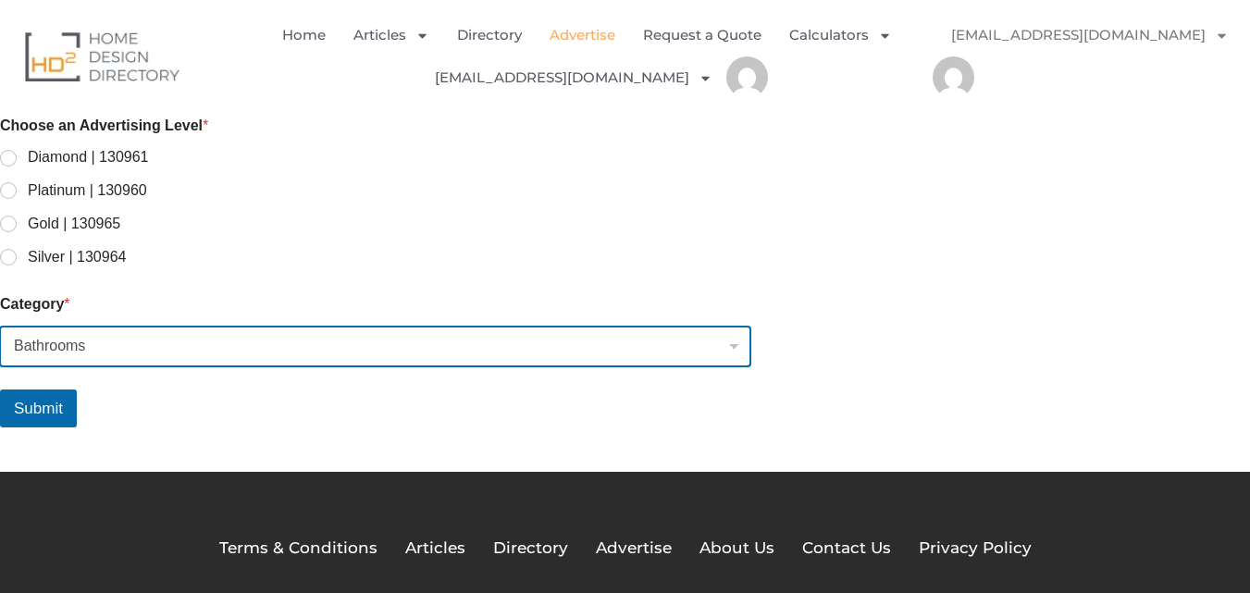
scroll to position [1602, 0]
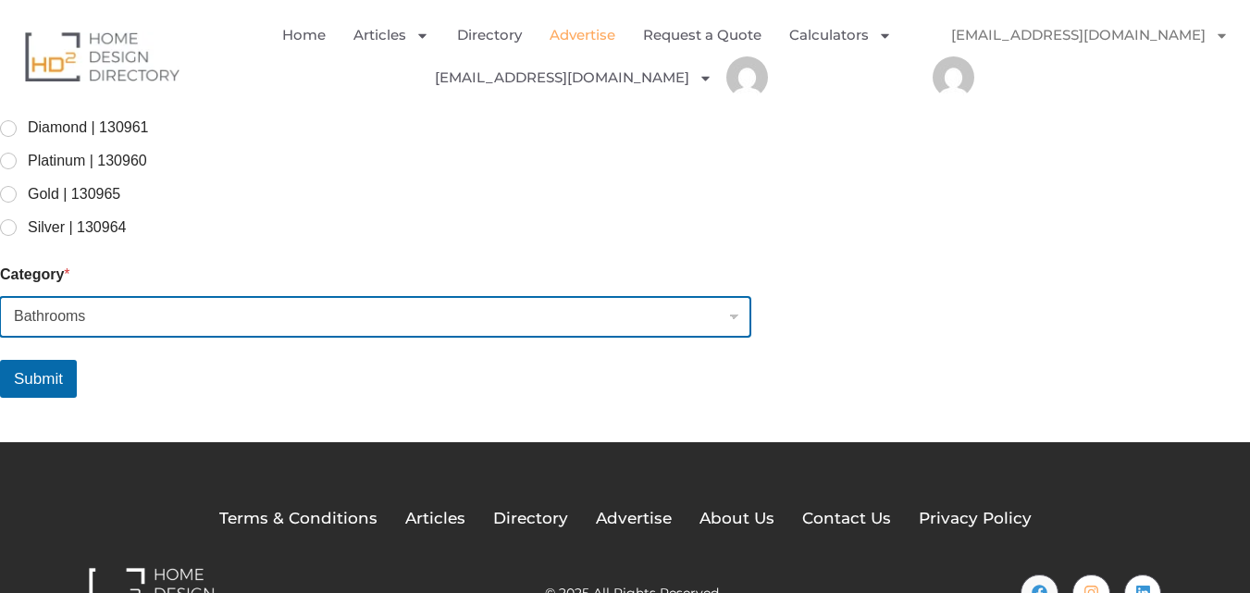
click at [235, 333] on select "Bathrooms" at bounding box center [375, 317] width 750 height 40
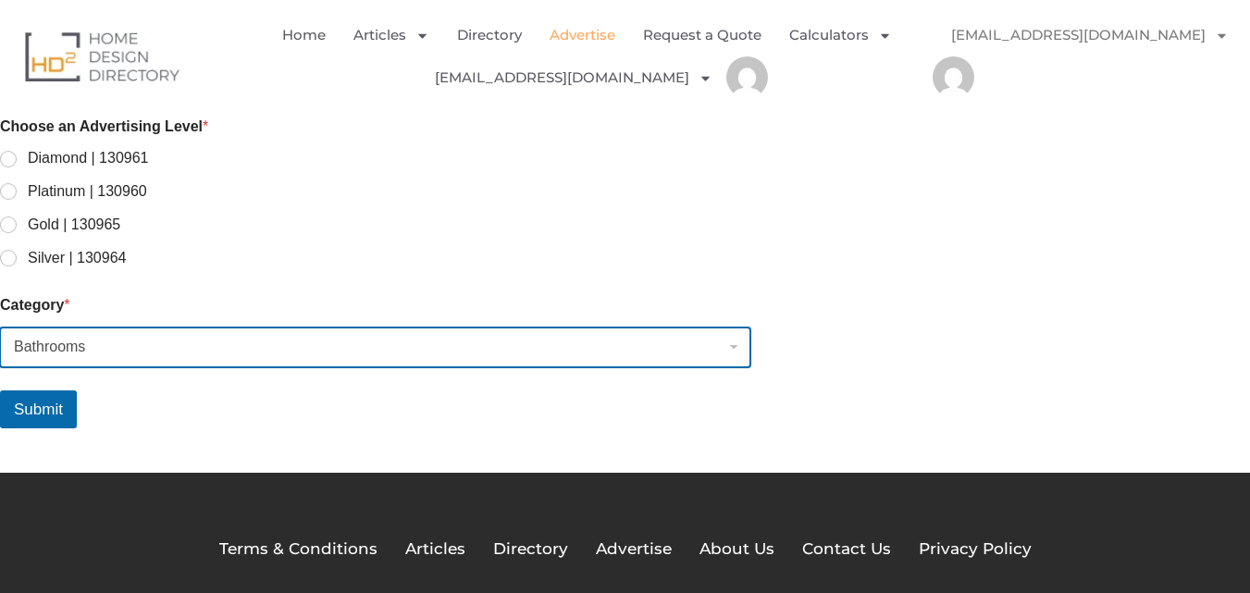
click at [613, 341] on select "Bathrooms" at bounding box center [375, 347] width 750 height 40
click at [69, 327] on select "Bathrooms" at bounding box center [375, 347] width 750 height 40
click at [723, 330] on select "Bathrooms" at bounding box center [375, 347] width 750 height 40
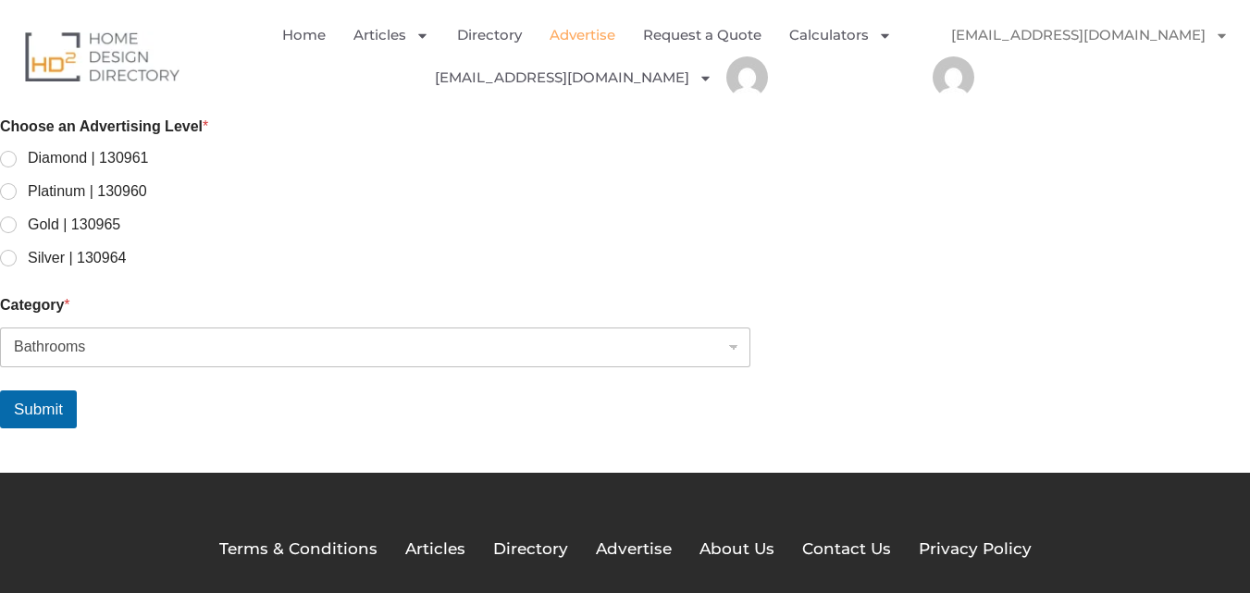
click at [113, 296] on label "Category *" at bounding box center [625, 305] width 1250 height 18
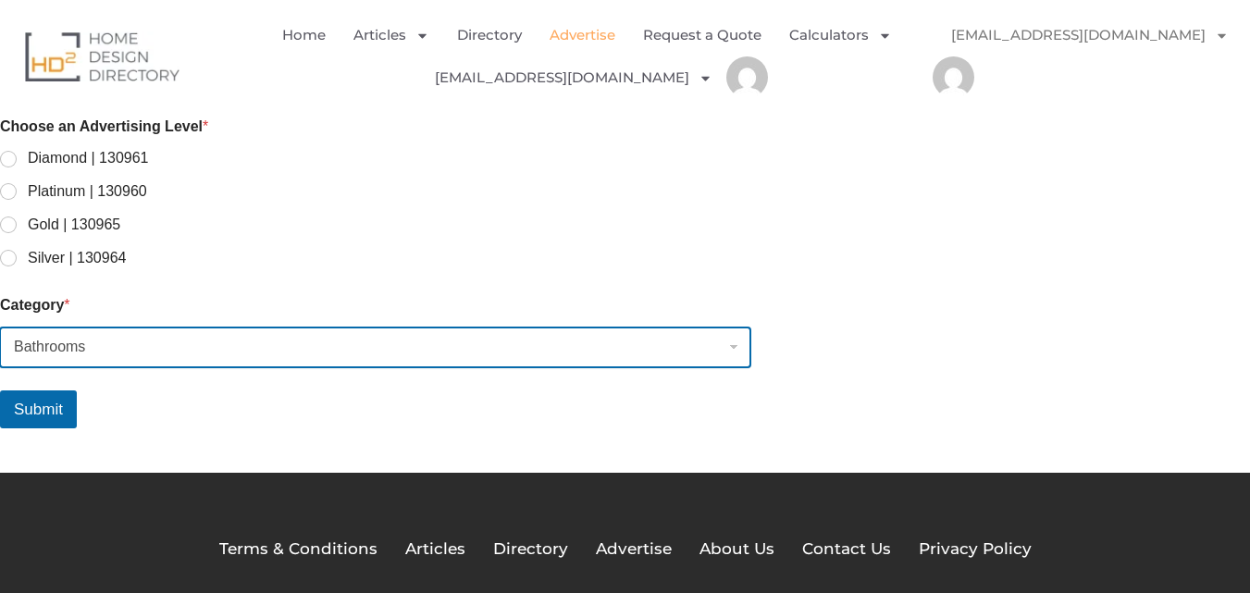
click at [113, 327] on select "Bathrooms" at bounding box center [375, 347] width 750 height 40
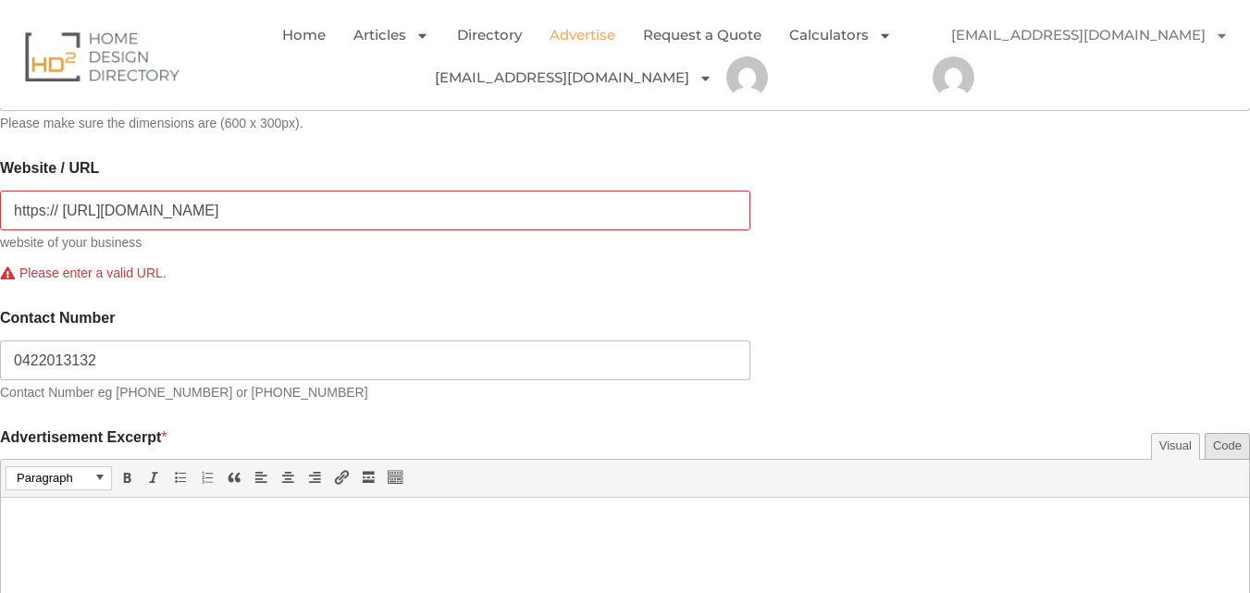
scroll to position [955, 0]
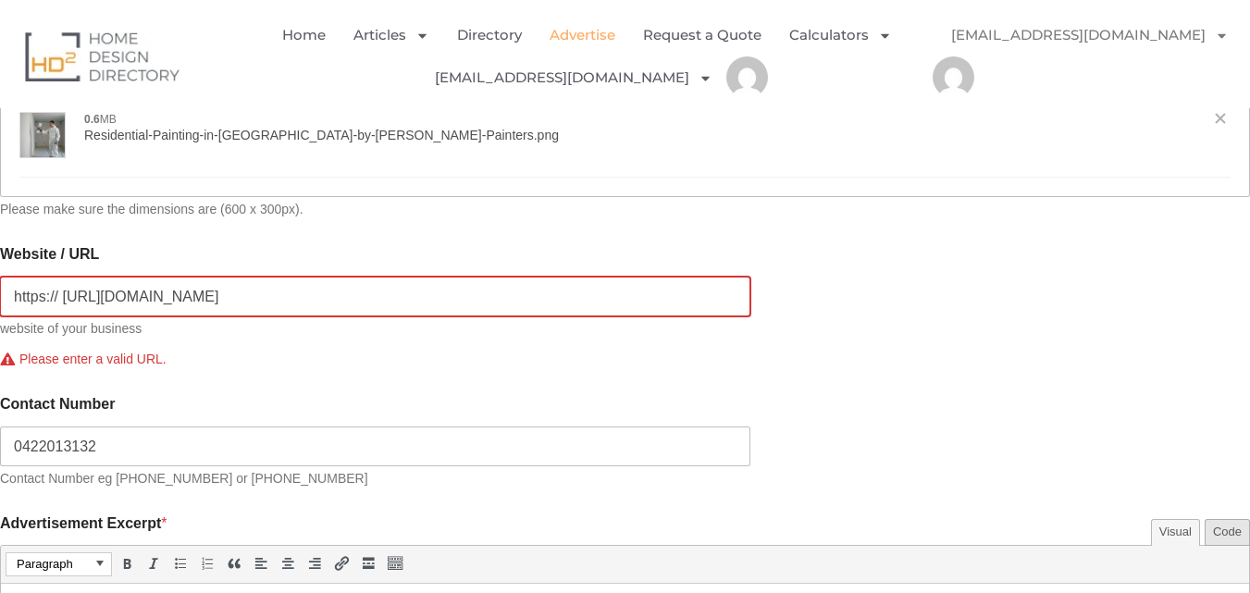
click at [236, 290] on input "https:// [URL][DOMAIN_NAME]" at bounding box center [375, 297] width 750 height 40
click at [387, 284] on input "https:// [URL][DOMAIN_NAME]" at bounding box center [375, 297] width 750 height 40
type input "h"
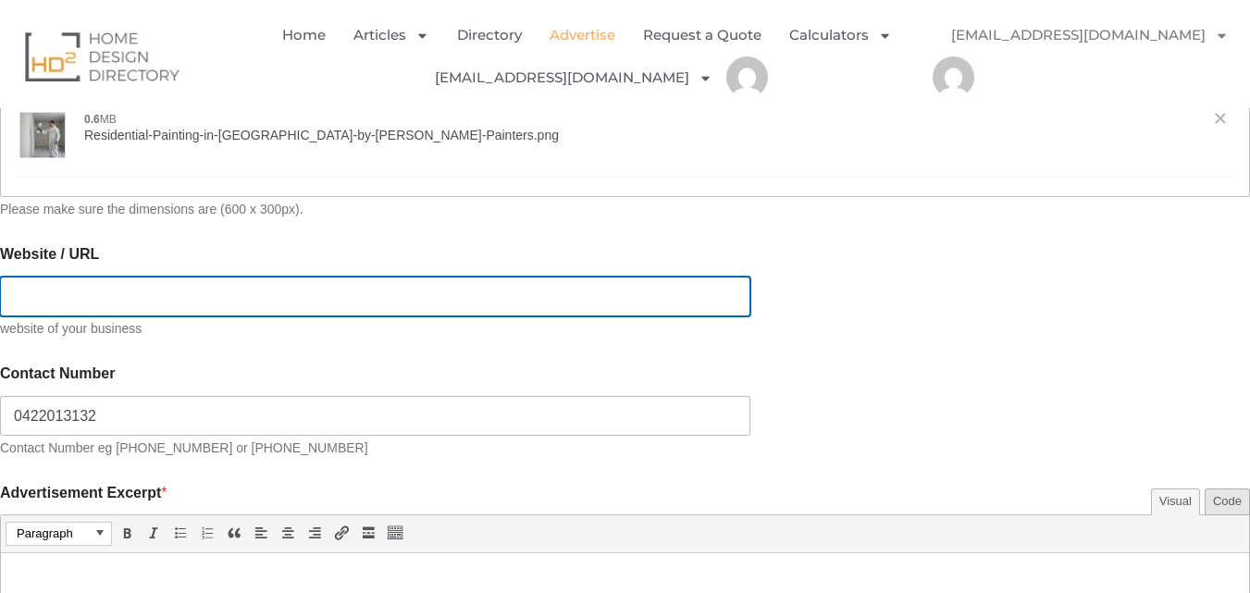
paste input "[URL][DOMAIN_NAME]"
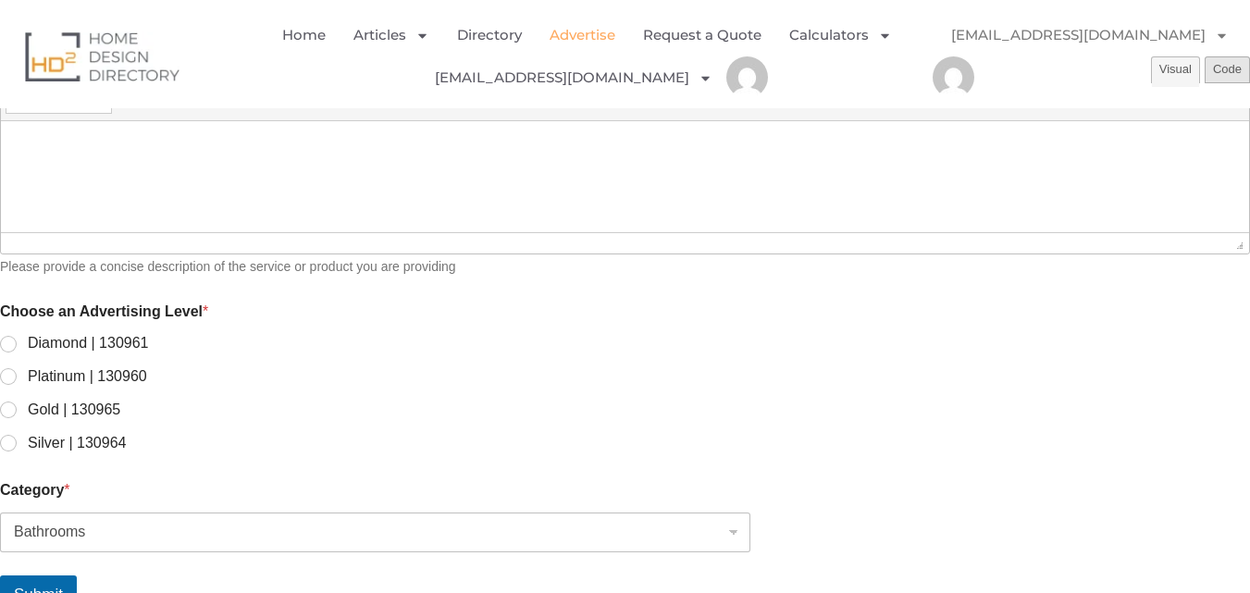
scroll to position [1671, 0]
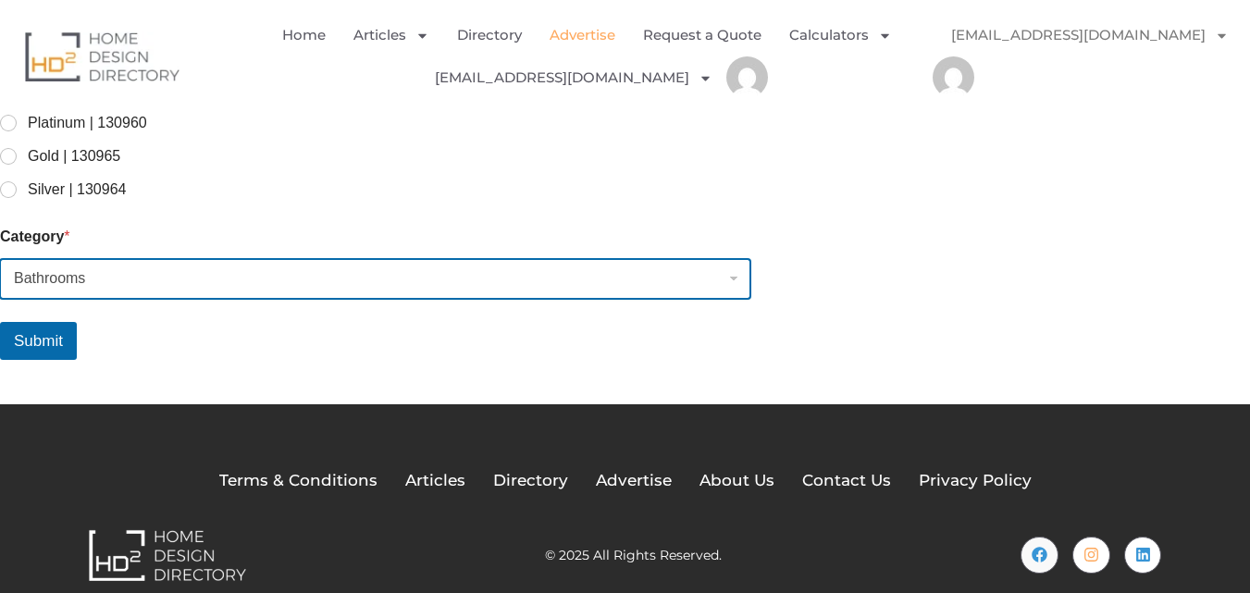
type input "https:// [URL][DOMAIN_NAME]"
click at [241, 261] on select "Bathrooms" at bounding box center [375, 279] width 750 height 40
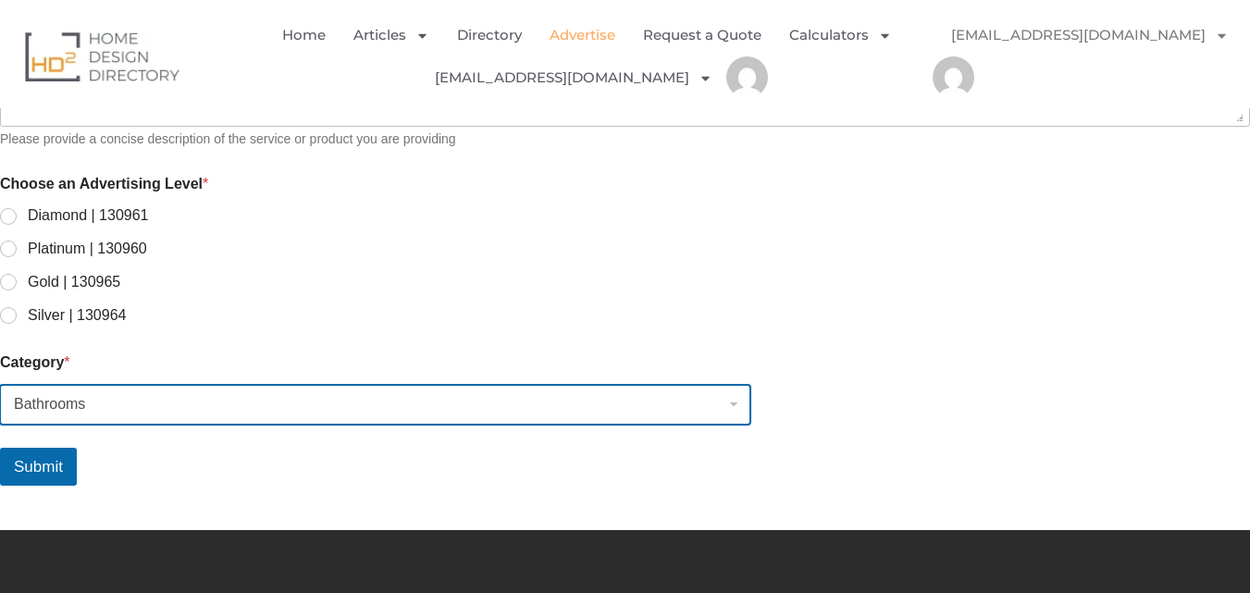
scroll to position [1578, 0]
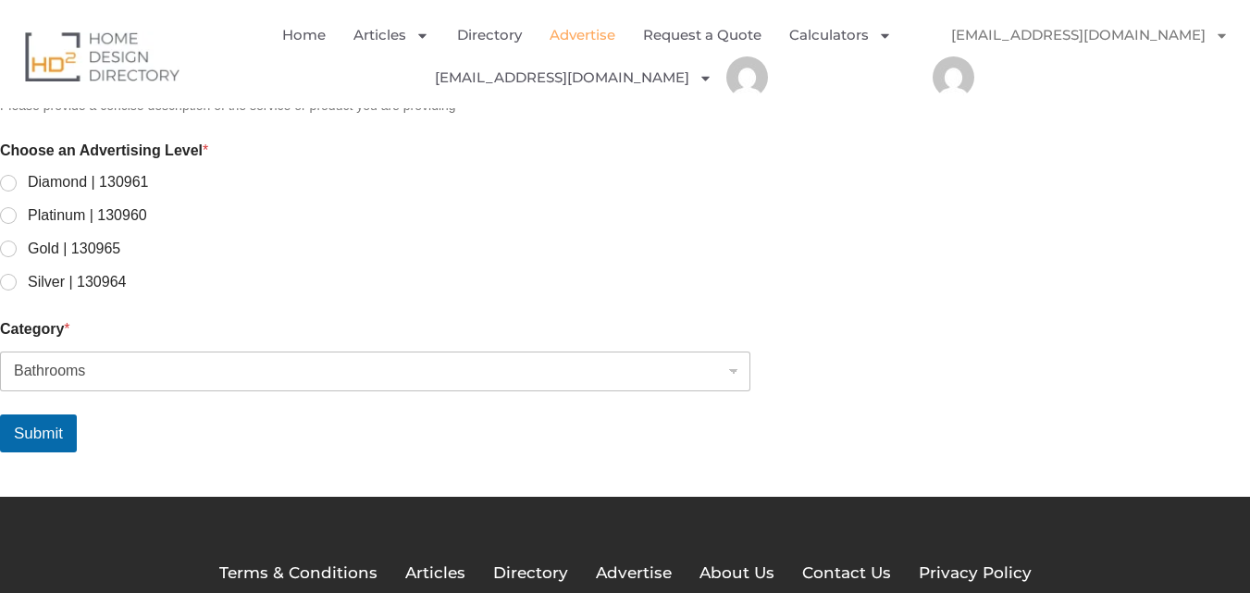
click at [115, 273] on label "Silver | 130964" at bounding box center [71, 282] width 109 height 19
click at [17, 276] on input "Silver | 130964" at bounding box center [9, 283] width 15 height 15
radio input "true"
click at [77, 421] on button "Submit" at bounding box center [38, 433] width 77 height 38
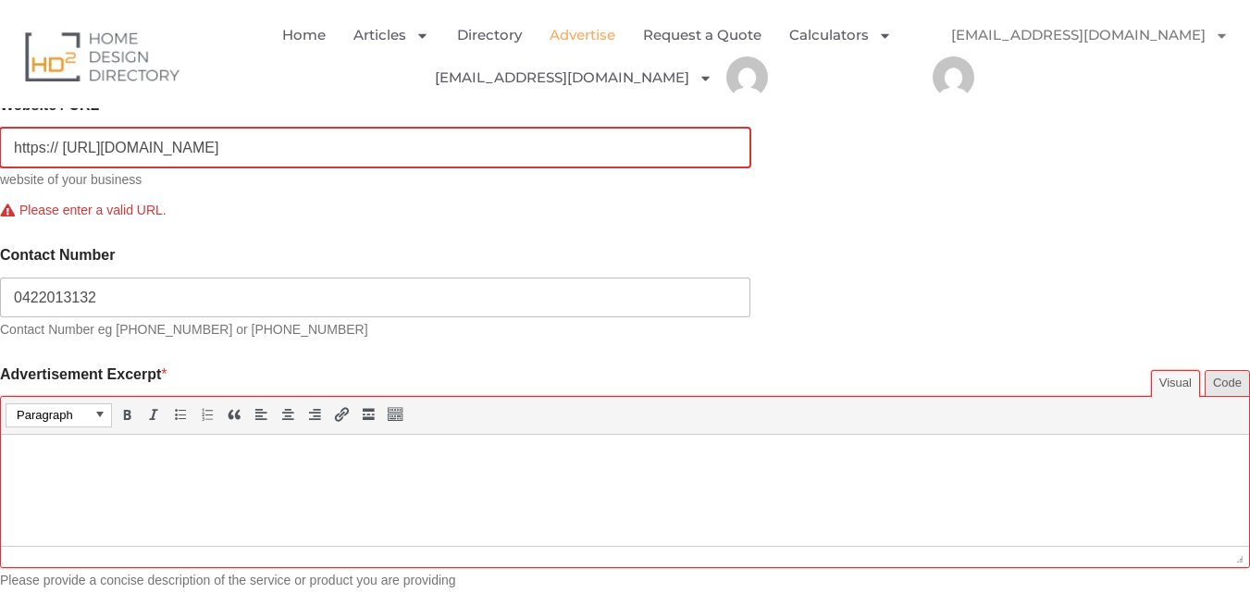
scroll to position [1289, 0]
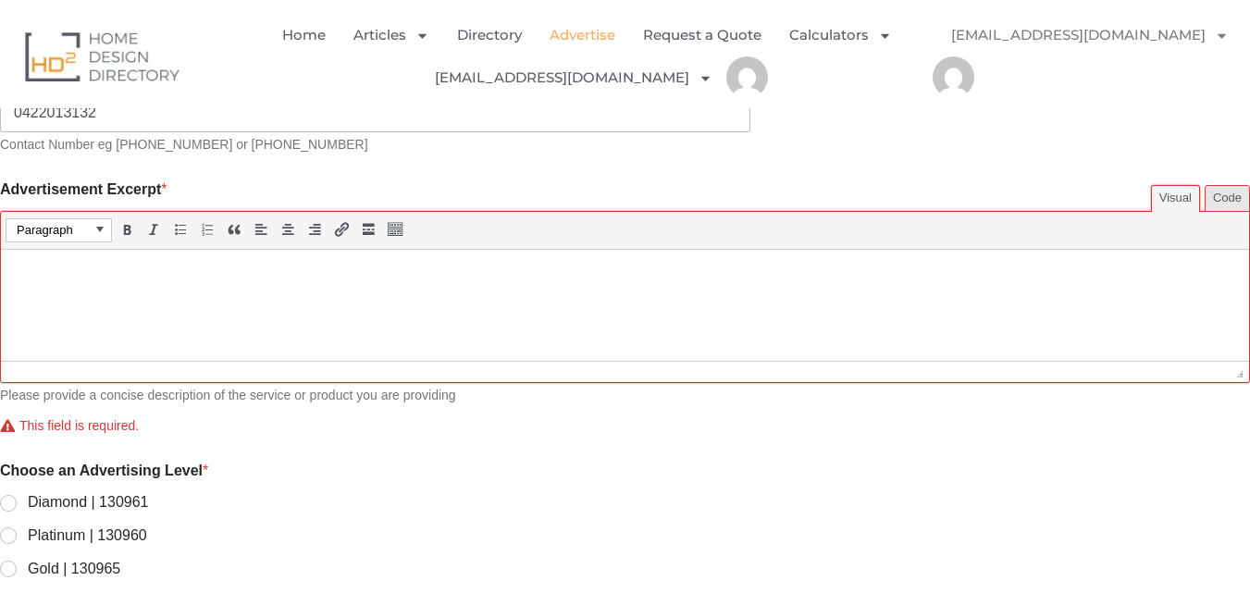
click at [239, 302] on html at bounding box center [625, 276] width 1248 height 52
click at [93, 221] on span "Paragraph" at bounding box center [55, 230] width 76 height 19
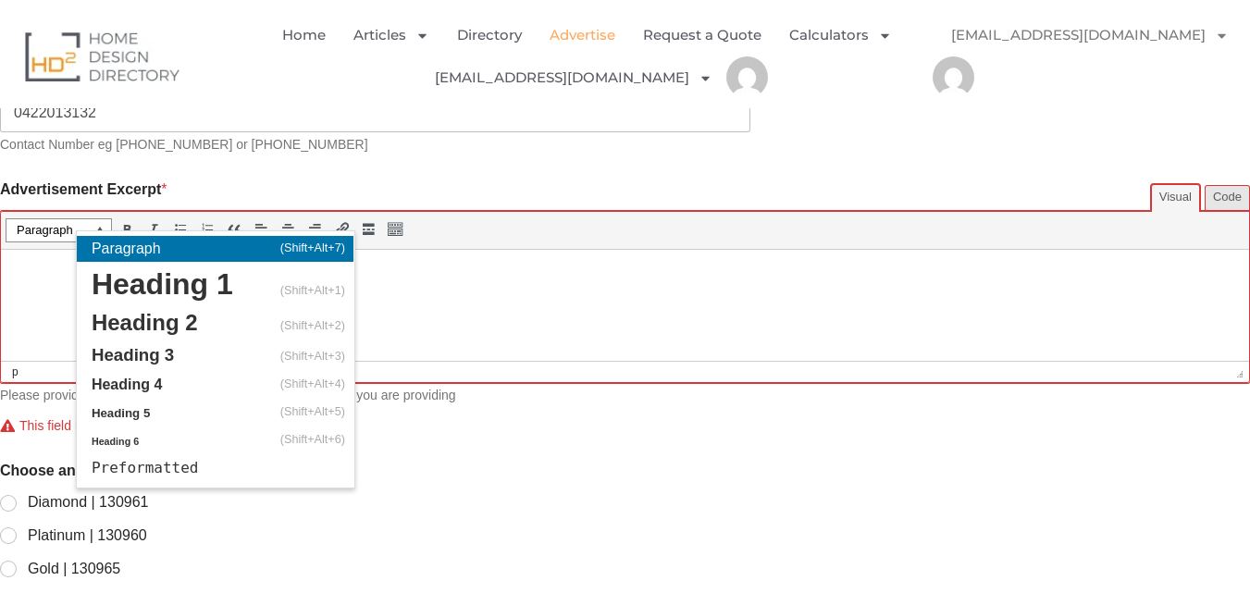
click at [464, 302] on html at bounding box center [625, 276] width 1248 height 52
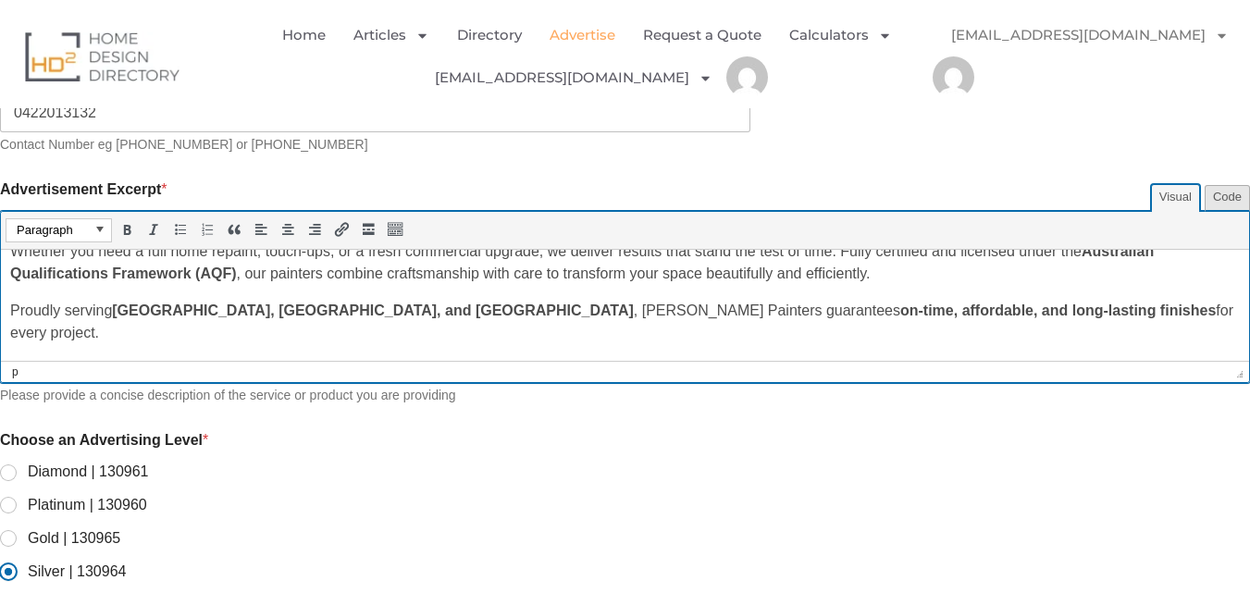
scroll to position [118, 0]
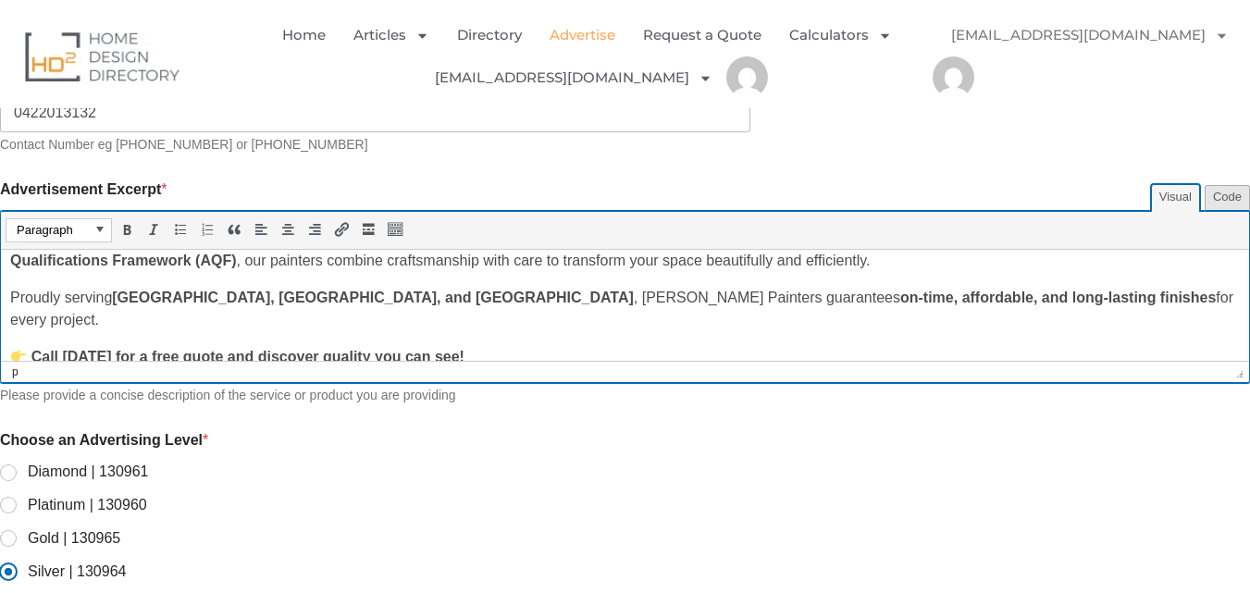
click at [108, 364] on div "p" at bounding box center [618, 372] width 1231 height 17
click at [1153, 431] on fieldset "Choose an Advertising Level * Diamond | 130961 Platinum | 130960 Gold | 130965 …" at bounding box center [625, 506] width 1250 height 150
click at [1186, 106] on div "Home Articles Bathroom Renovation Ideas & Services Building Construction Materi…" at bounding box center [625, 54] width 1250 height 108
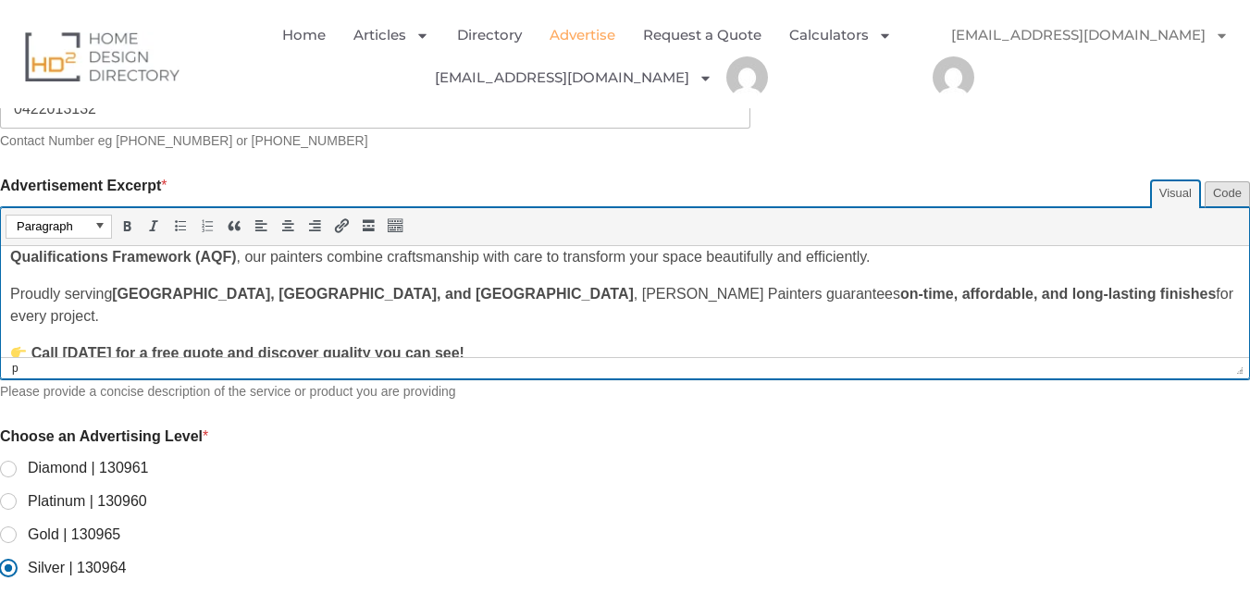
drag, startPoint x: 1203, startPoint y: 371, endPoint x: 1178, endPoint y: 381, distance: 27.8
click at [1200, 381] on div "Please enable JavaScript in your browser to complete this form. Title * [PERSON…" at bounding box center [625, 64] width 1250 height 1427
click at [331, 444] on fieldset "Choose an Advertising Level * Diamond | 130961 Platinum | 130960 Gold | 130965 …" at bounding box center [625, 502] width 1250 height 150
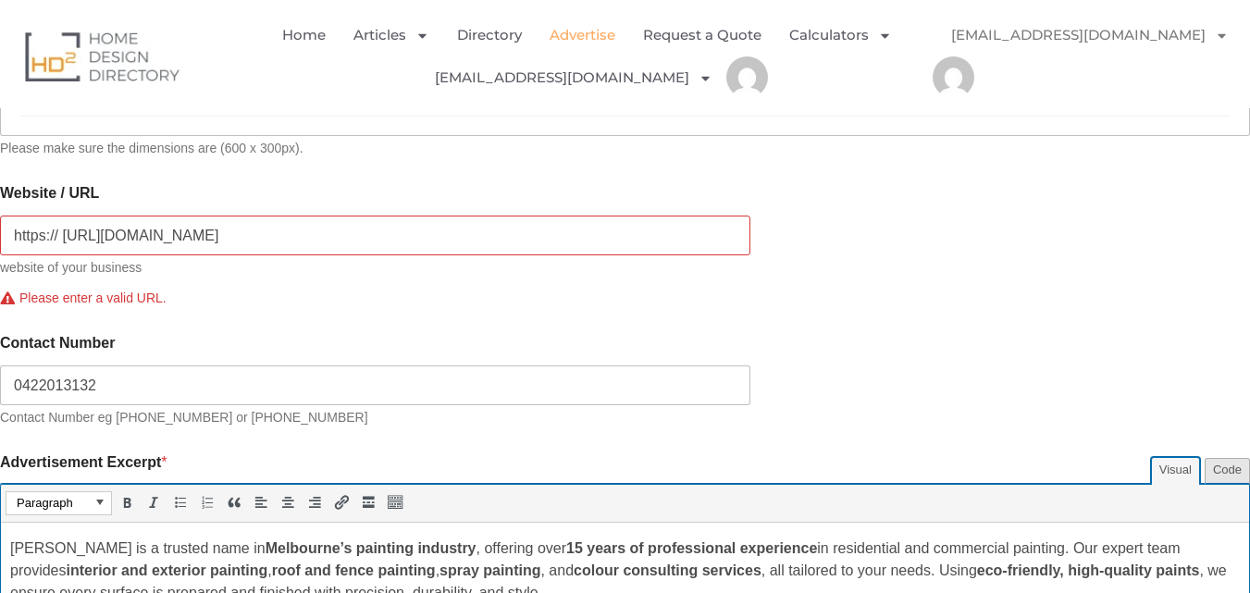
scroll to position [1015, 0]
drag, startPoint x: 293, startPoint y: 214, endPoint x: 339, endPoint y: 216, distance: 45.4
click at [297, 216] on input "https:// [URL][DOMAIN_NAME]" at bounding box center [375, 236] width 750 height 40
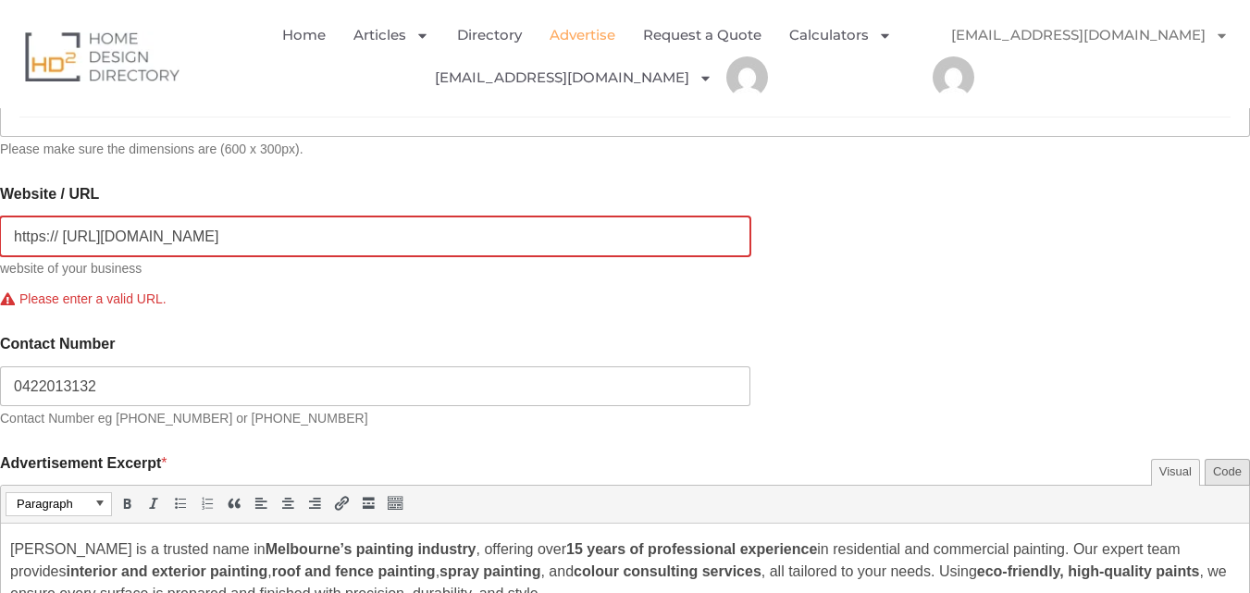
click at [450, 235] on input "https:// [URL][DOMAIN_NAME]" at bounding box center [375, 236] width 750 height 40
type input "h"
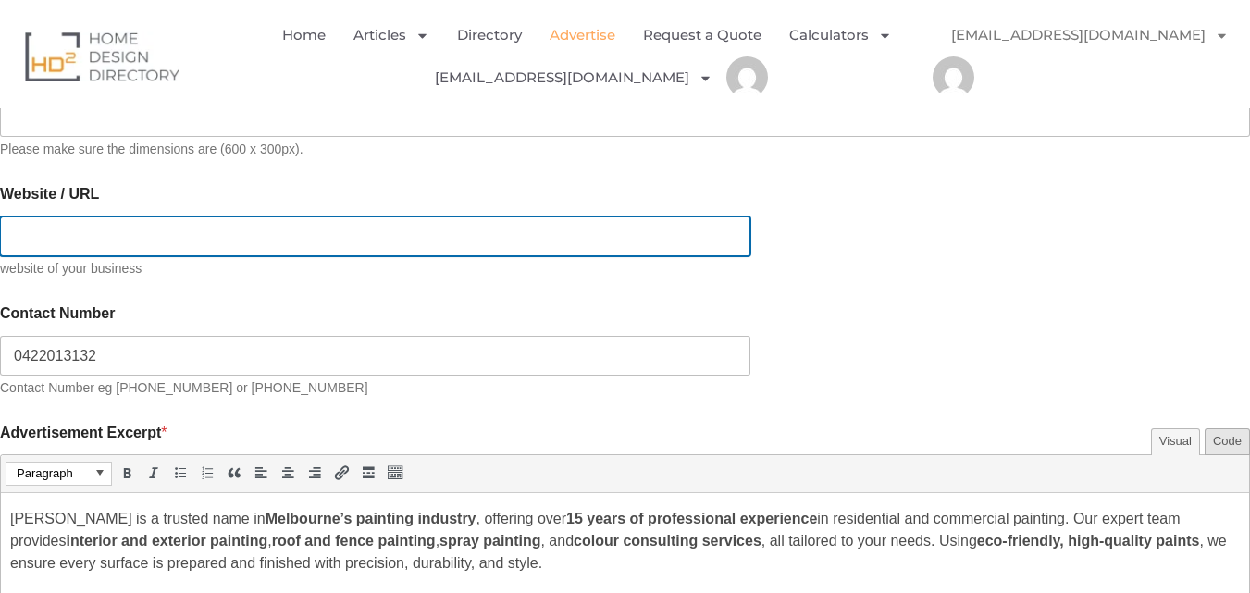
paste input "[URL][DOMAIN_NAME]"
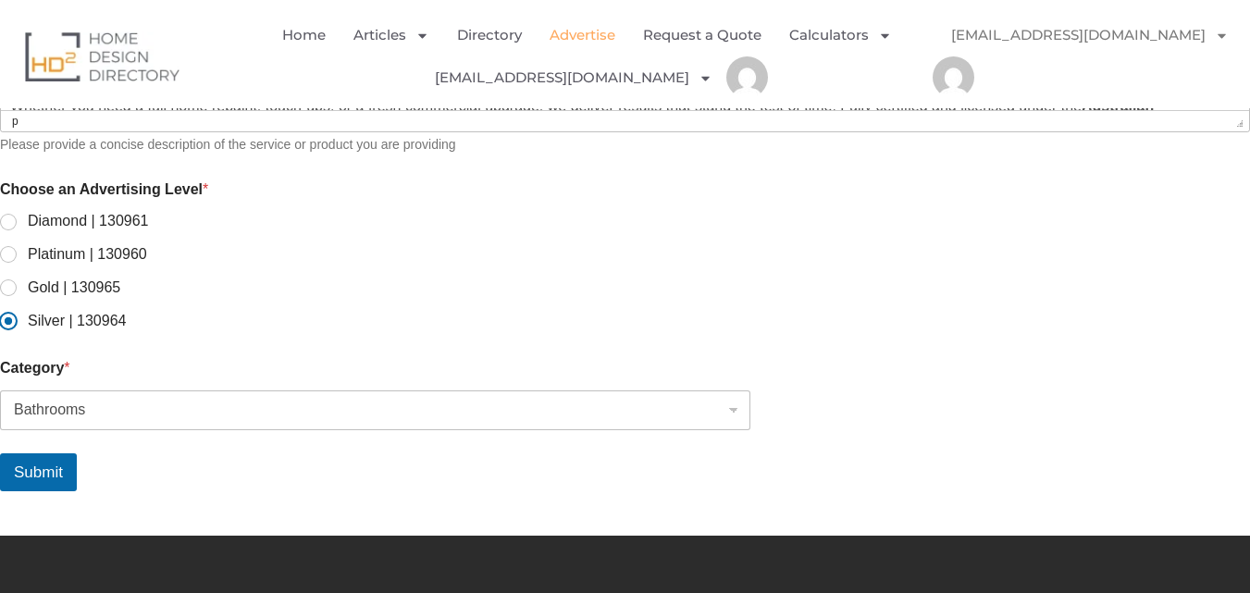
scroll to position [1641, 0]
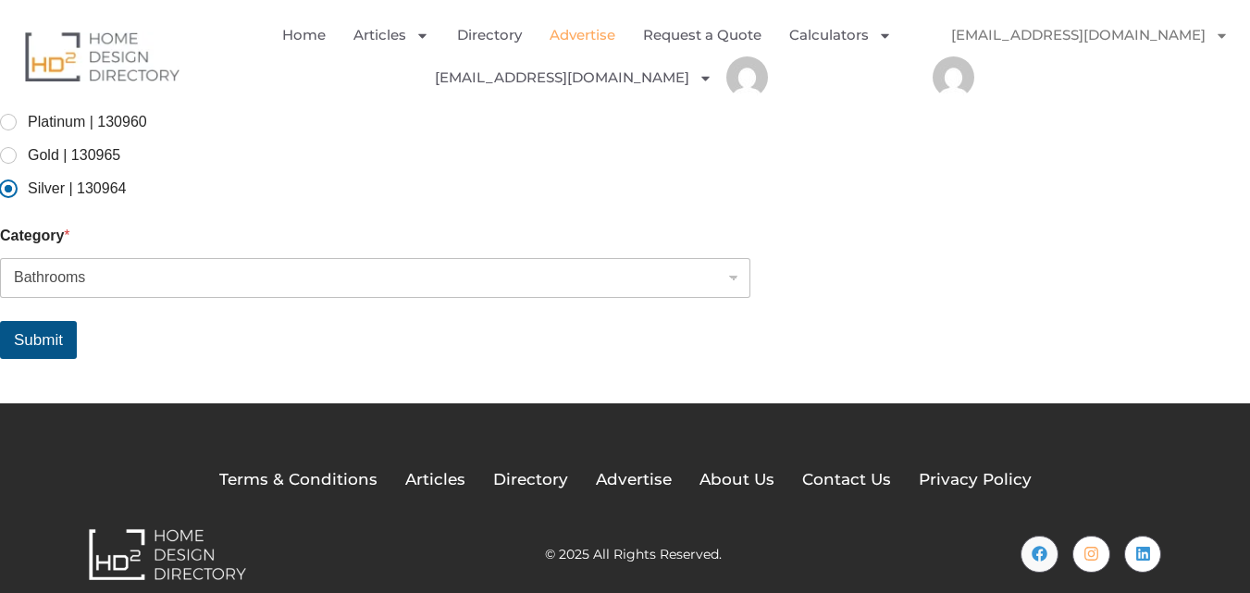
type input "[URL][DOMAIN_NAME]"
click at [77, 323] on button "Submit" at bounding box center [38, 340] width 77 height 38
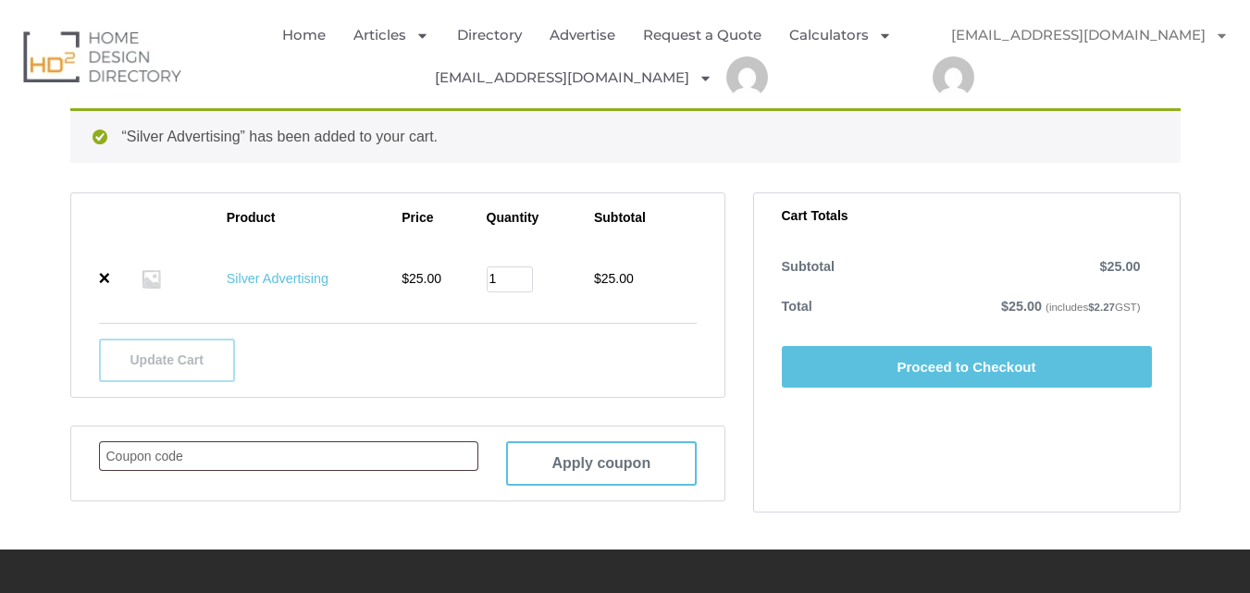
scroll to position [544, 0]
